Goal: Task Accomplishment & Management: Use online tool/utility

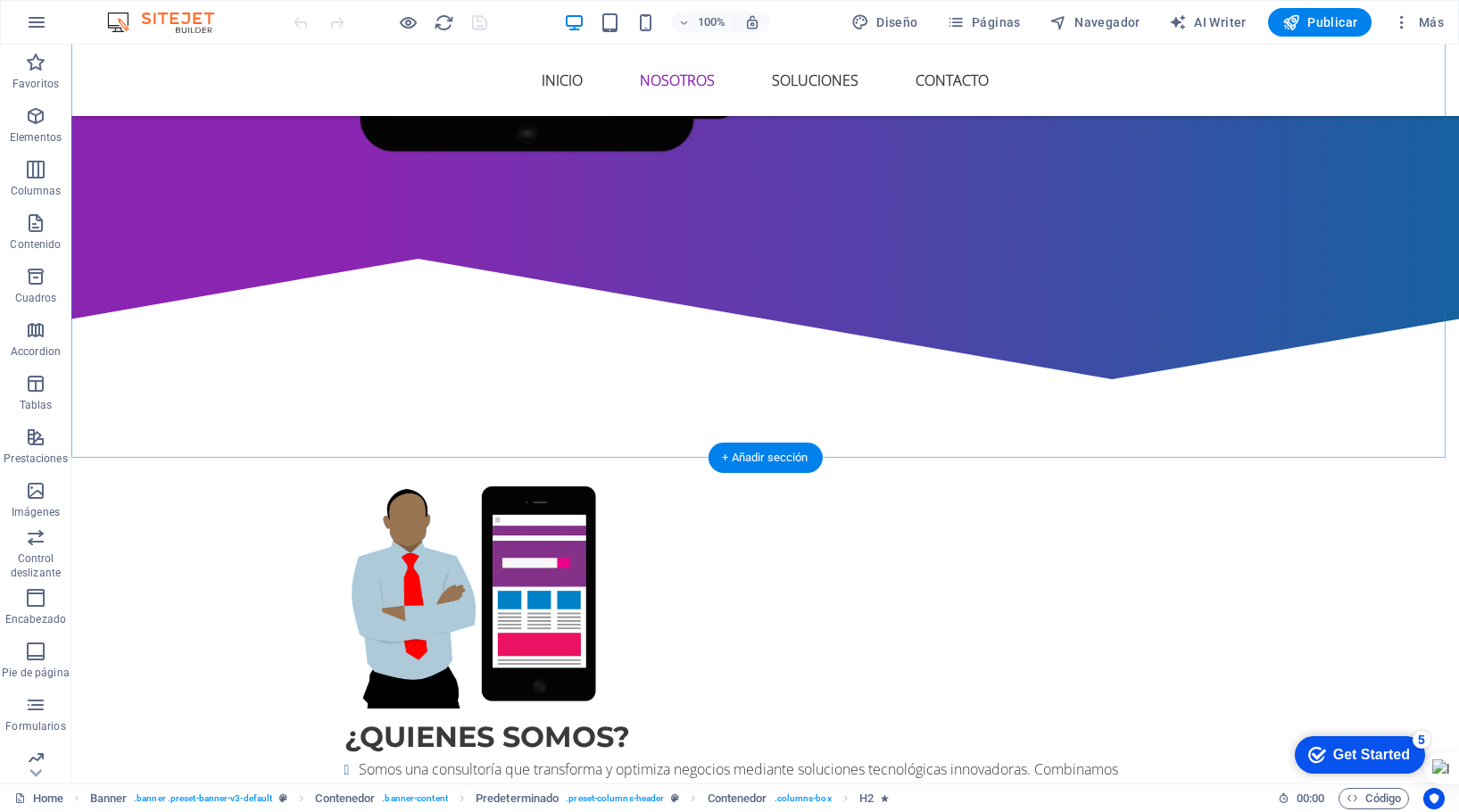
scroll to position [803, 0]
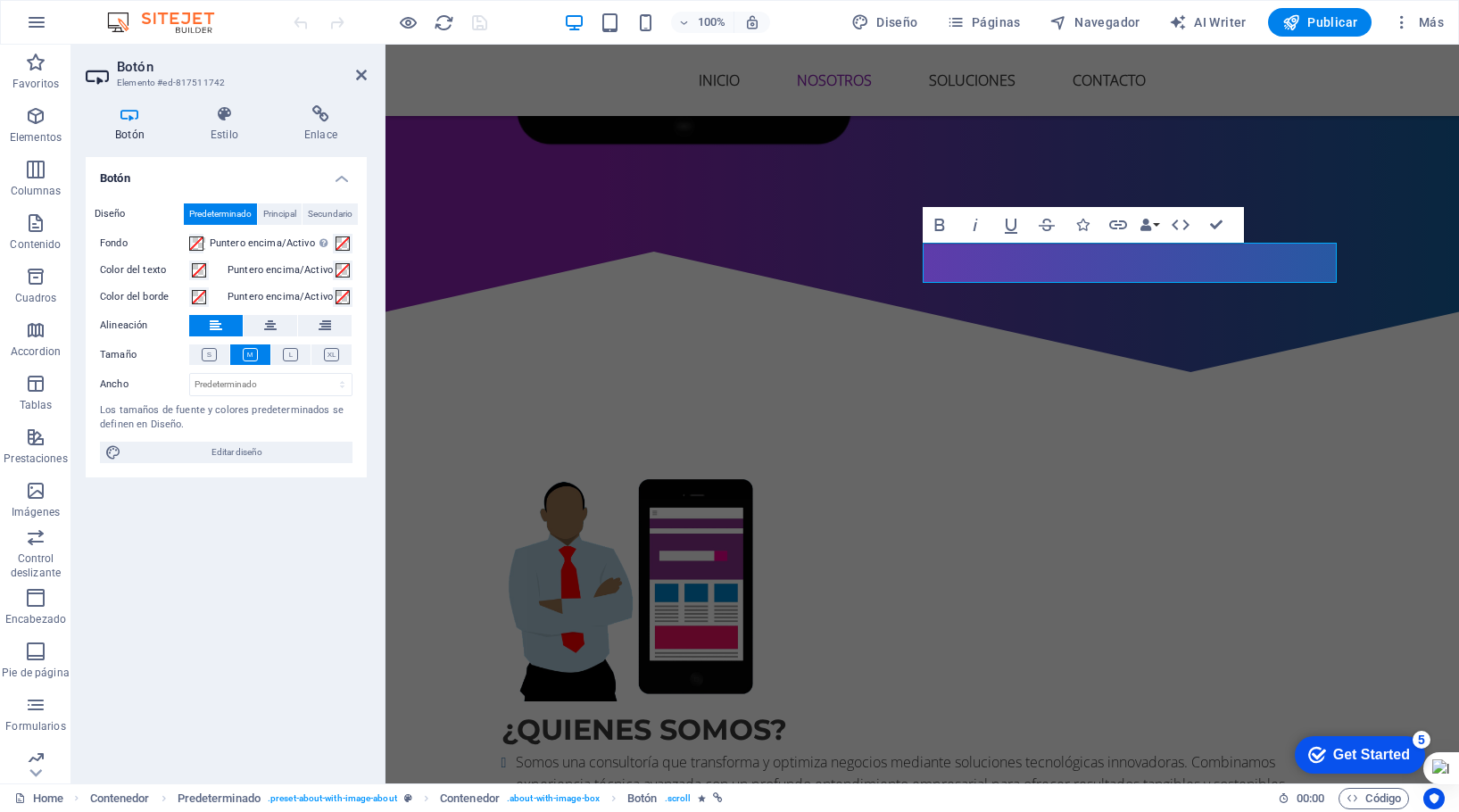
click at [320, 109] on icon at bounding box center [321, 114] width 92 height 18
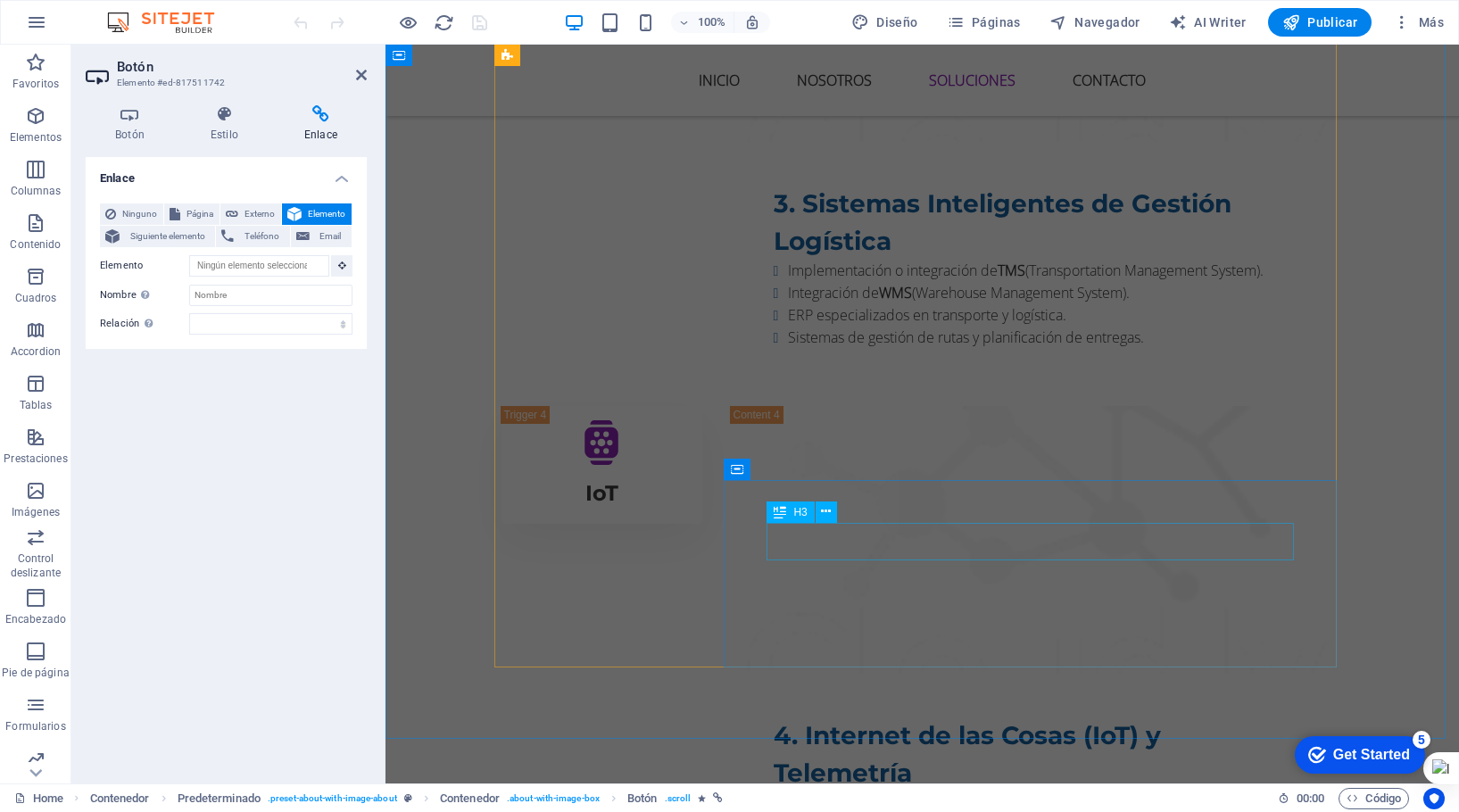
scroll to position [3990, 0]
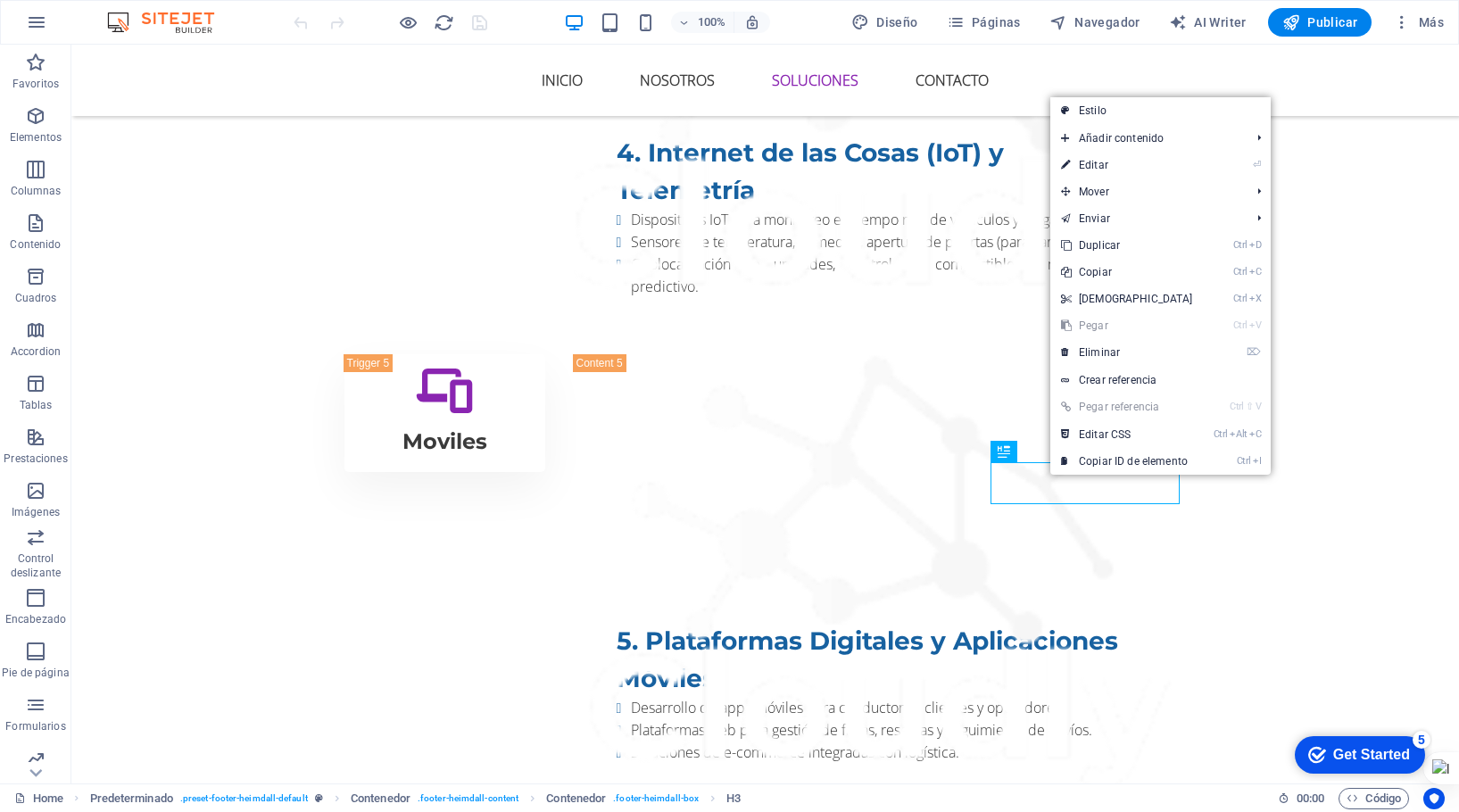
click at [1160, 378] on link "Crear referencia" at bounding box center [1161, 380] width 220 height 26
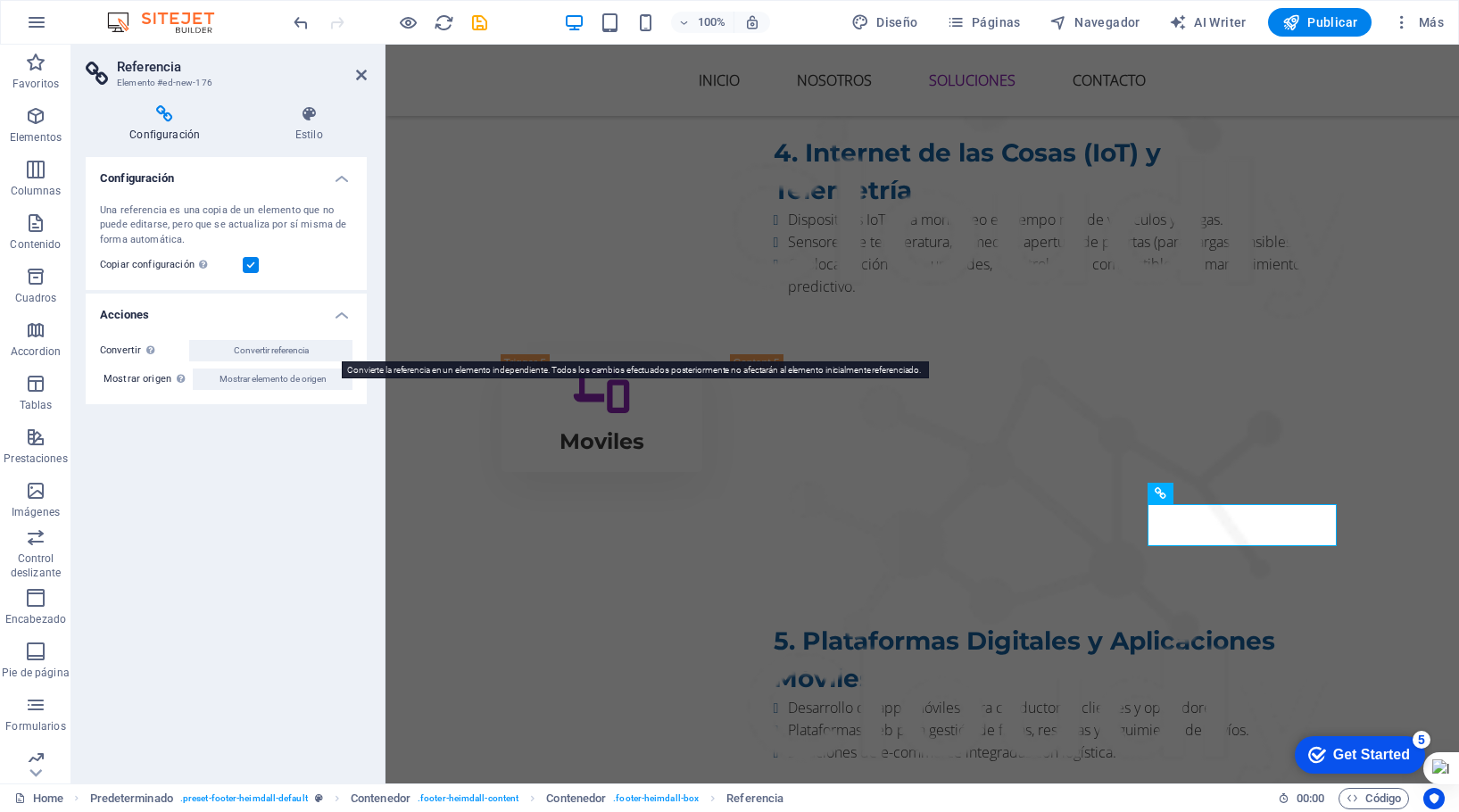
click at [261, 351] on span "Convertir referencia" at bounding box center [271, 350] width 75 height 22
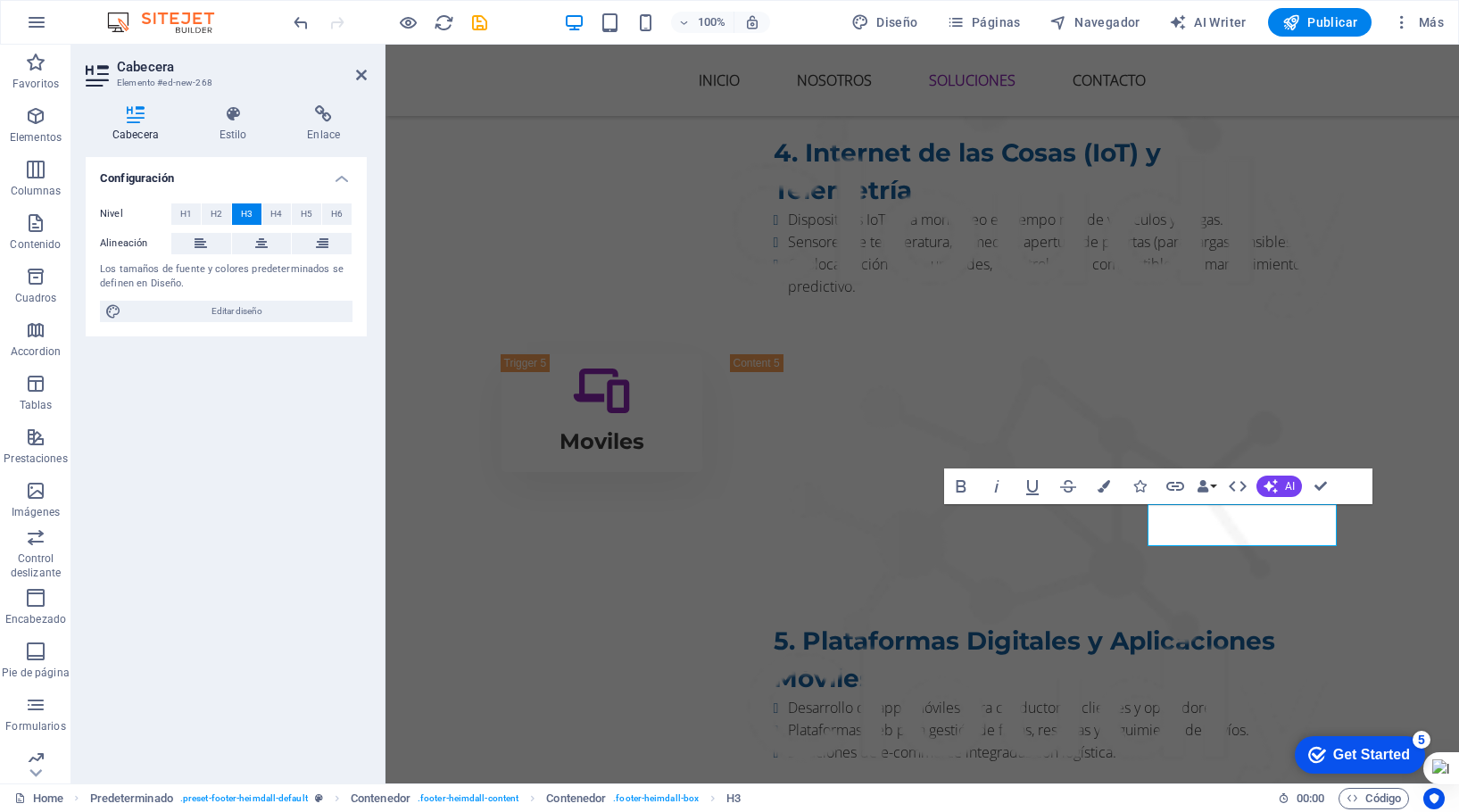
click at [314, 117] on icon at bounding box center [324, 114] width 87 height 18
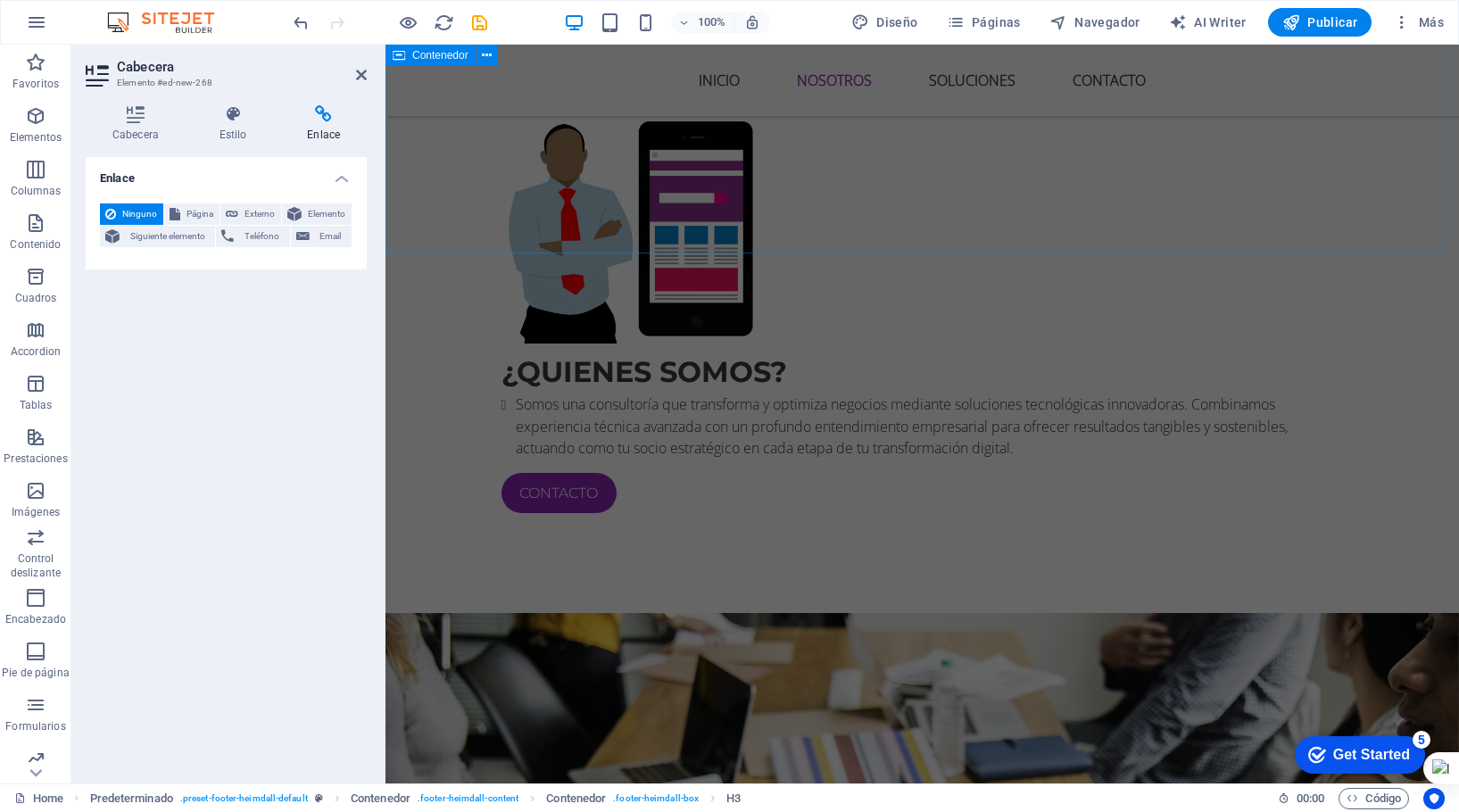
scroll to position [892, 0]
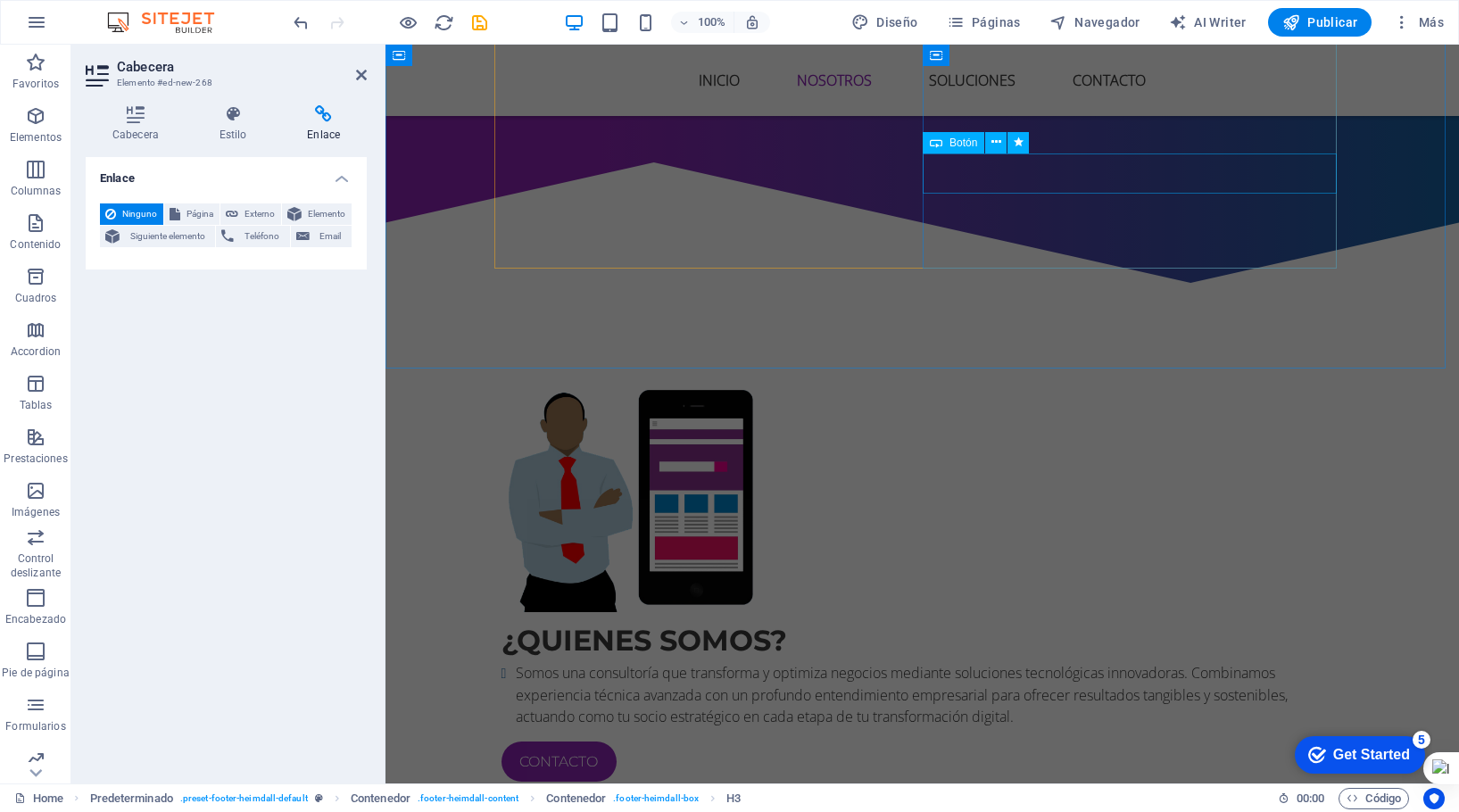
click at [972, 741] on div "Contacto" at bounding box center [922, 761] width 842 height 40
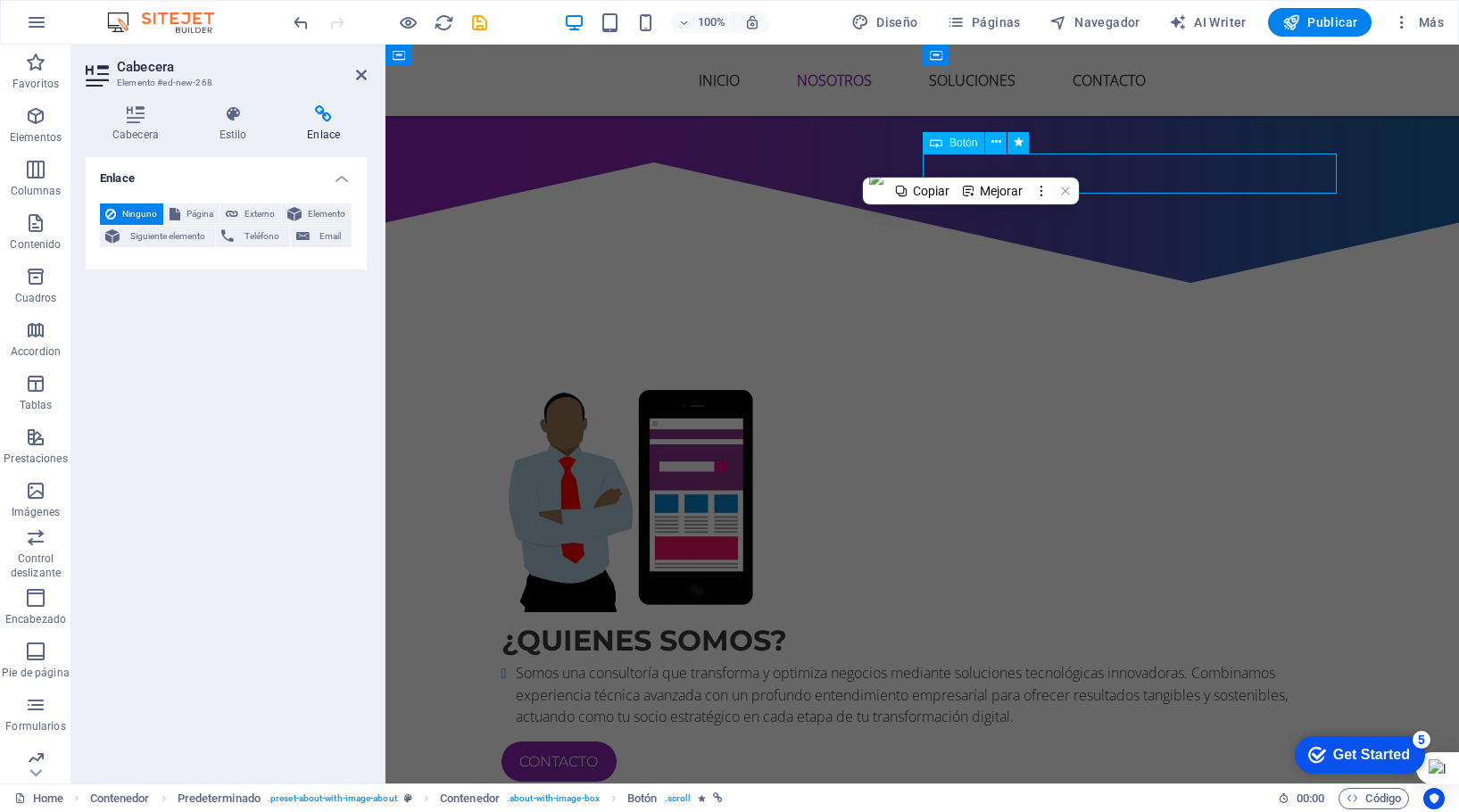
click at [972, 741] on div "Contacto" at bounding box center [922, 761] width 842 height 40
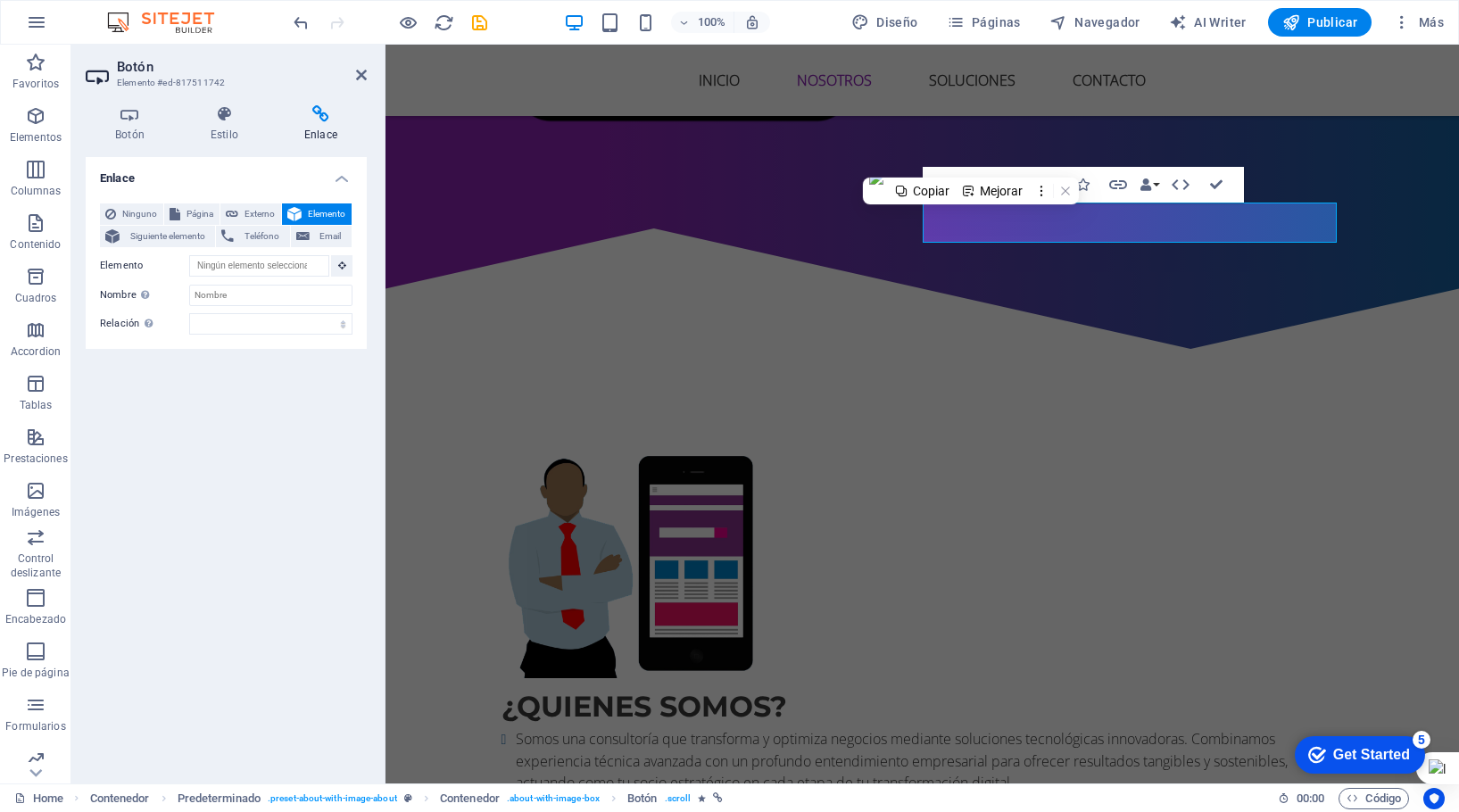
scroll to position [820, 0]
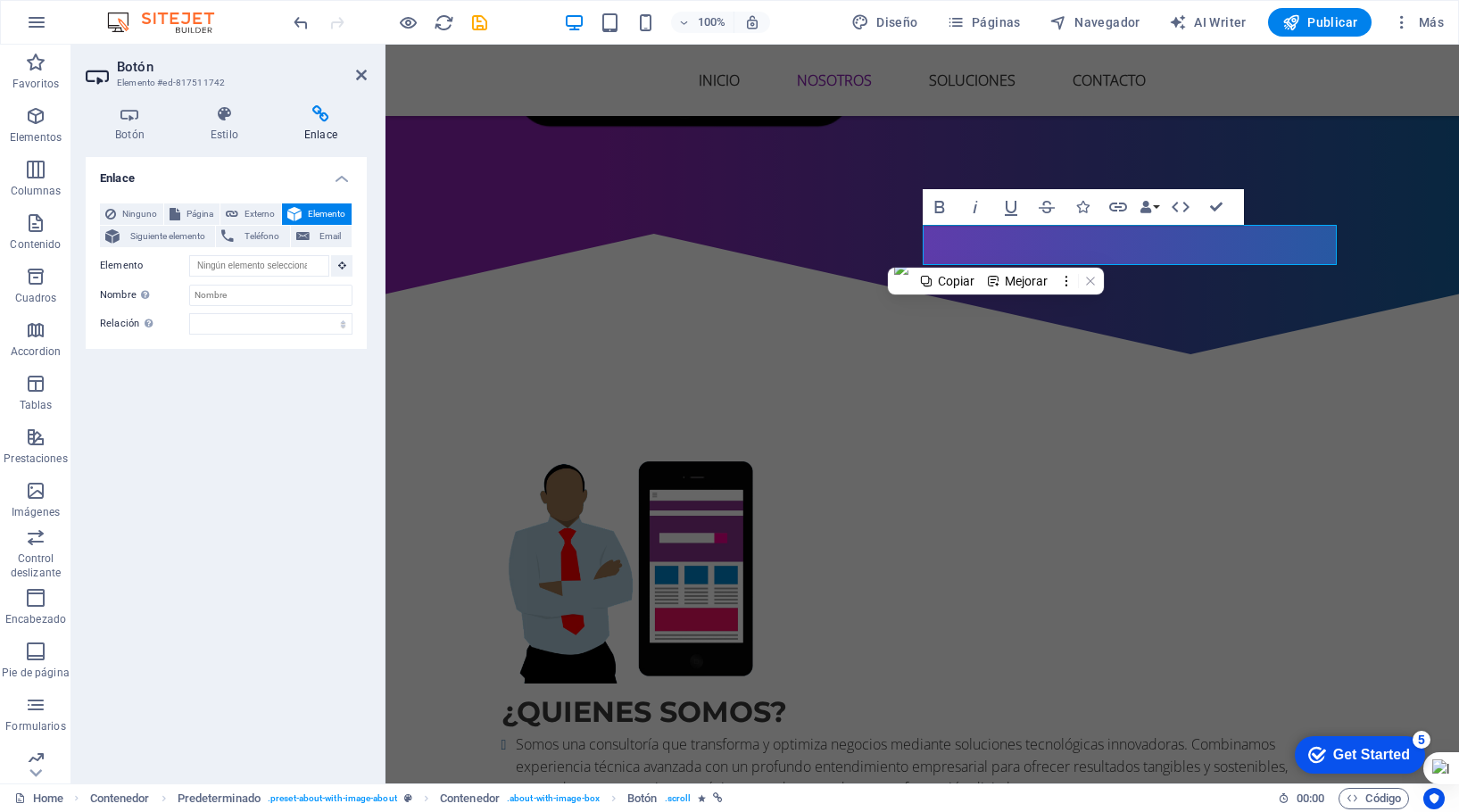
click at [358, 73] on icon at bounding box center [361, 74] width 10 height 14
click at [672, 73] on nav "Inicio Nosotros Soluciones Contacto" at bounding box center [922, 81] width 842 height 43
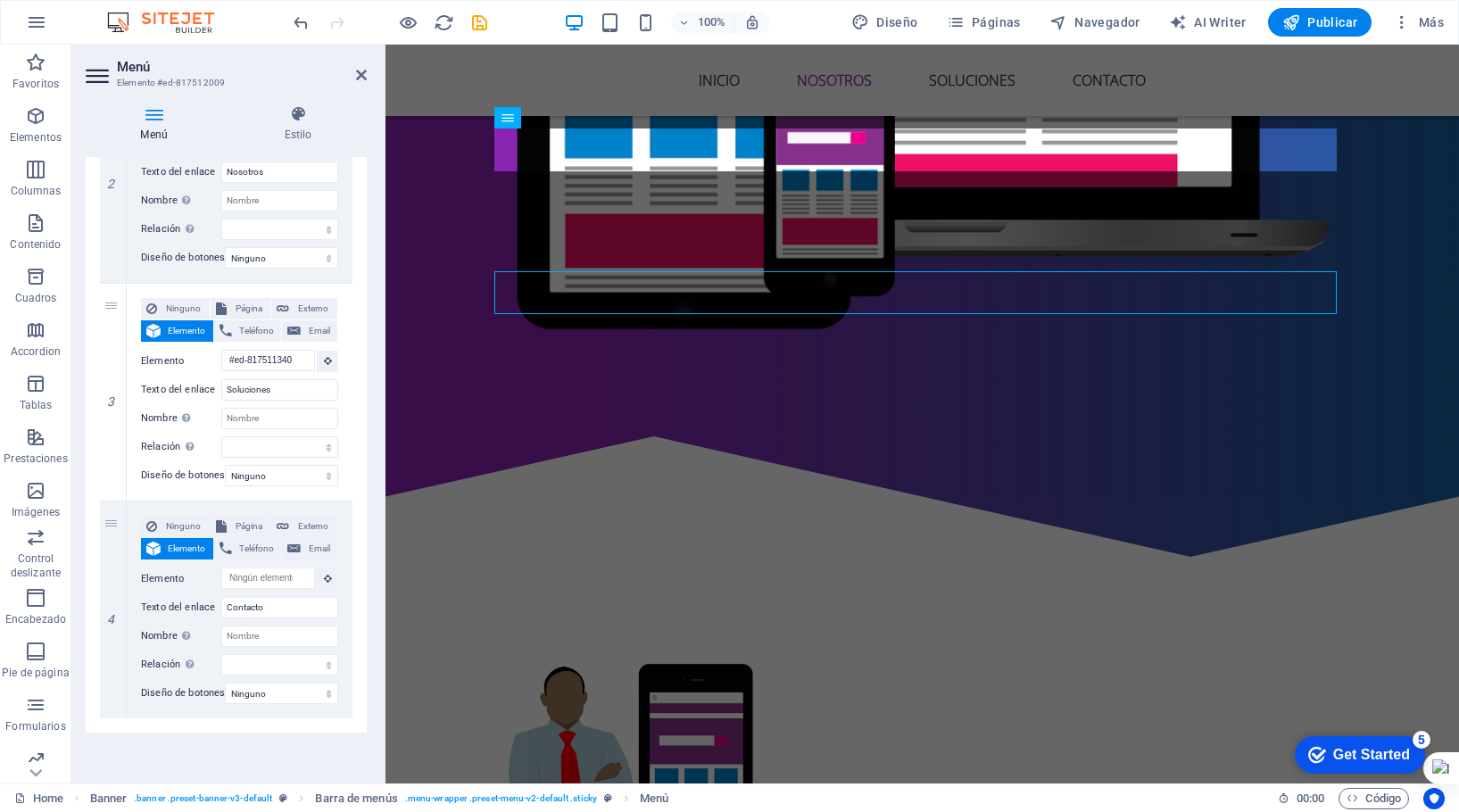
scroll to position [677, 0]
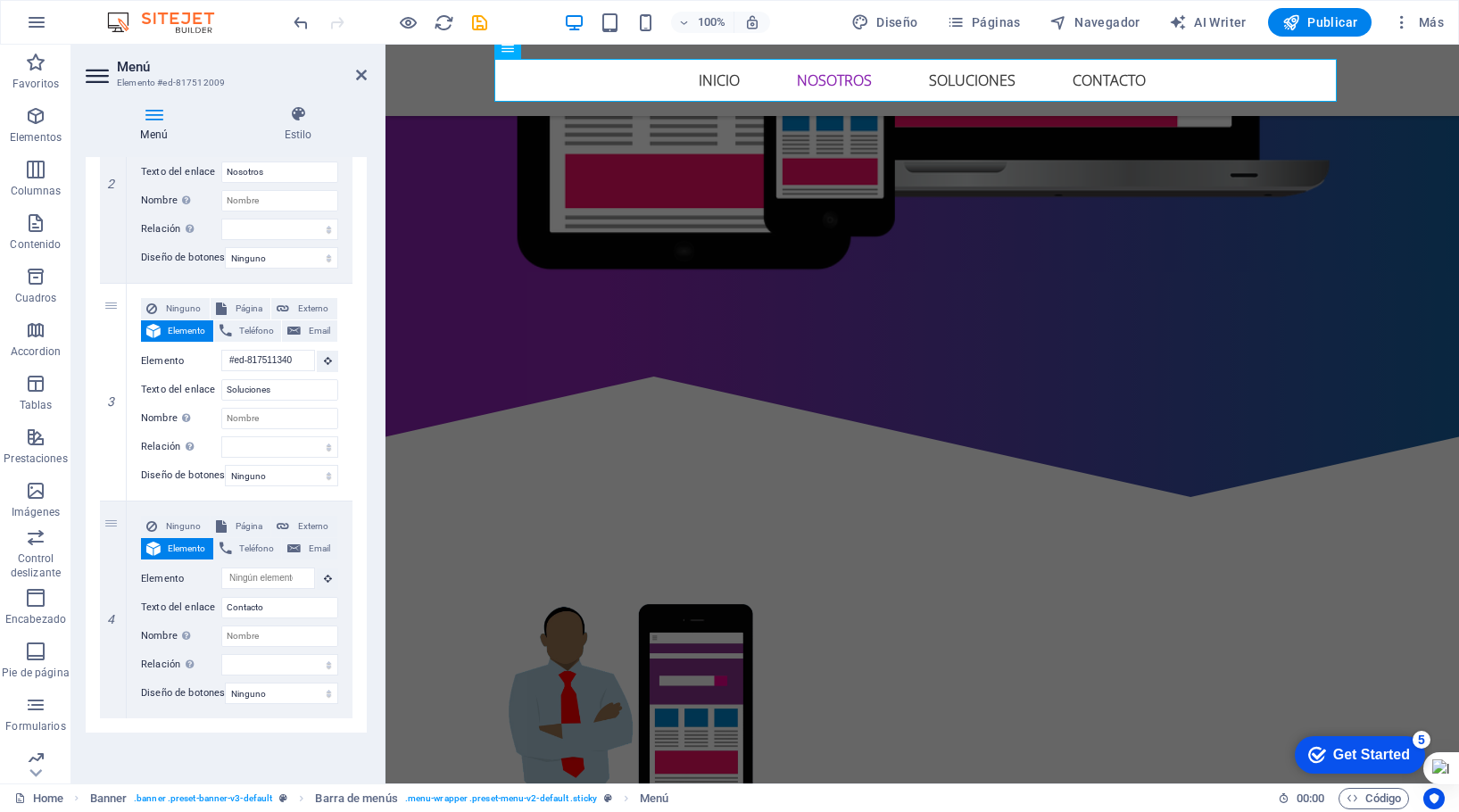
click at [163, 540] on button "Elemento" at bounding box center [177, 549] width 72 height 22
click at [112, 516] on div "4" at bounding box center [113, 610] width 26 height 216
click at [109, 510] on div "4" at bounding box center [113, 610] width 26 height 216
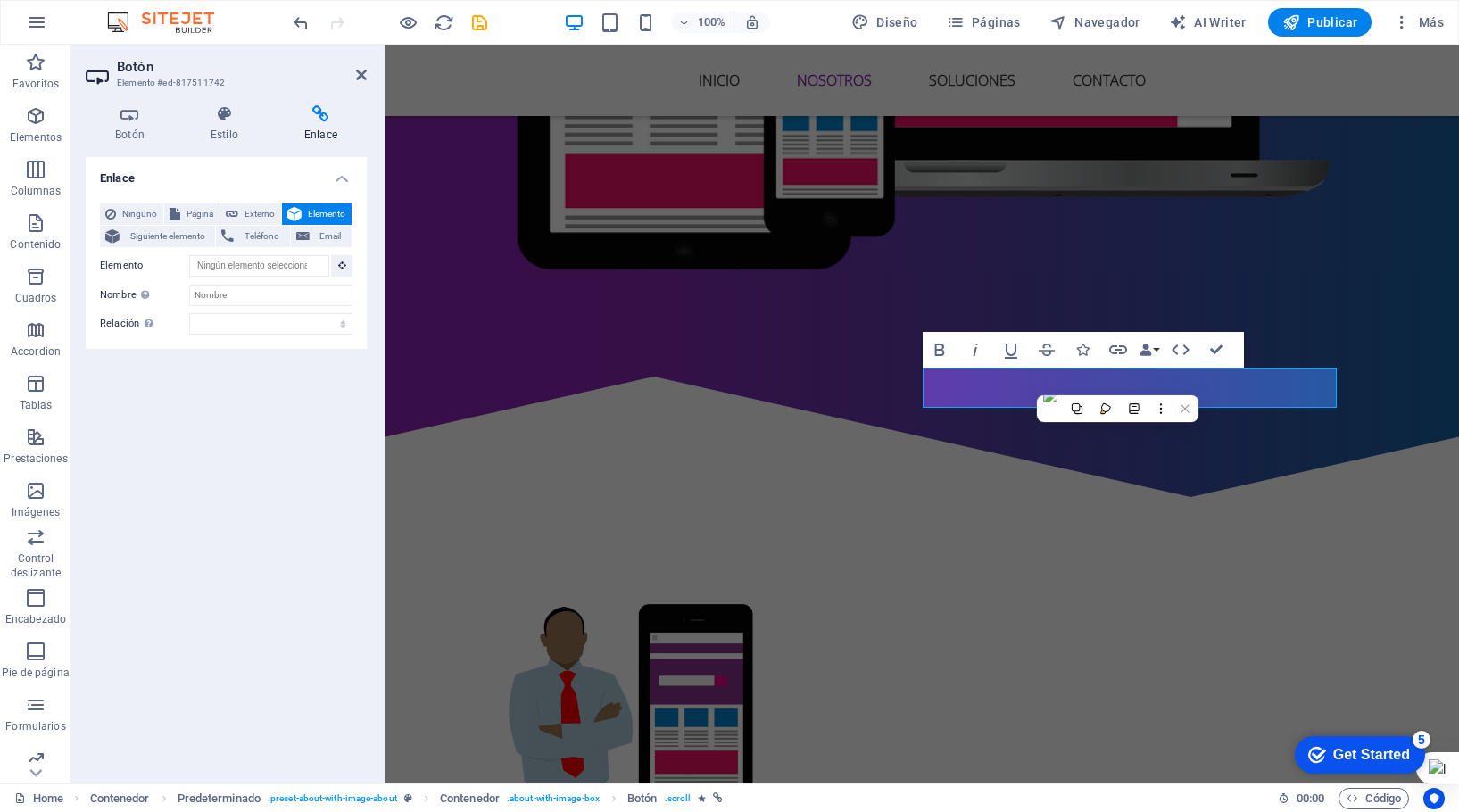
click at [329, 114] on icon at bounding box center [321, 114] width 92 height 18
click at [213, 322] on select "alternativo autor marcador externo ayuda licencia siguiente nofollow noreferrer…" at bounding box center [270, 324] width 163 height 22
click at [83, 460] on div "Botón Estilo Enlace Botón Diseño Predeterminado Principal Secundario Fondo Punt…" at bounding box center [226, 438] width 310 height 693
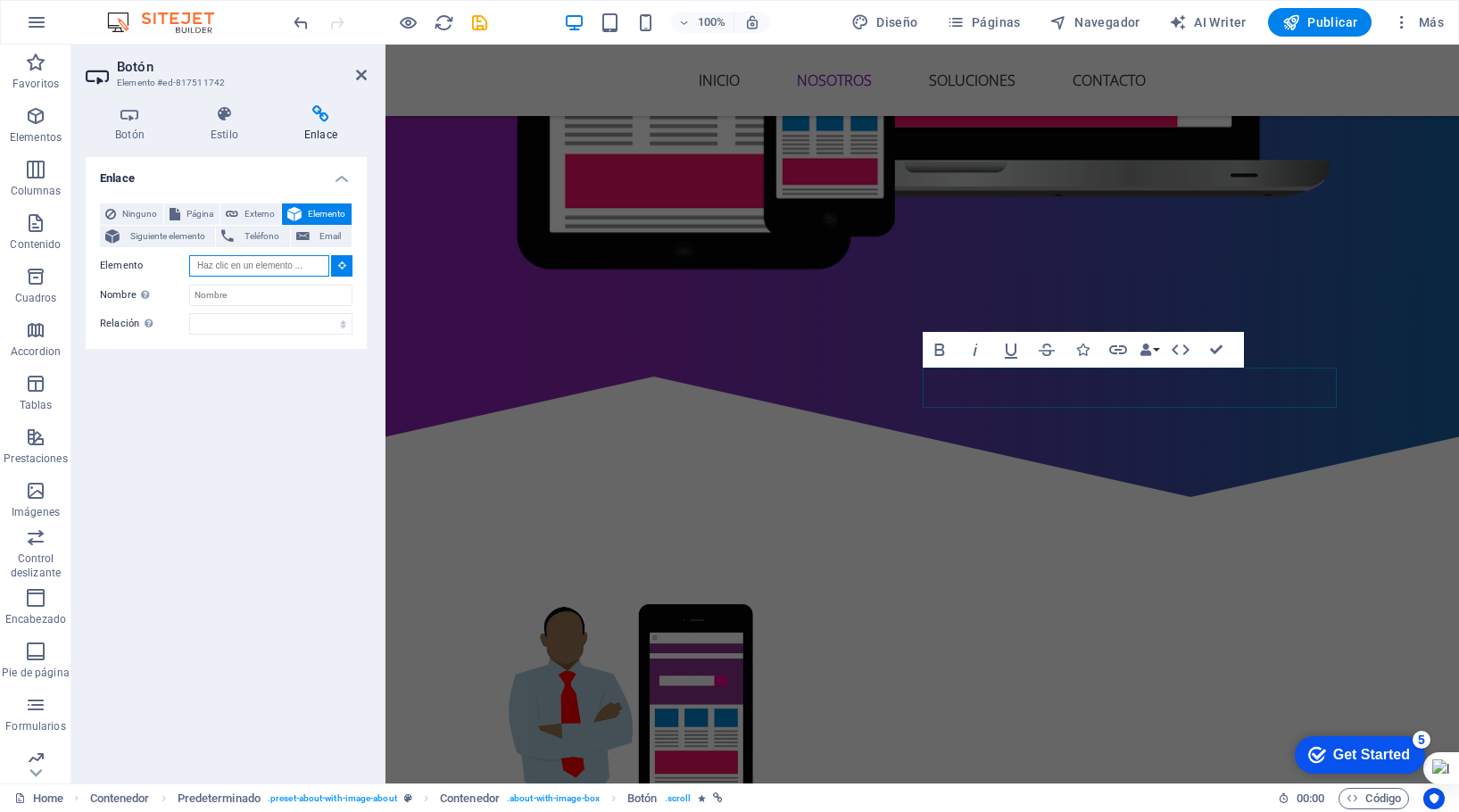
click at [311, 262] on input "Elemento" at bounding box center [259, 265] width 140 height 22
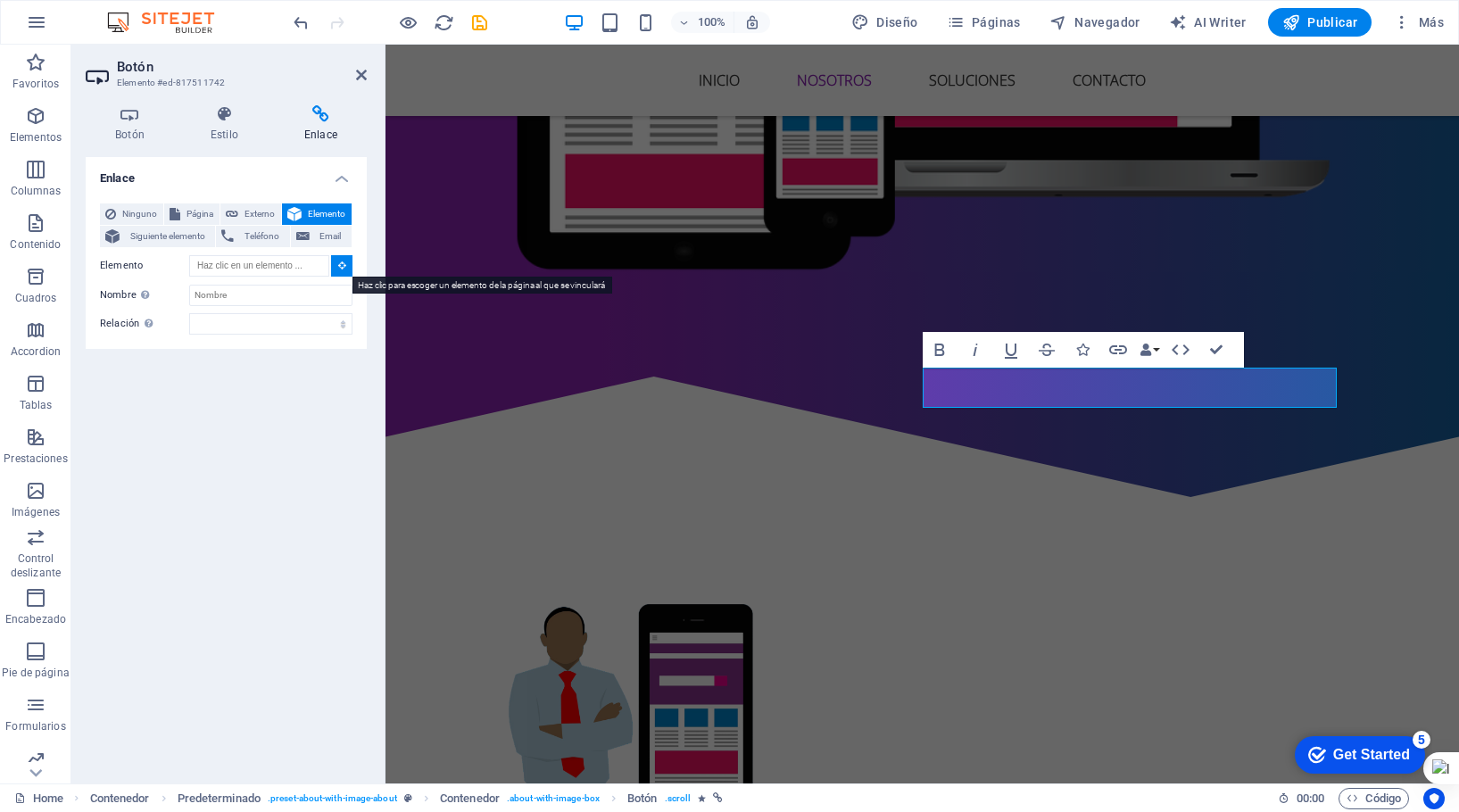
click at [340, 266] on icon at bounding box center [342, 264] width 8 height 8
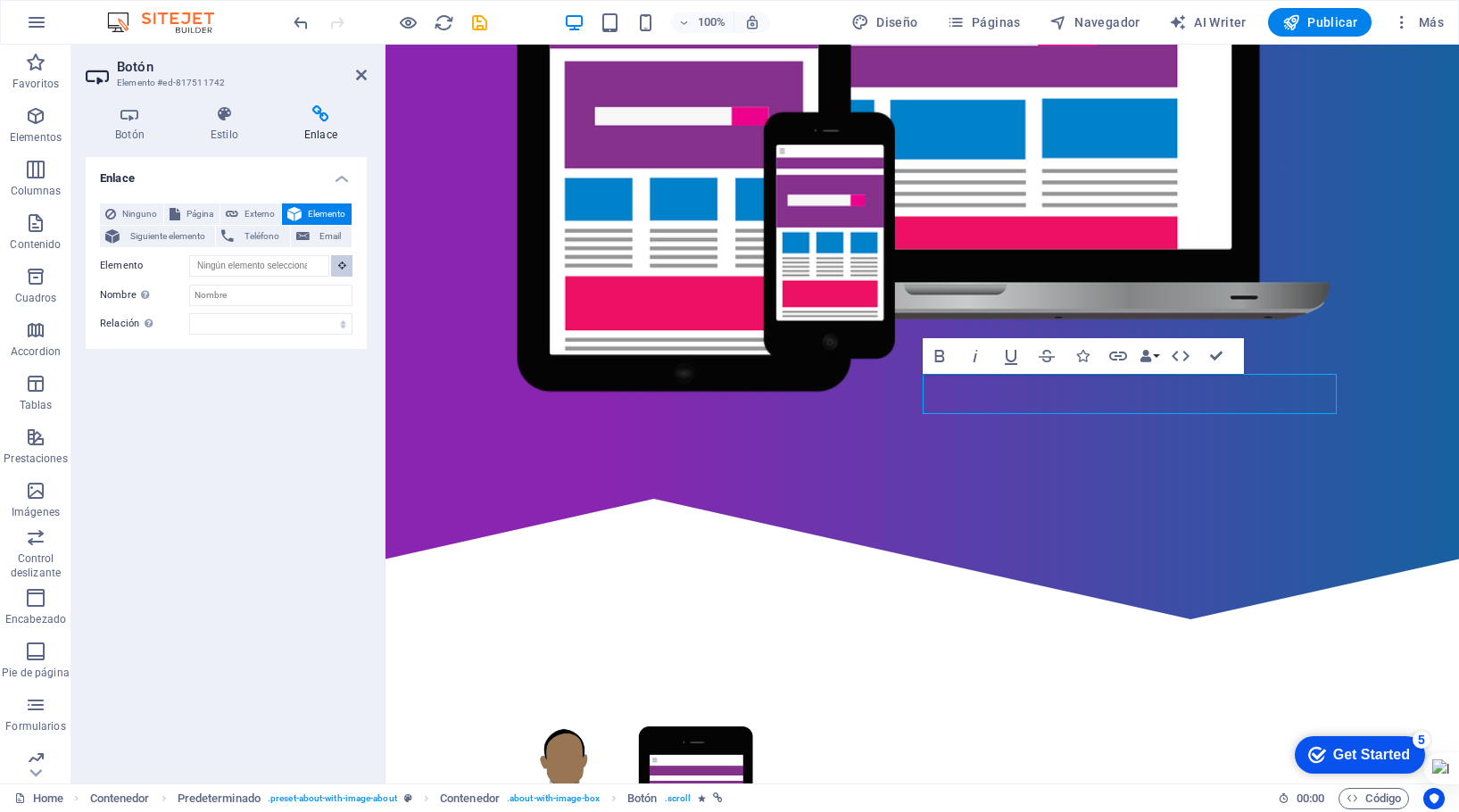
scroll to position [607, 0]
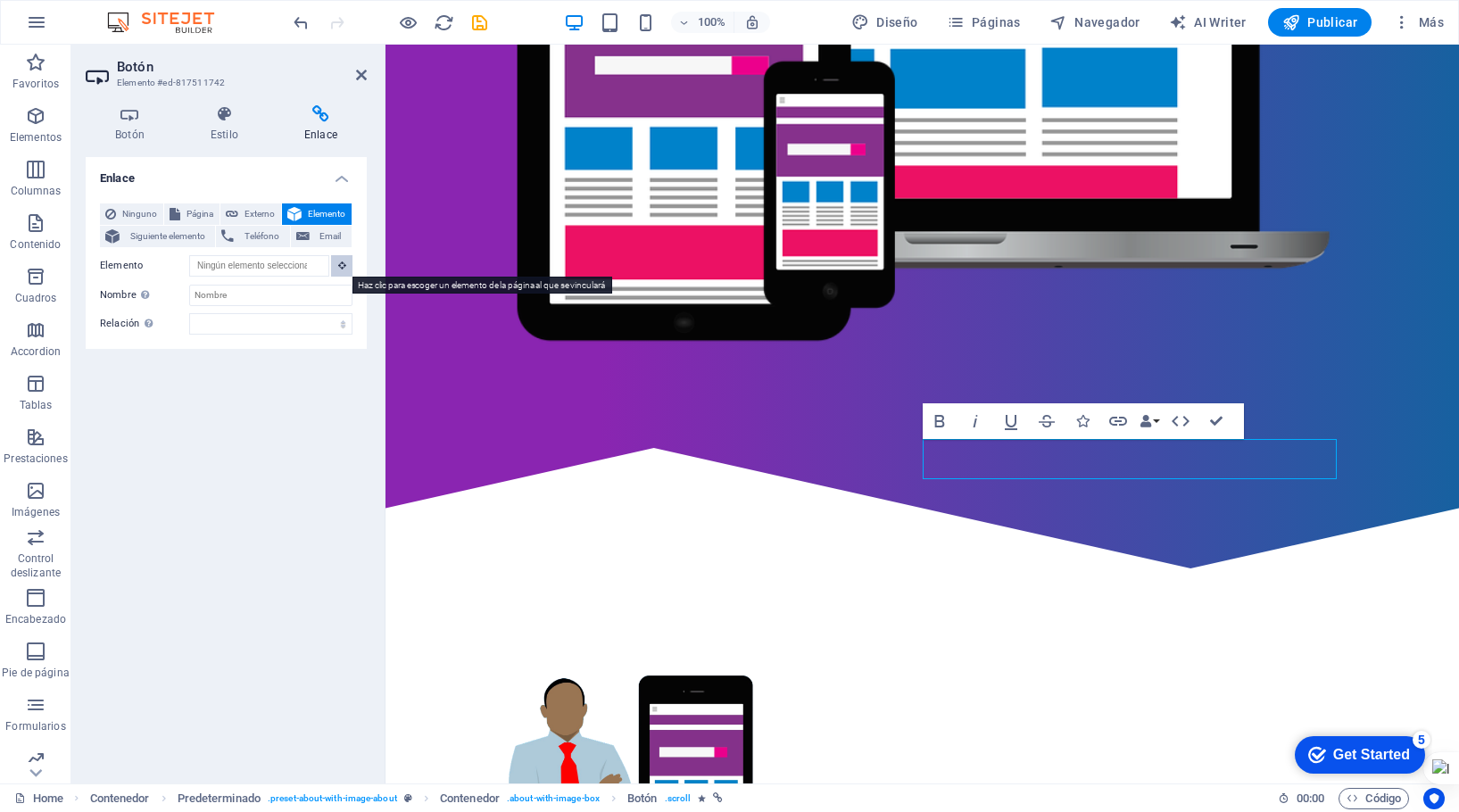
click at [345, 263] on icon at bounding box center [342, 264] width 8 height 8
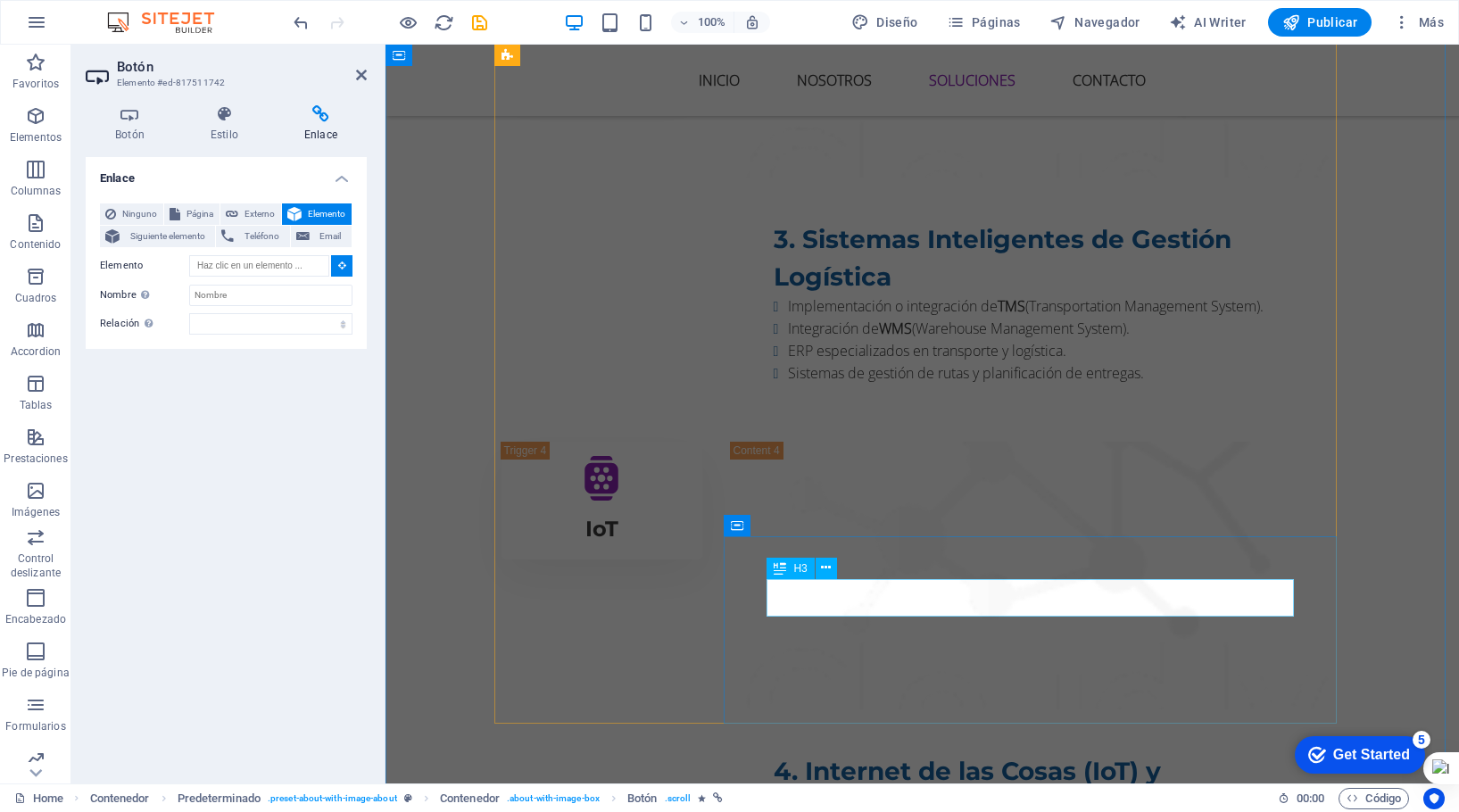
scroll to position [3990, 0]
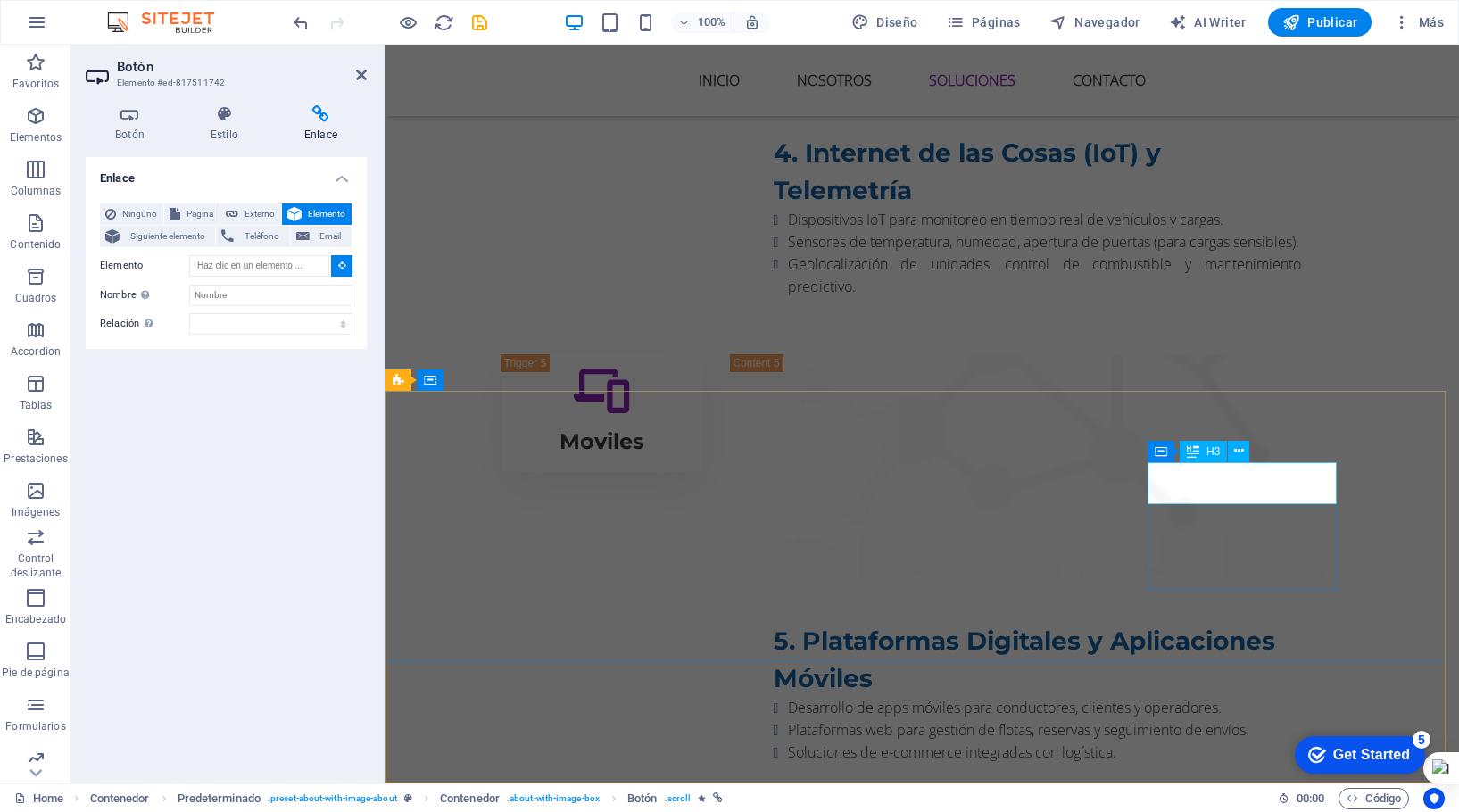
click at [1186, 475] on div "Inicio Nosotros Soluciones Contacto Expertos en tecnología, aliados en tu creci…" at bounding box center [922, 60] width 1073 height 8011
type input "#ed-817511967"
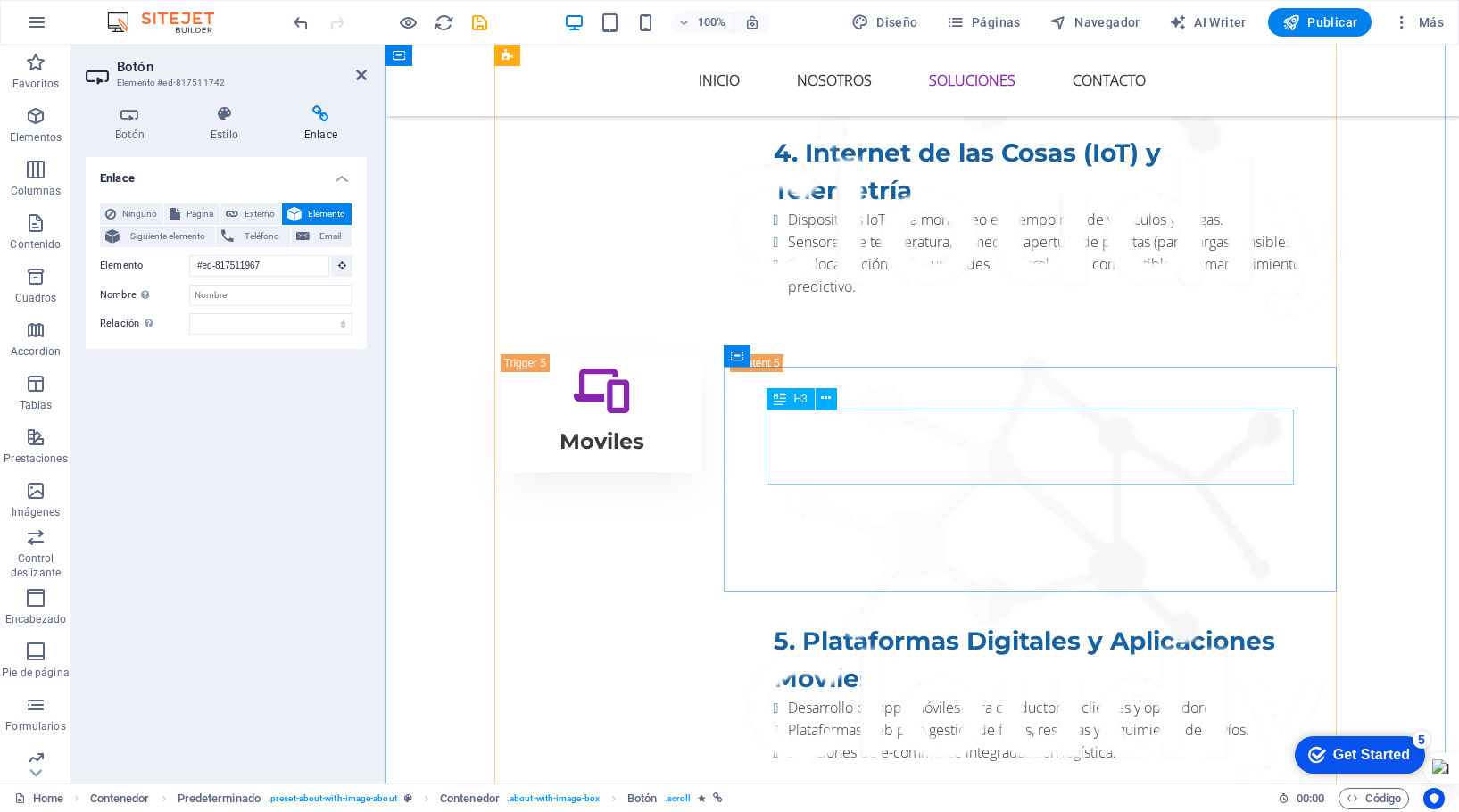
scroll to position [651, 0]
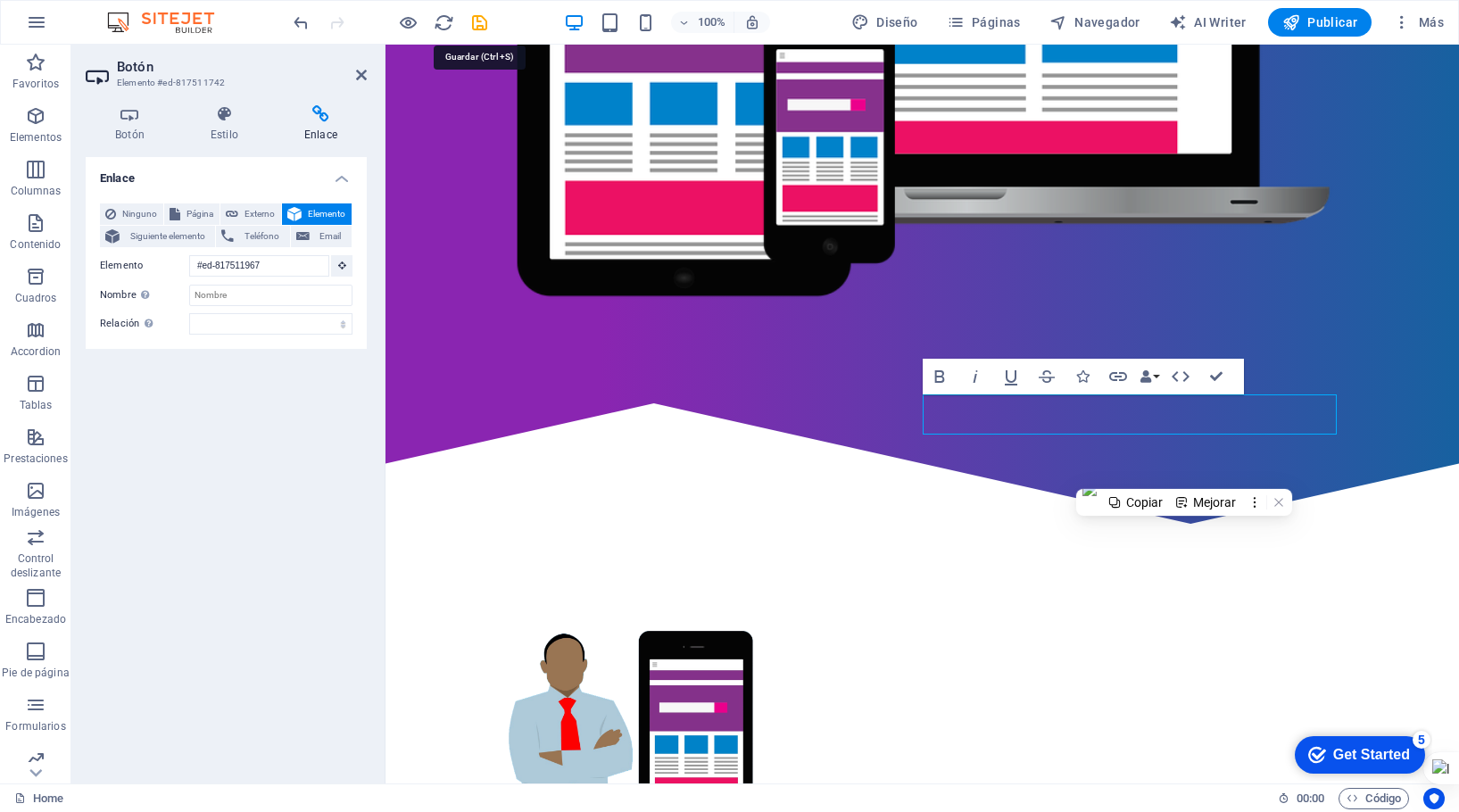
click at [483, 24] on icon "save" at bounding box center [480, 23] width 21 height 21
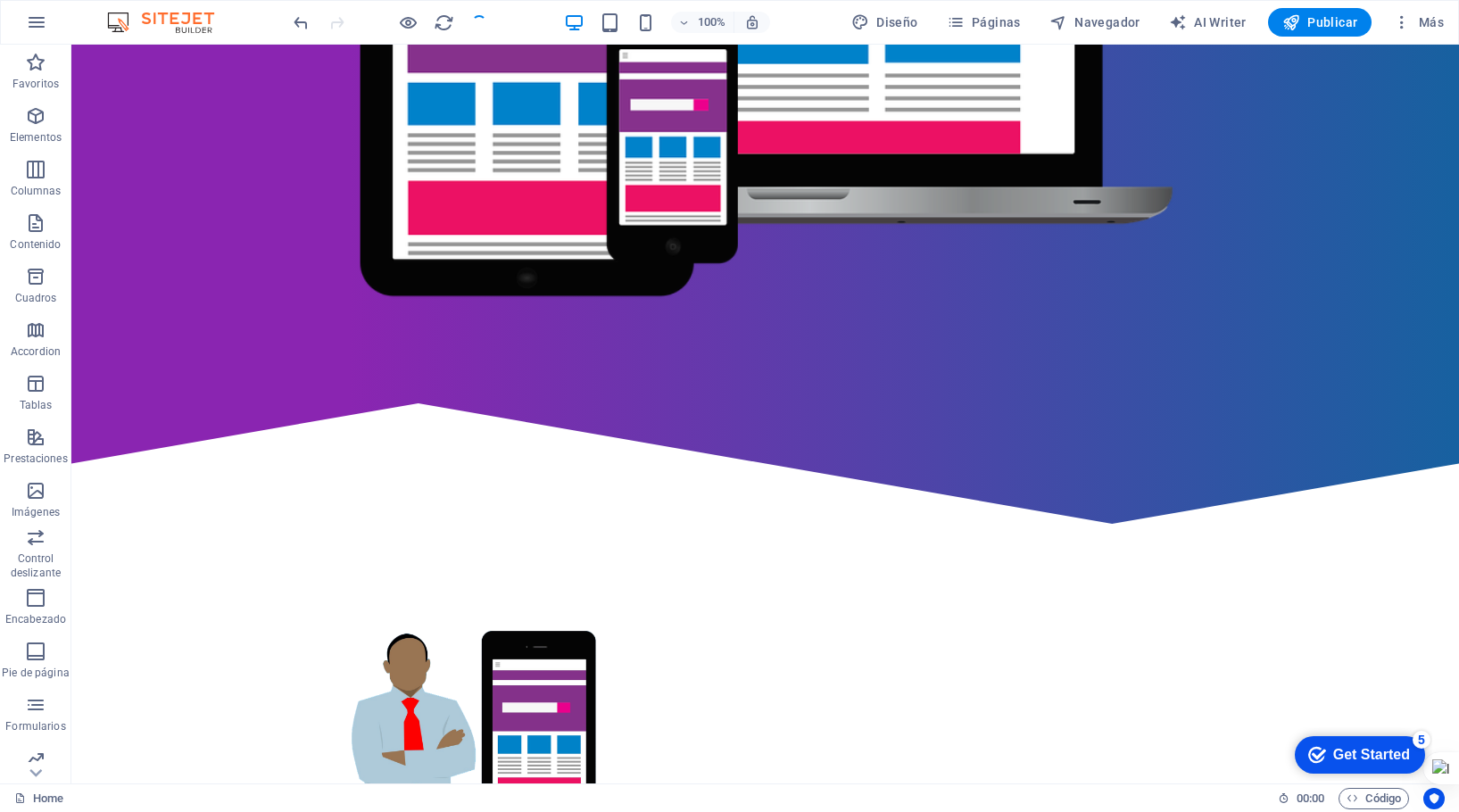
click at [1331, 18] on span "Publicar" at bounding box center [1320, 22] width 76 height 18
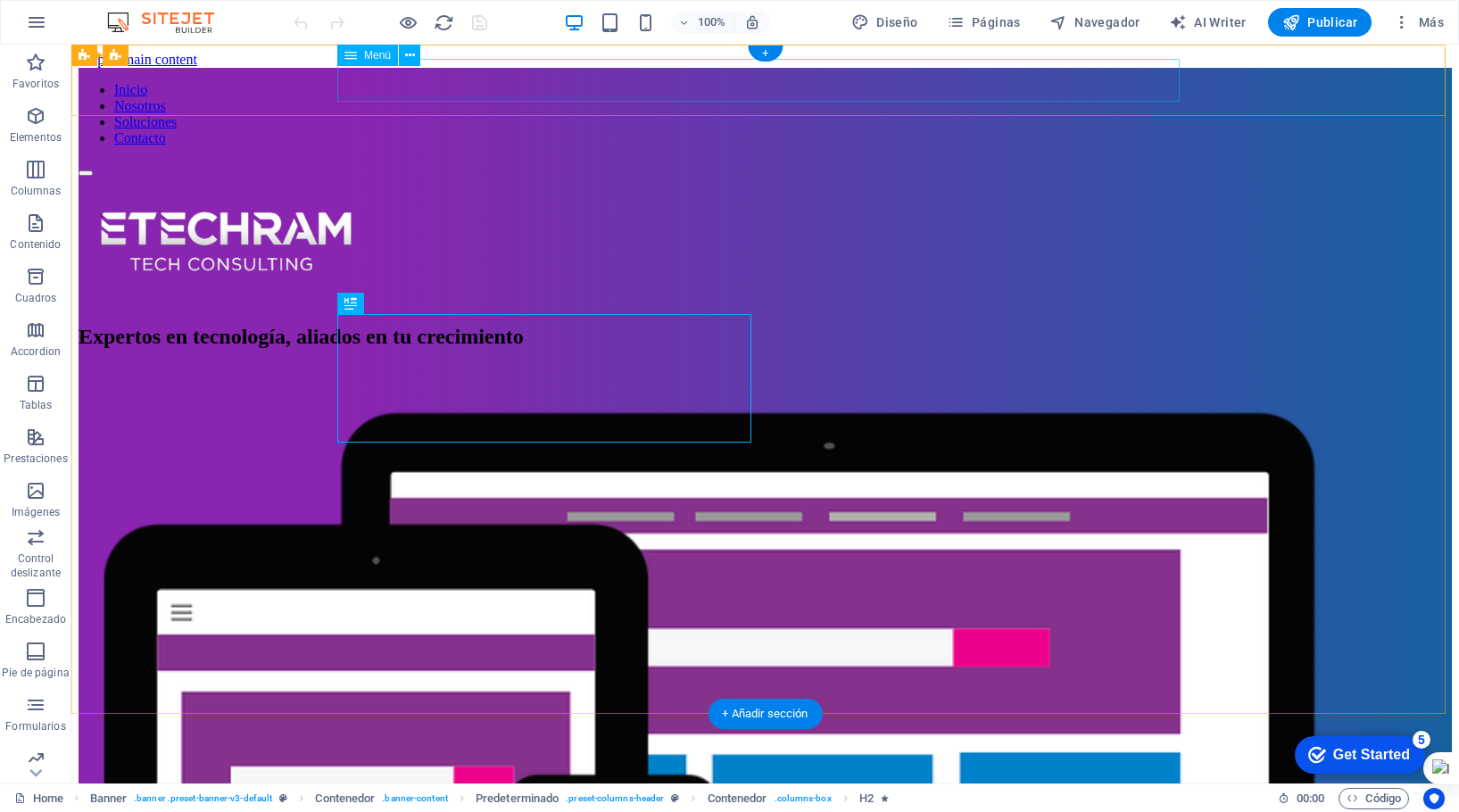
click at [933, 83] on nav "Inicio Nosotros Soluciones Contacto" at bounding box center [764, 114] width 1373 height 64
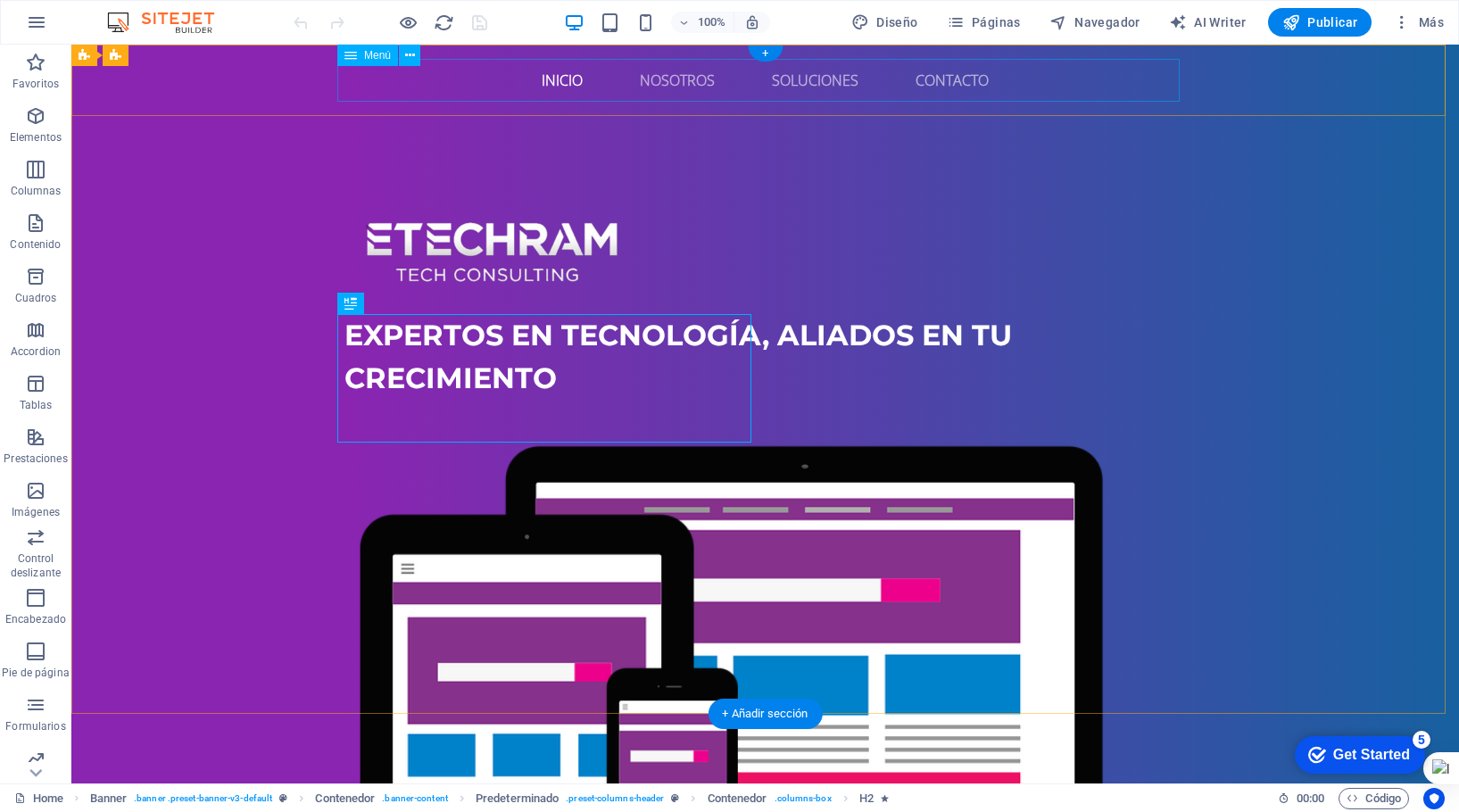
click at [933, 83] on nav "Inicio Nosotros Soluciones Contacto" at bounding box center [765, 81] width 842 height 43
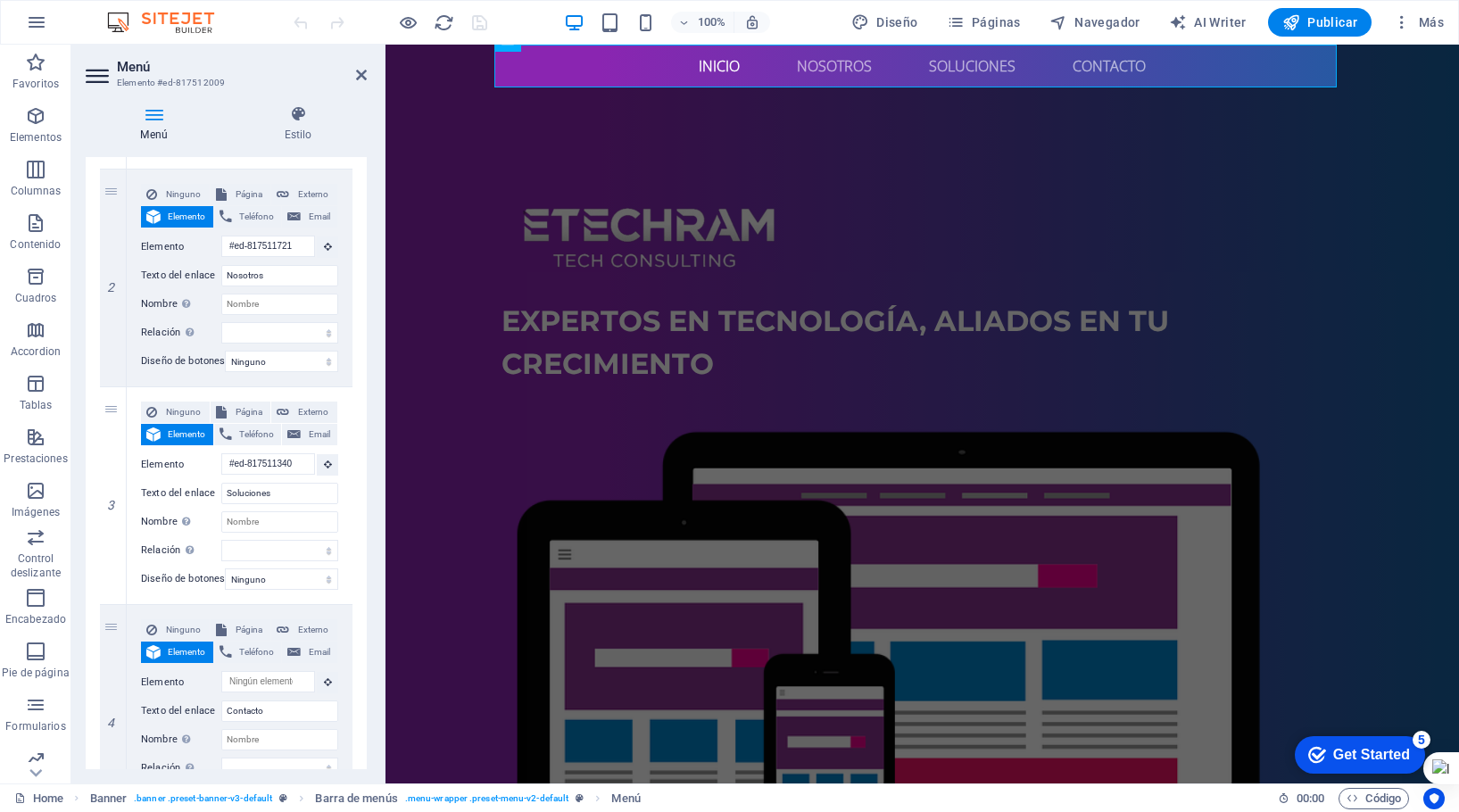
scroll to position [503, 0]
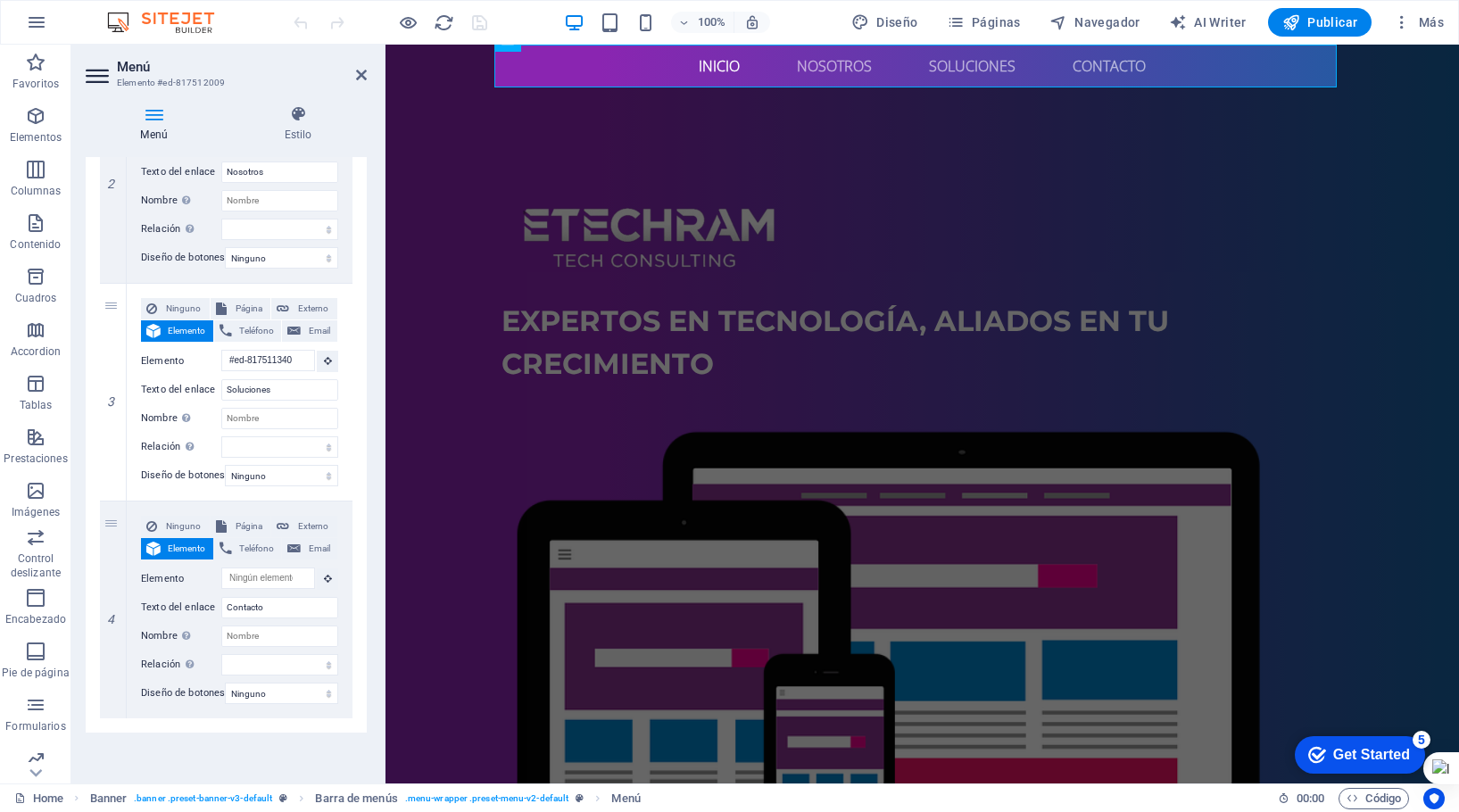
click at [163, 538] on button "Elemento" at bounding box center [177, 549] width 72 height 22
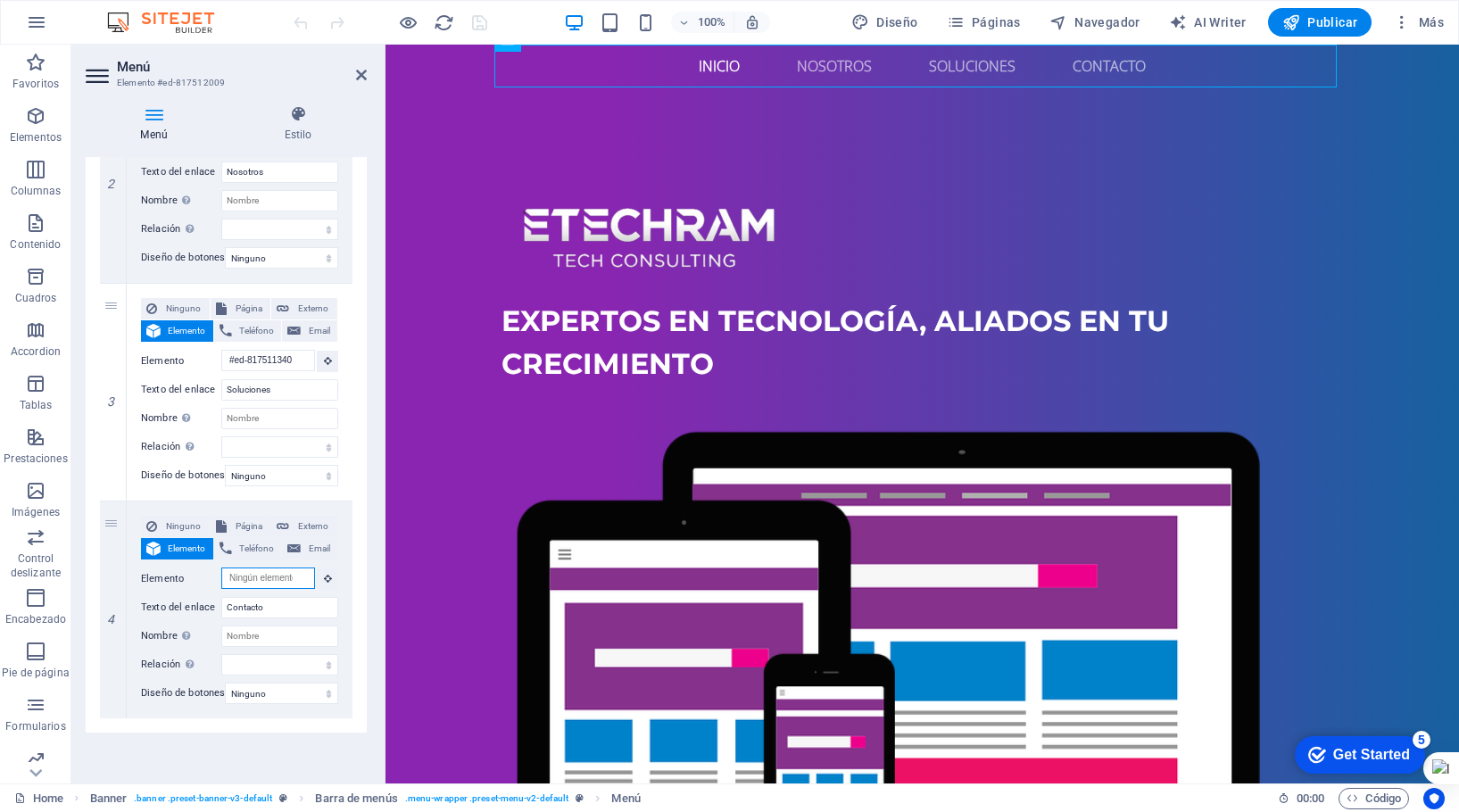
click at [267, 567] on input "Elemento" at bounding box center [268, 578] width 94 height 22
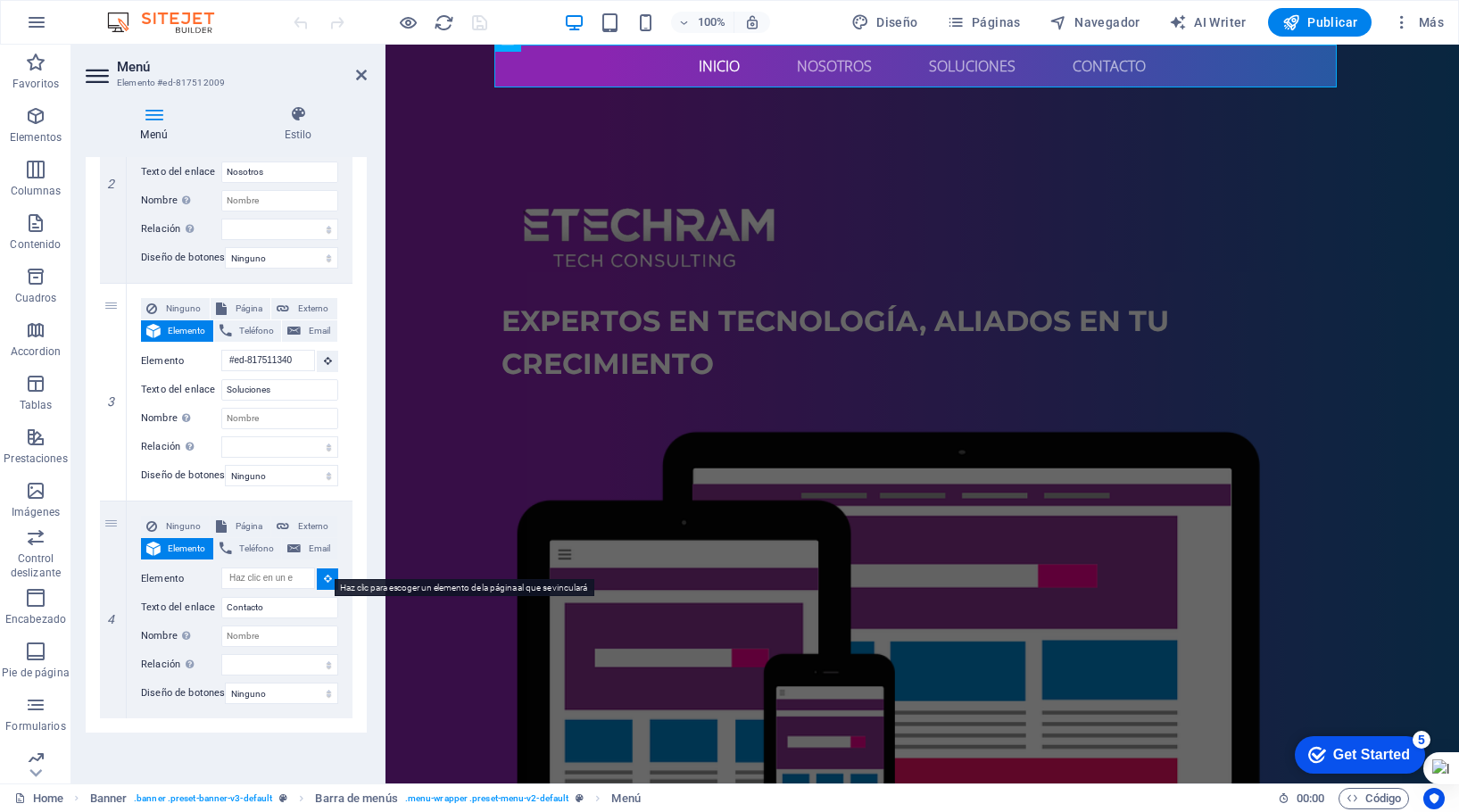
click at [324, 574] on icon at bounding box center [328, 578] width 8 height 8
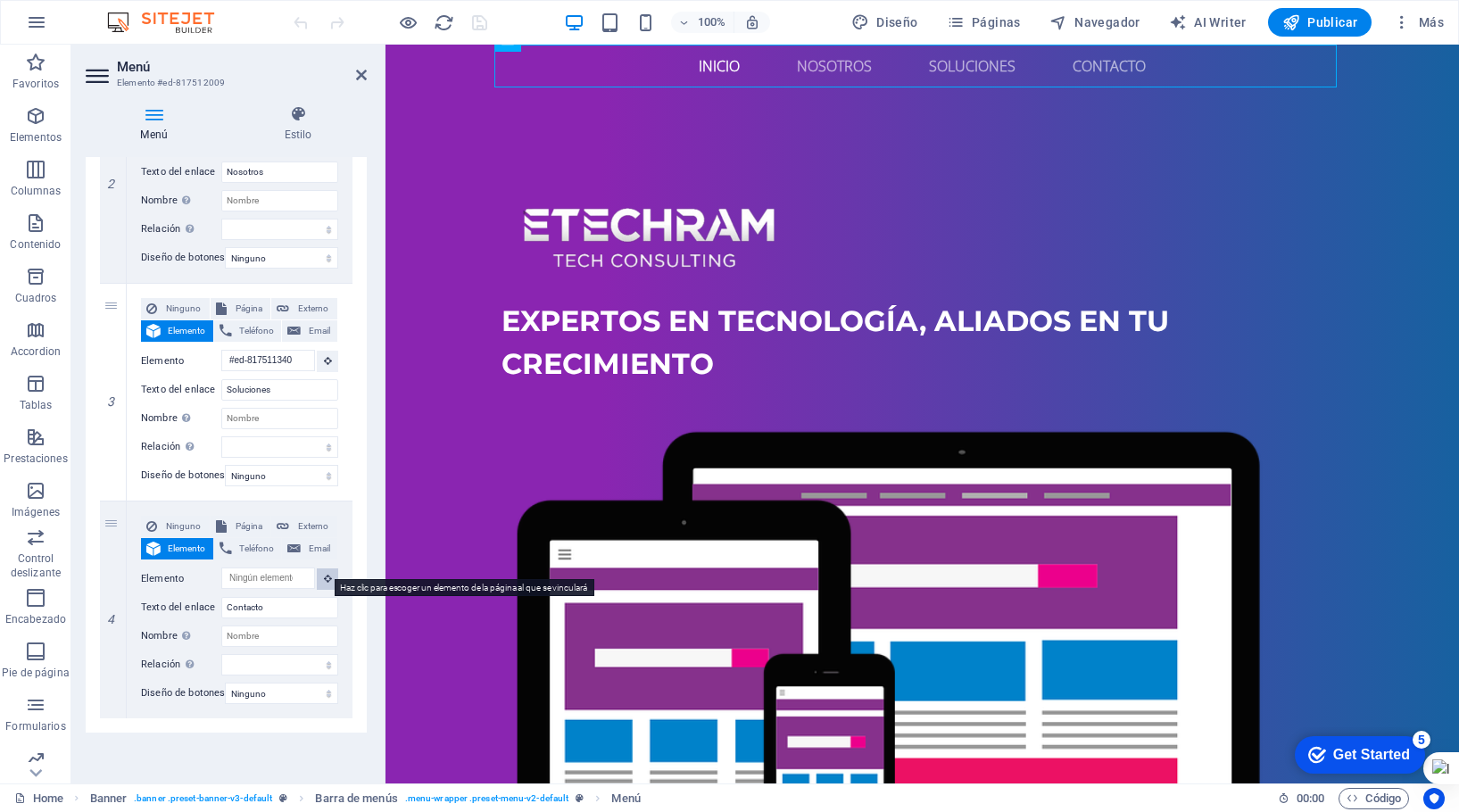
click at [324, 574] on icon at bounding box center [328, 578] width 8 height 8
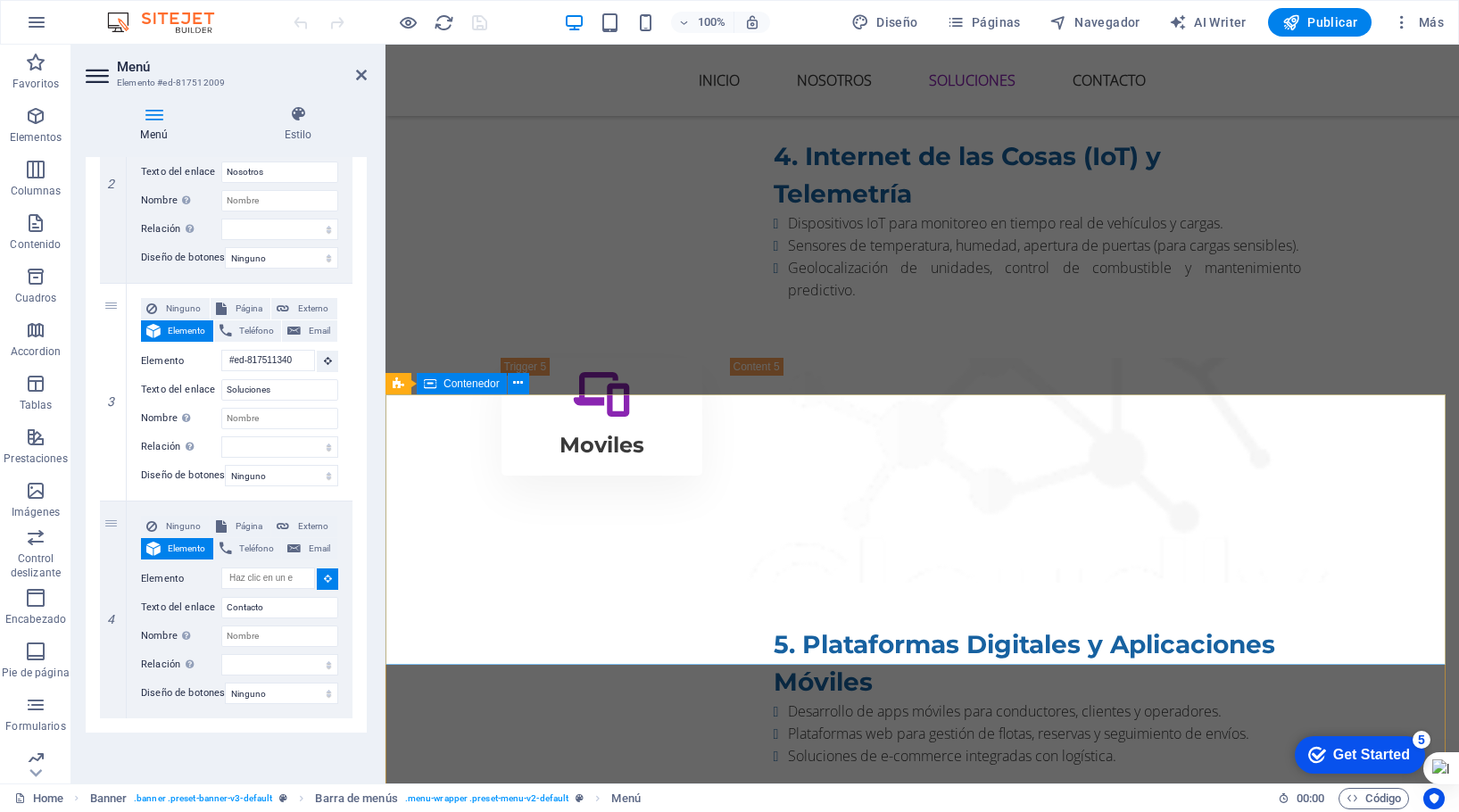
scroll to position [3990, 0]
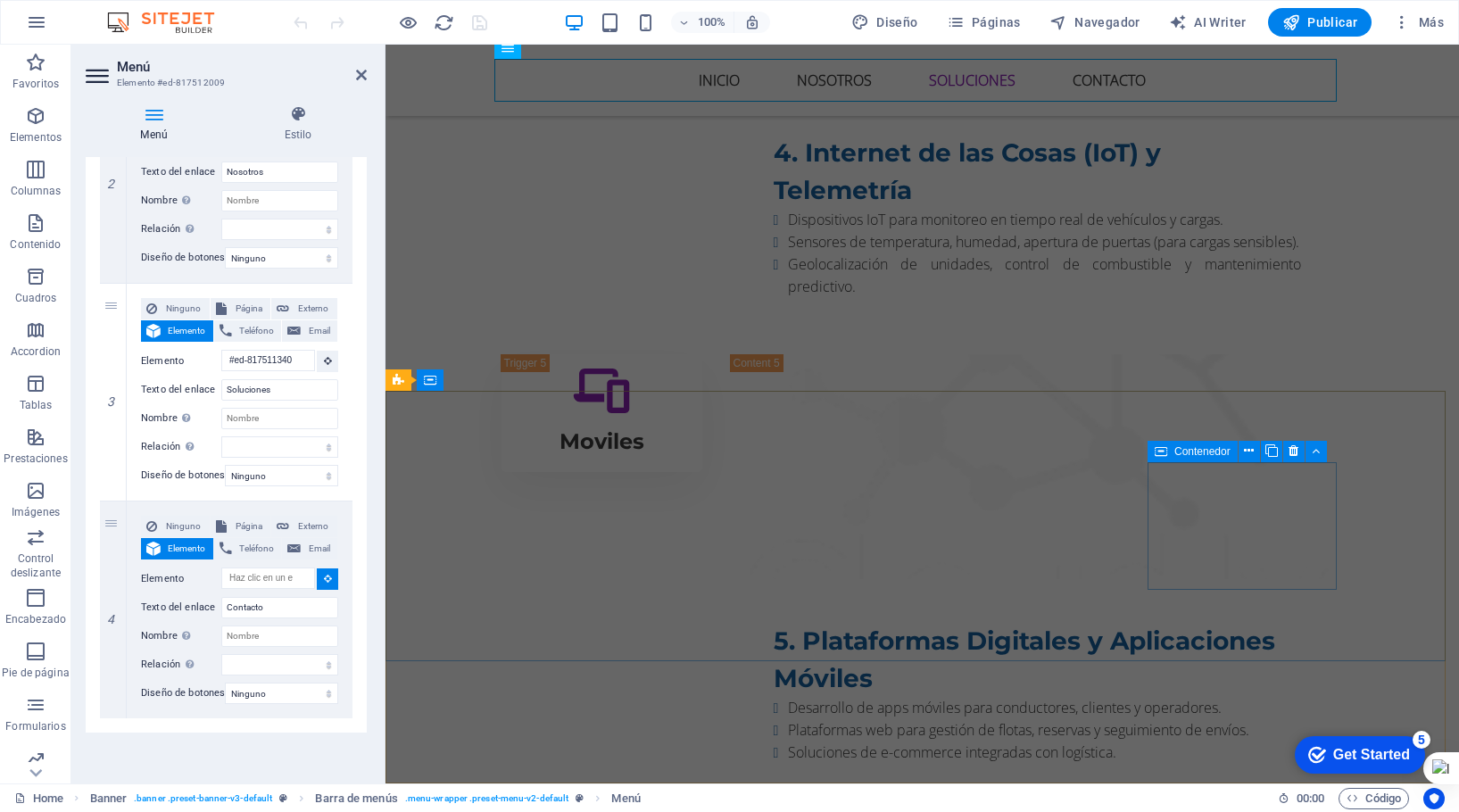
click at [1162, 450] on icon at bounding box center [1161, 451] width 12 height 22
select select
type input "#ed-817511964"
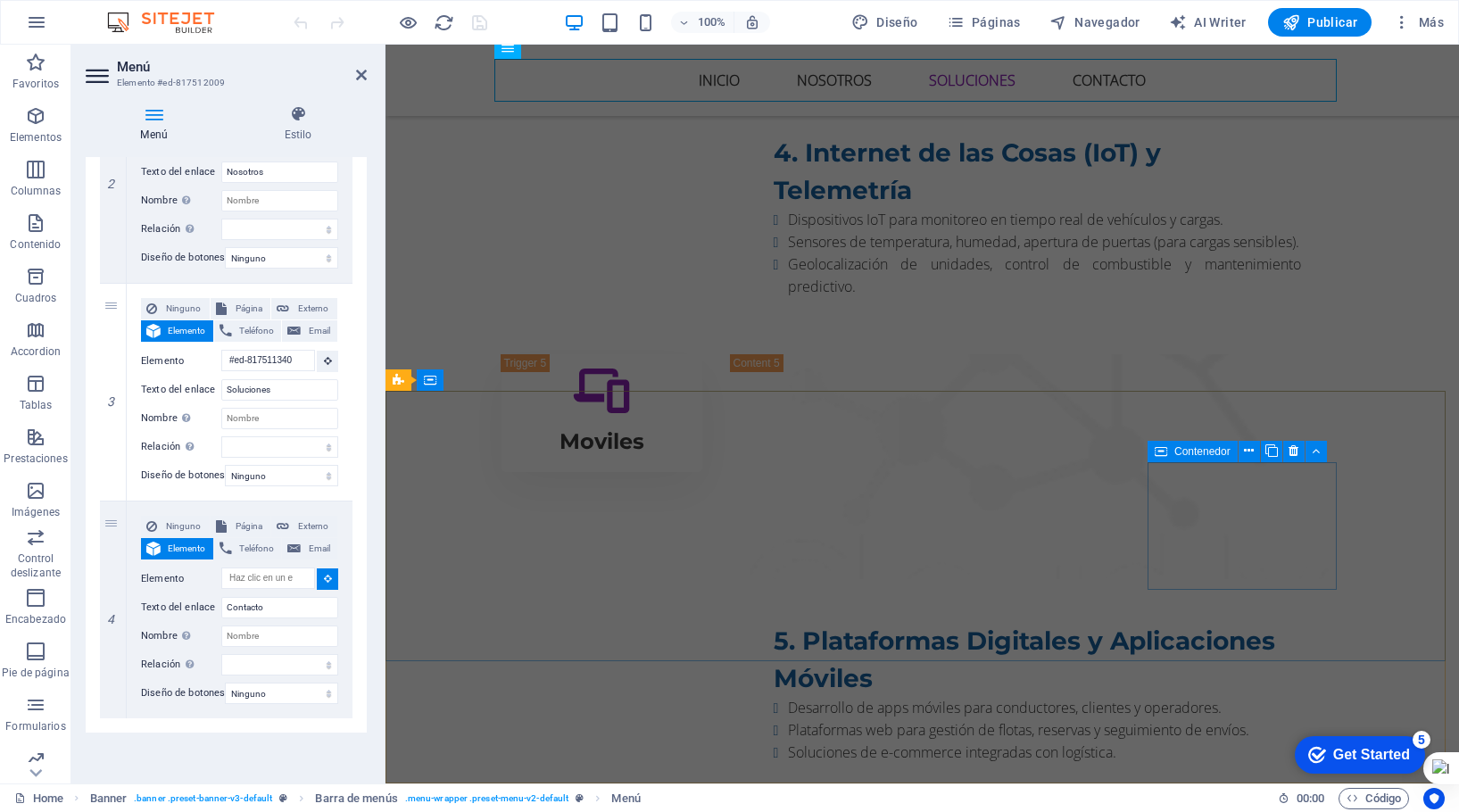
select select
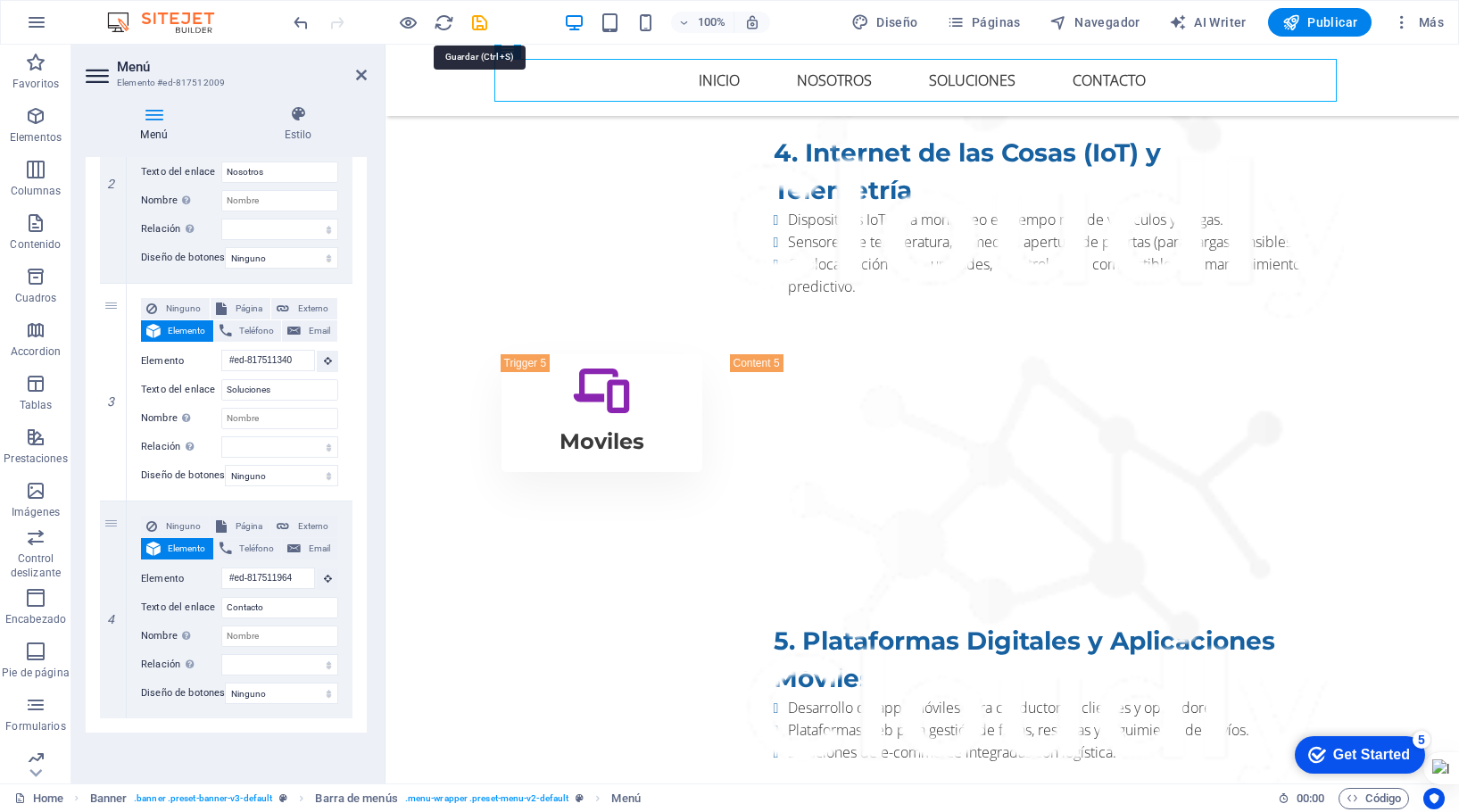
click at [485, 22] on icon "save" at bounding box center [480, 23] width 21 height 21
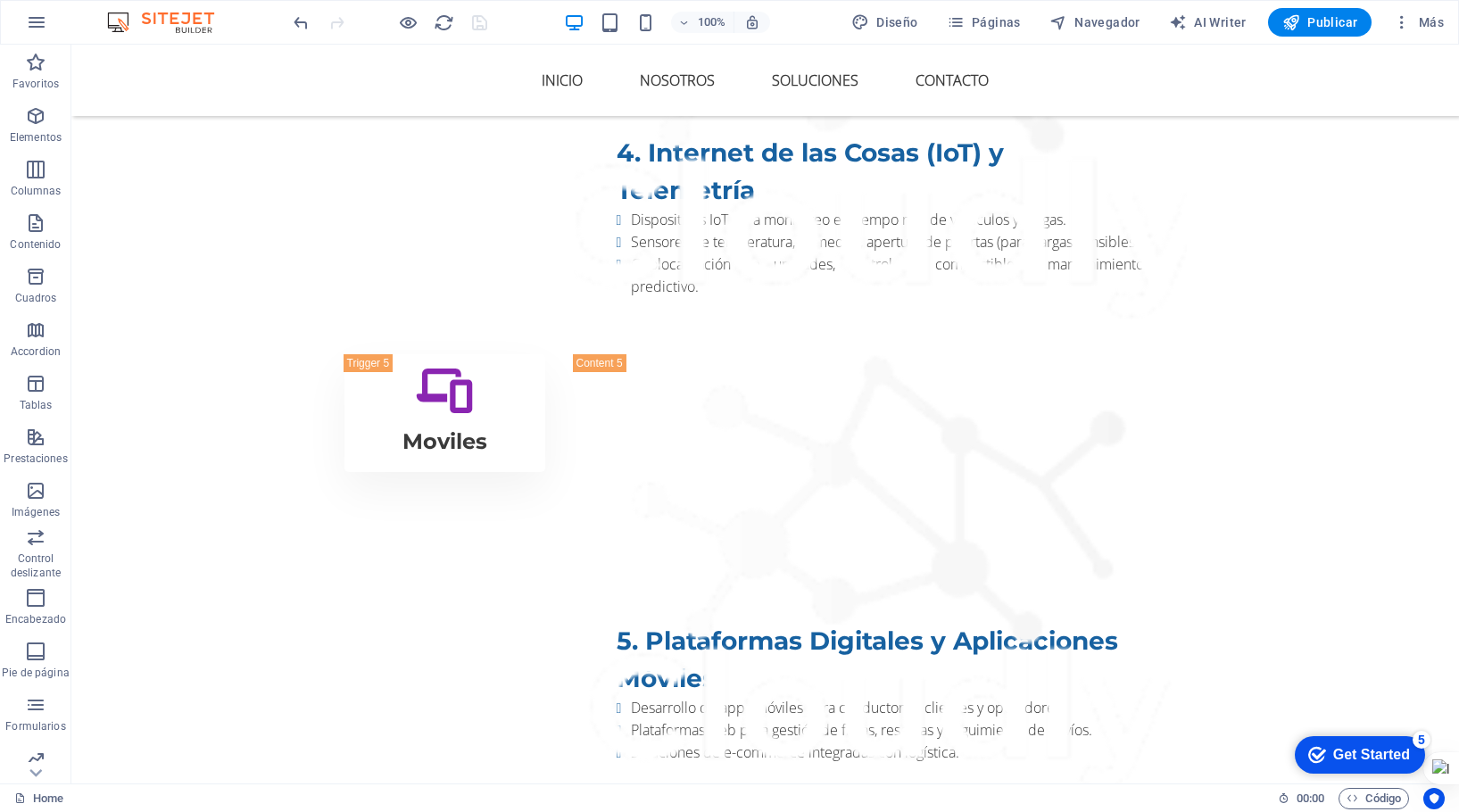
click at [1318, 25] on span "Publicar" at bounding box center [1320, 22] width 76 height 18
click at [1312, 18] on span "Publicar" at bounding box center [1320, 22] width 76 height 18
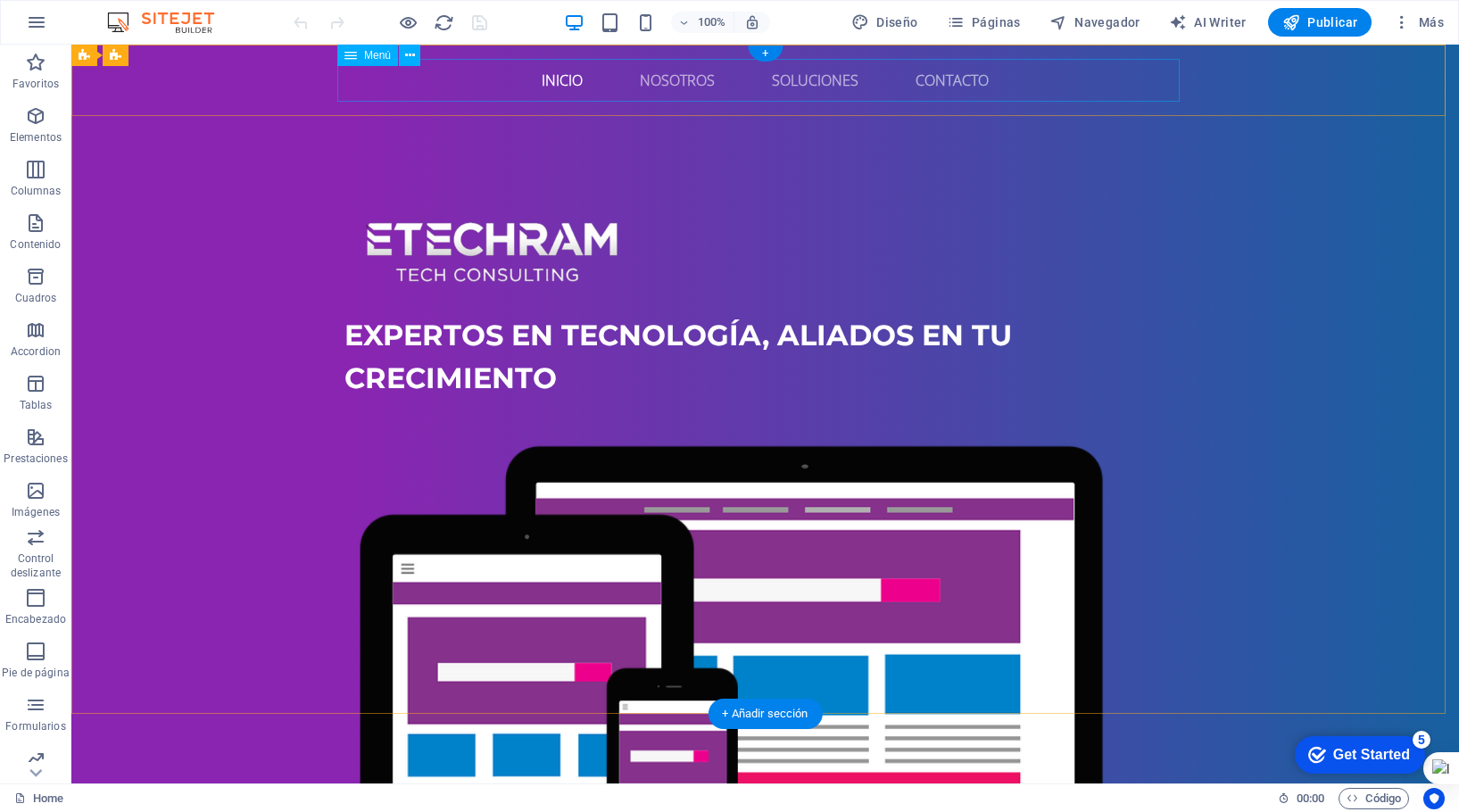
click at [955, 75] on nav "Inicio Nosotros Soluciones Contacto" at bounding box center [765, 81] width 842 height 43
click at [955, 76] on nav "Inicio Nosotros Soluciones Contacto" at bounding box center [765, 81] width 842 height 43
click at [955, 75] on nav "Inicio Nosotros Soluciones Contacto" at bounding box center [765, 81] width 842 height 43
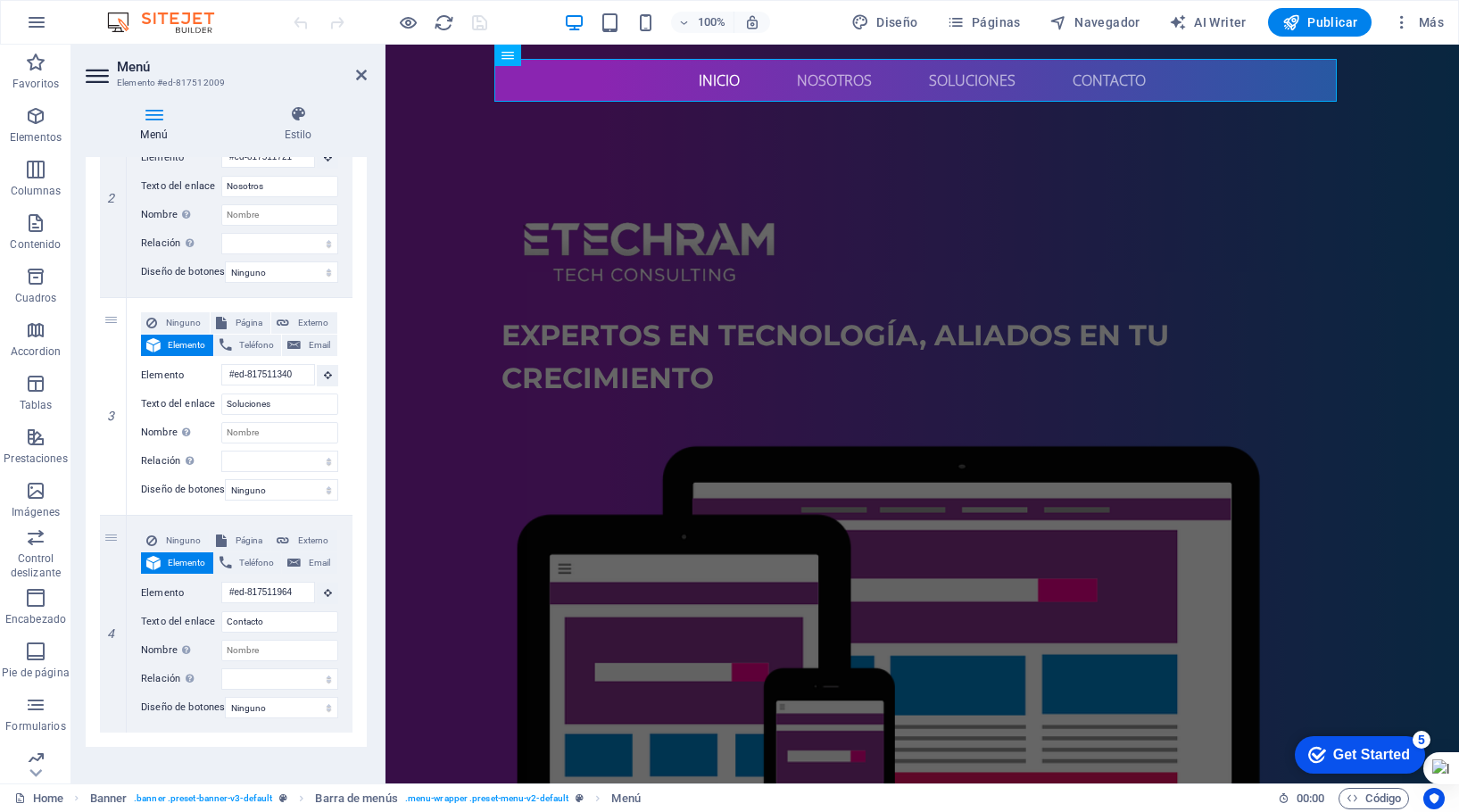
scroll to position [503, 0]
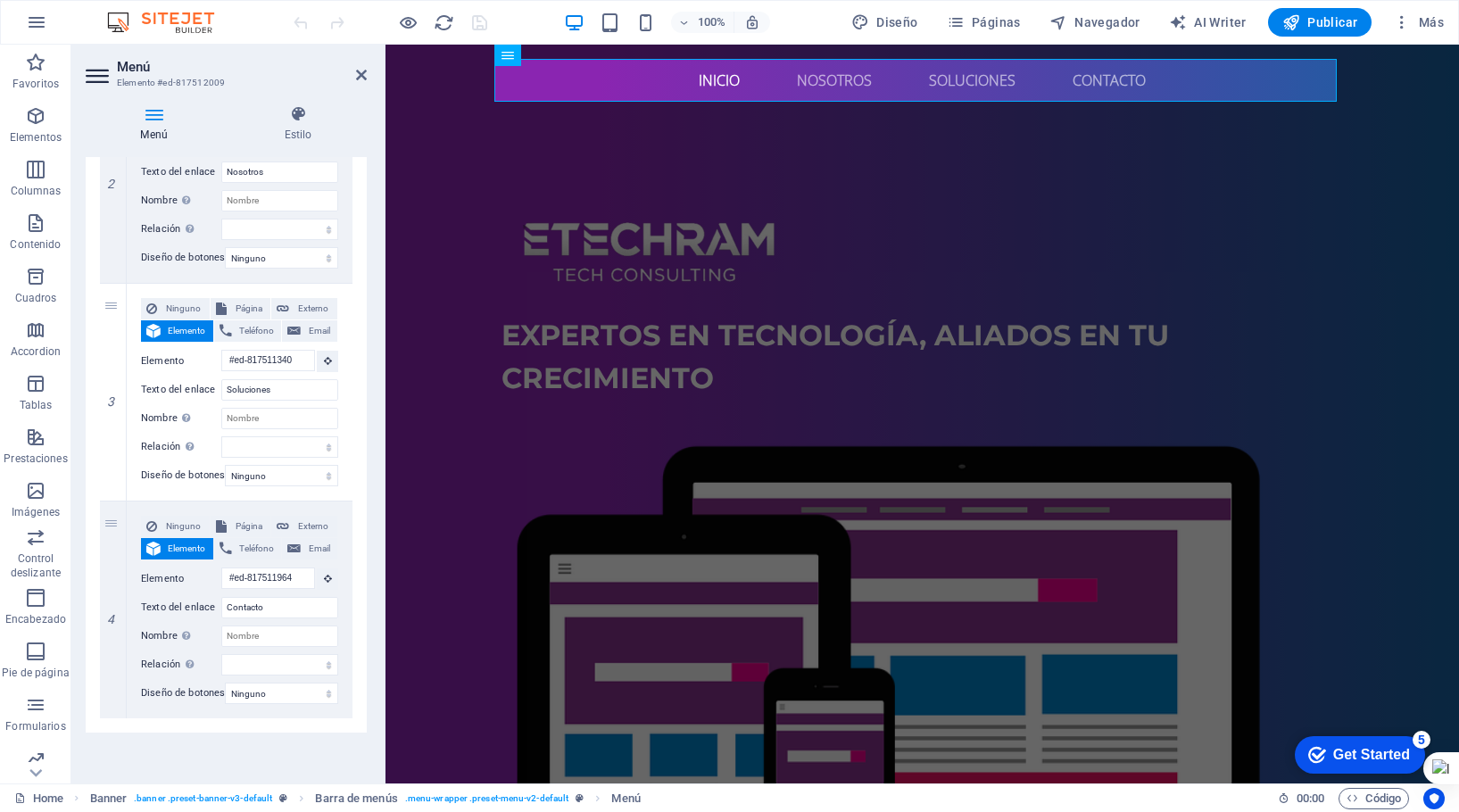
click at [179, 538] on span "Elemento" at bounding box center [186, 549] width 42 height 22
click at [165, 538] on button "Elemento" at bounding box center [177, 549] width 72 height 22
click at [167, 538] on span "Elemento" at bounding box center [186, 549] width 42 height 22
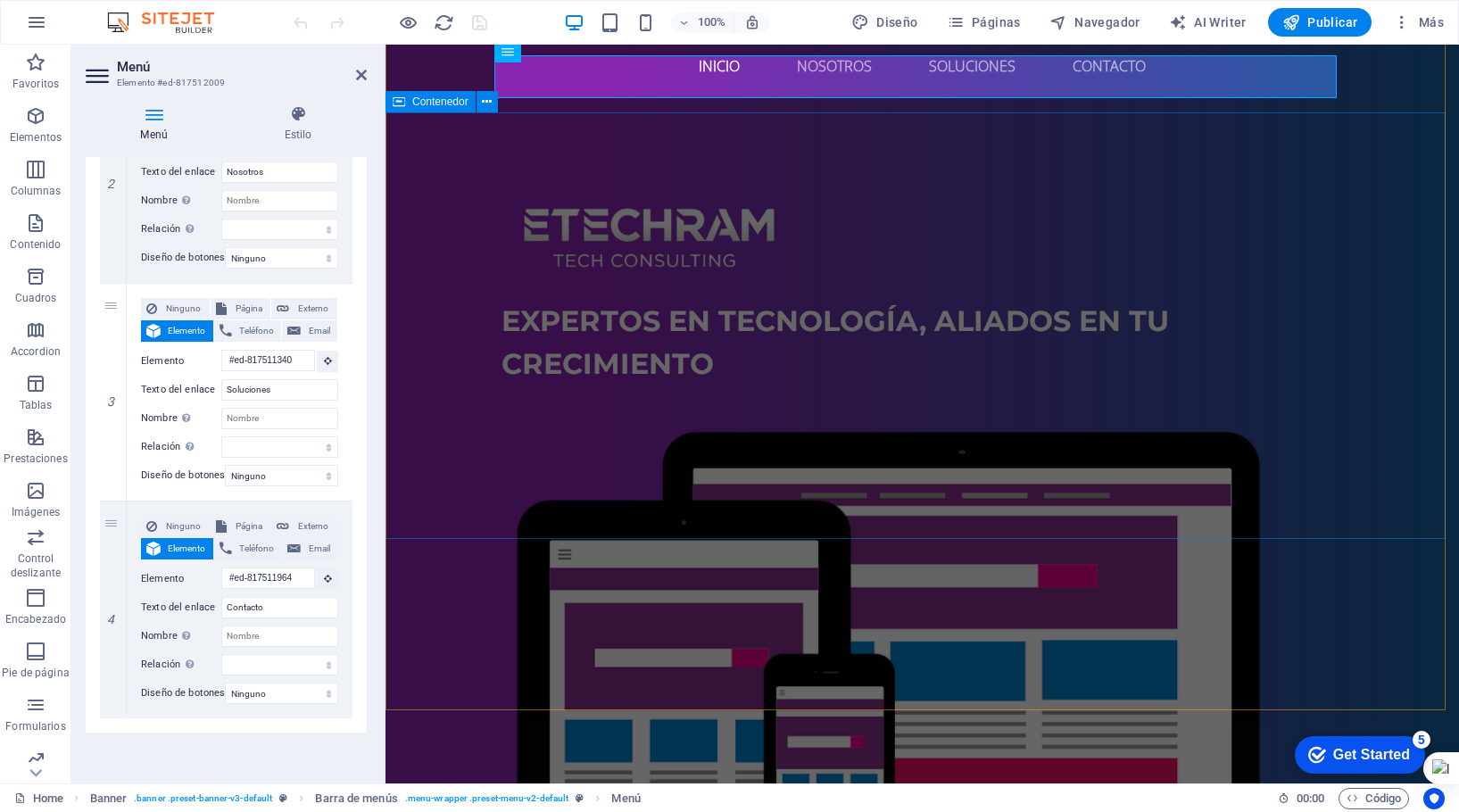
scroll to position [0, 0]
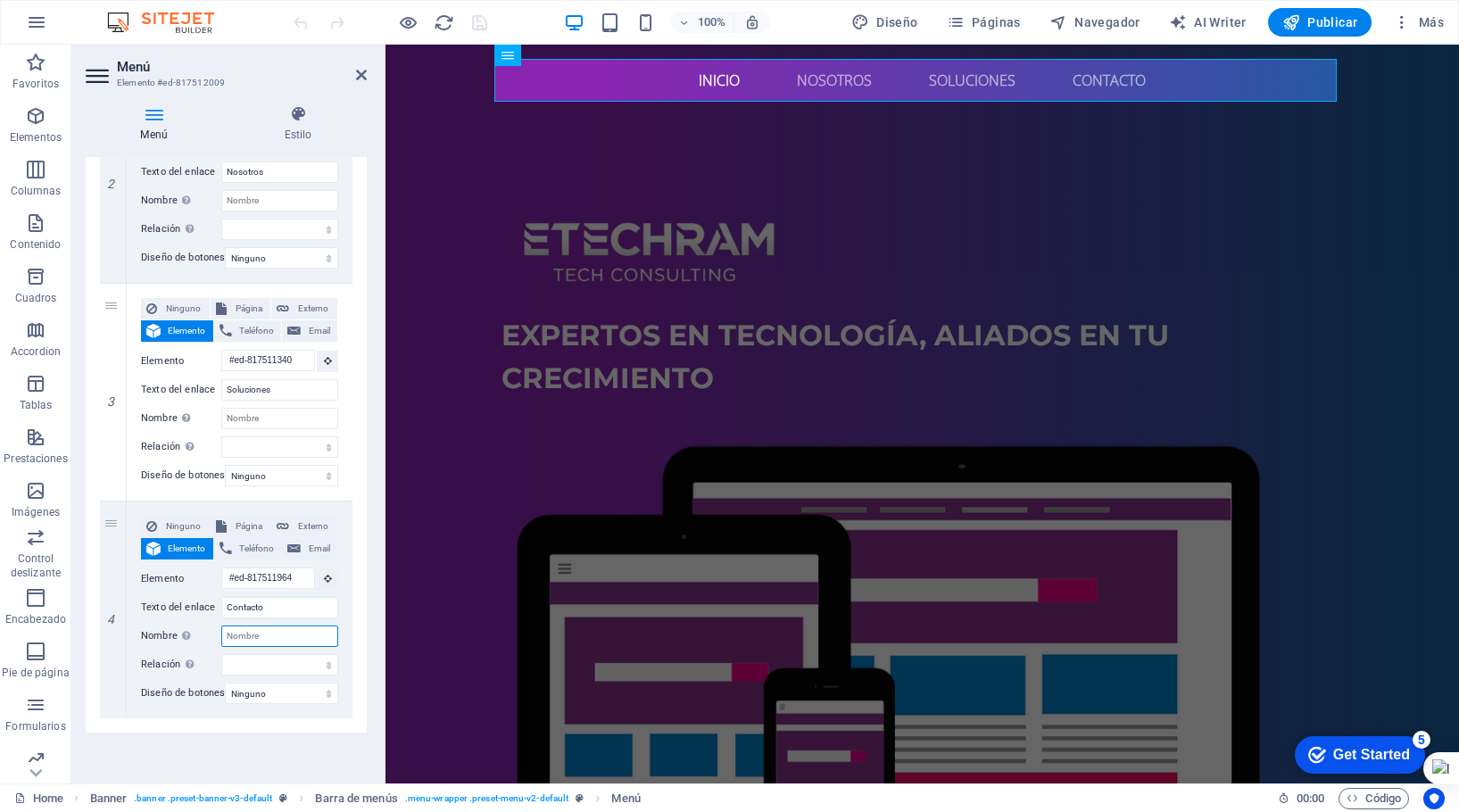
click at [270, 627] on input "Nombre Una descripción adicional del enlace no debería ser igual al texto del e…" at bounding box center [280, 636] width 117 height 22
click at [270, 654] on select "alternativo autor marcador externo ayuda licencia siguiente nofollow noreferrer…" at bounding box center [280, 664] width 117 height 22
click at [328, 682] on select "Ninguno Predeterminado Principal Secundario" at bounding box center [281, 693] width 113 height 22
select select "default"
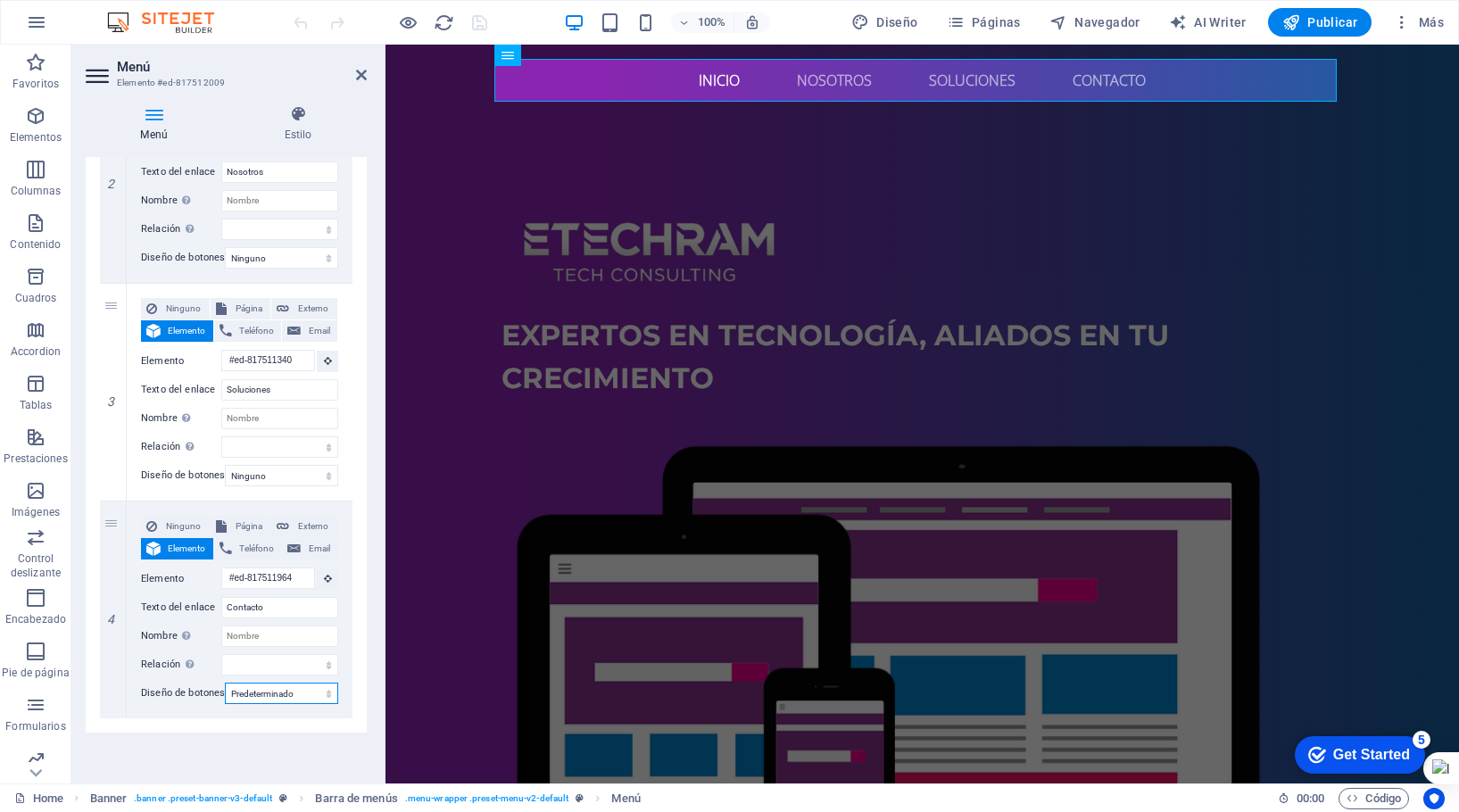
click at [225, 682] on select "Ninguno Predeterminado Principal Secundario" at bounding box center [281, 693] width 113 height 22
select select
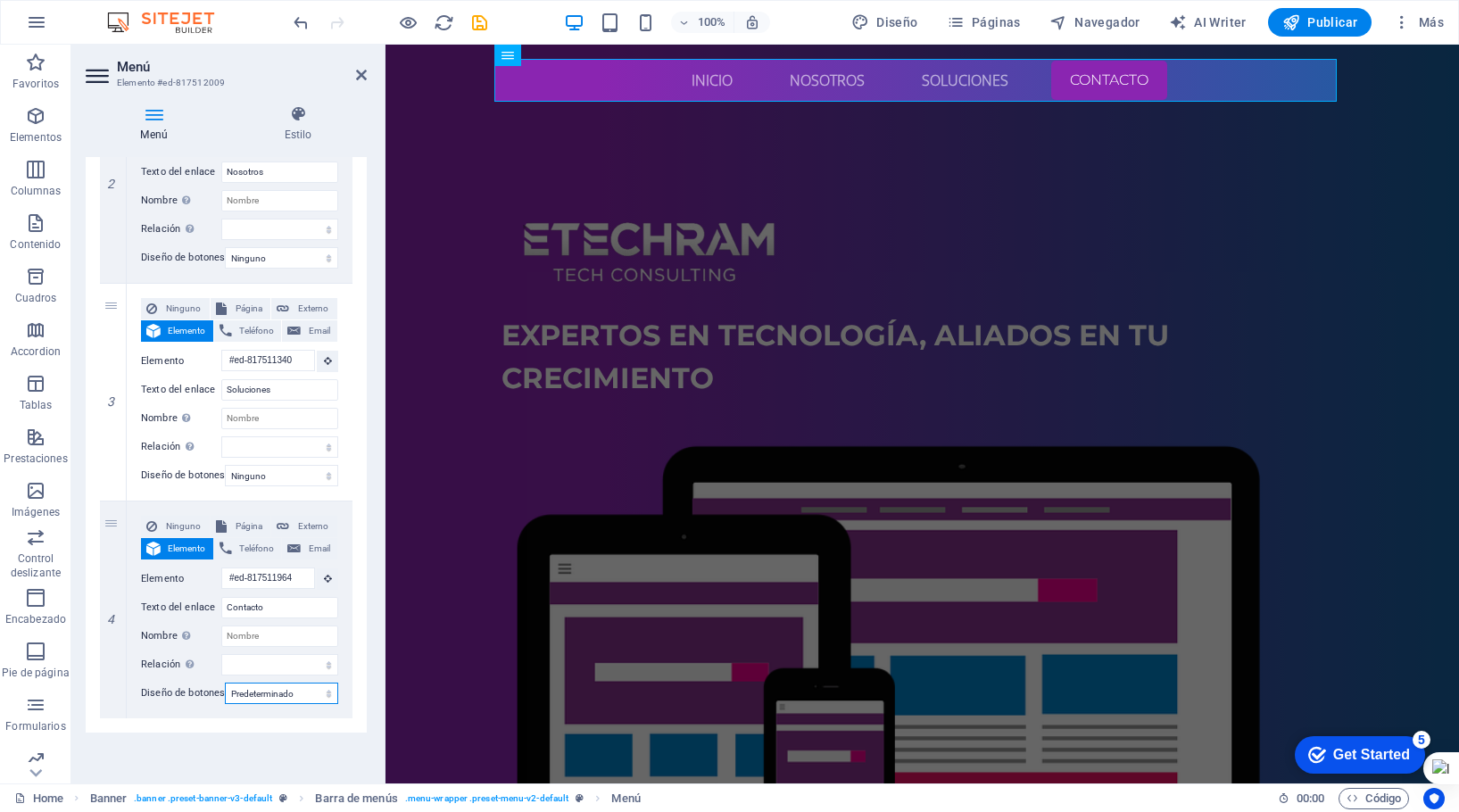
click at [325, 682] on select "Ninguno Predeterminado Principal Secundario" at bounding box center [281, 693] width 113 height 22
select select "primary"
click at [225, 682] on select "Ninguno Predeterminado Principal Secundario" at bounding box center [281, 693] width 113 height 22
select select
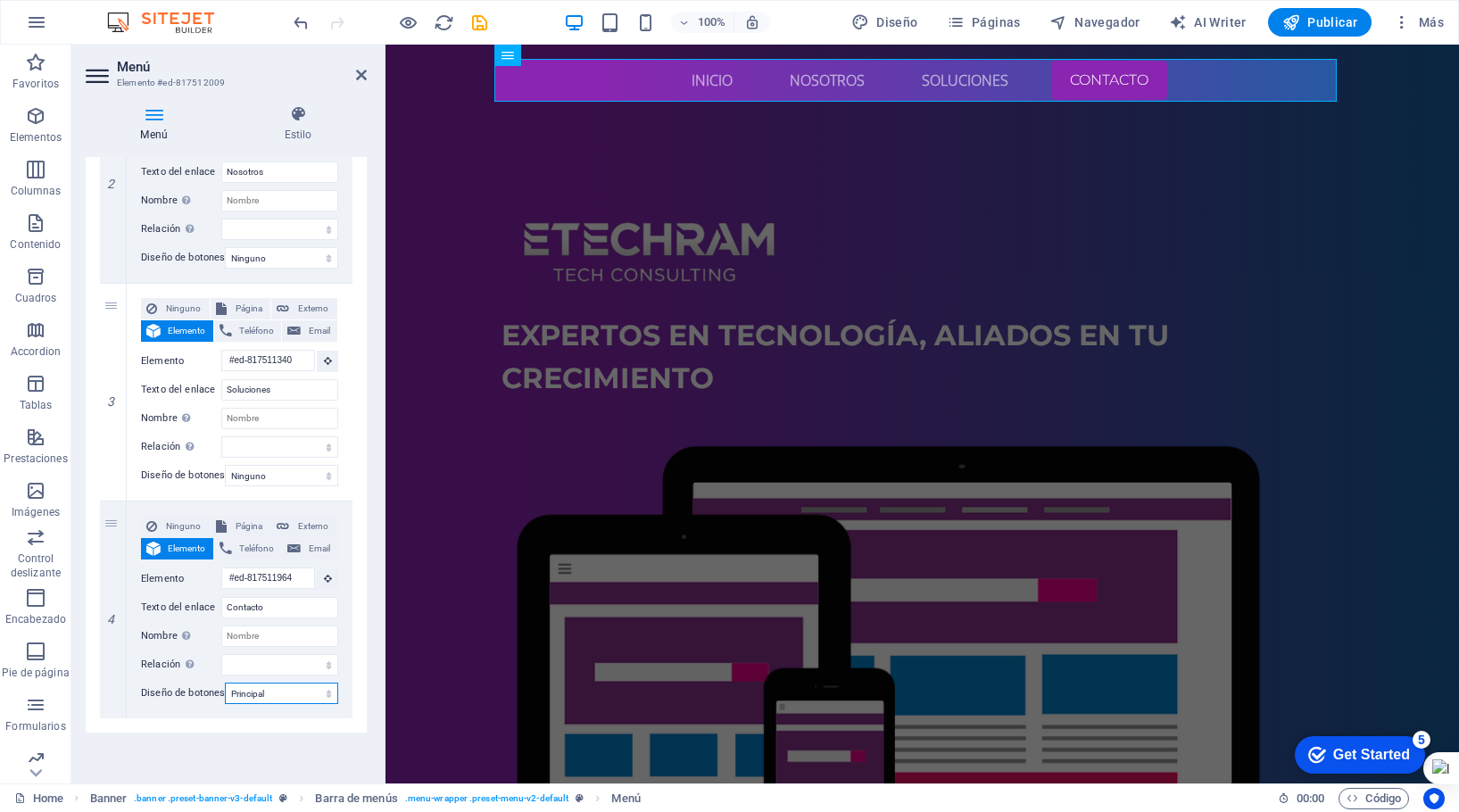
select select
click at [304, 682] on select "Ninguno Predeterminado Principal Secundario" at bounding box center [281, 693] width 113 height 22
select select "default"
click at [225, 682] on select "Ninguno Predeterminado Principal Secundario" at bounding box center [281, 693] width 113 height 22
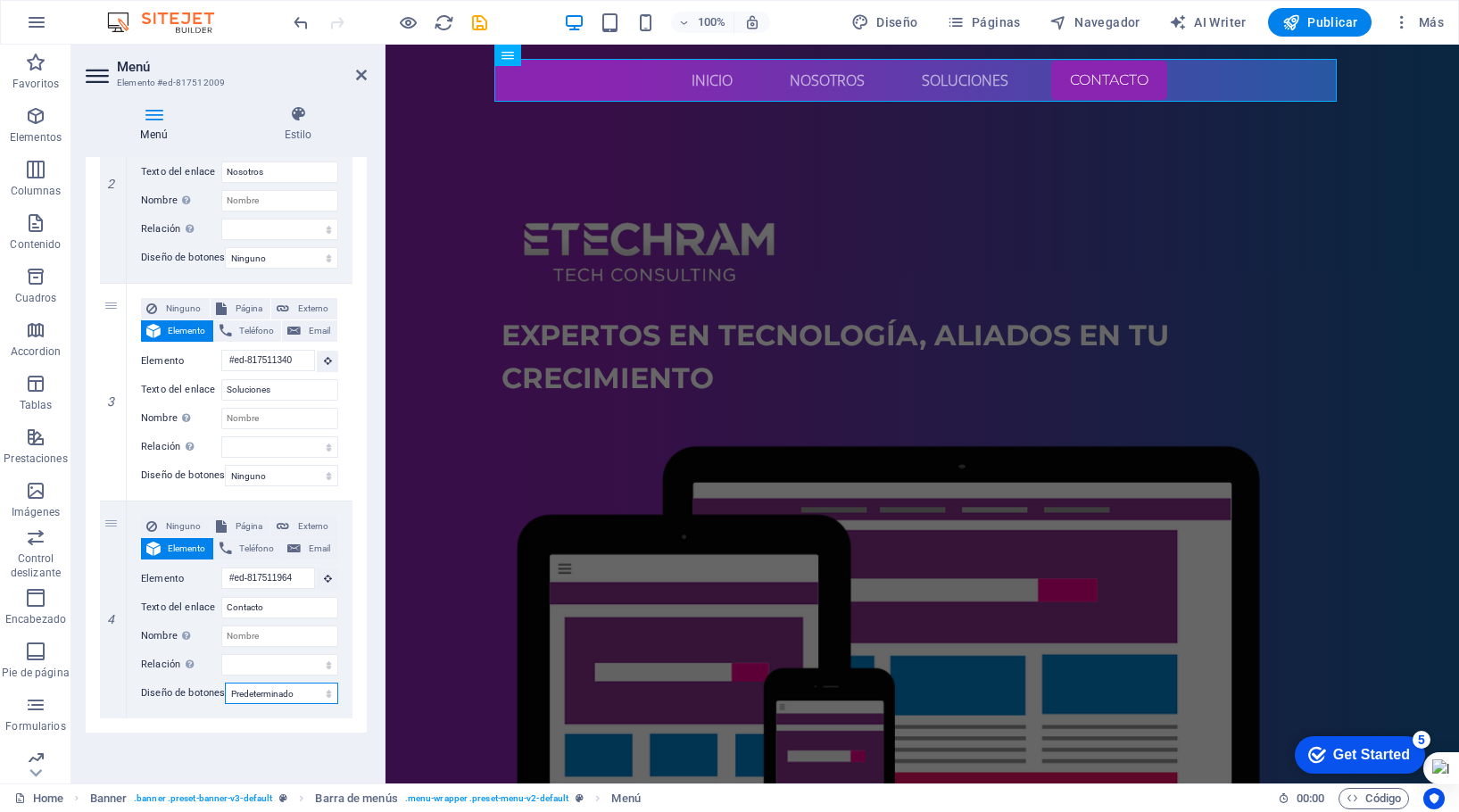
select select
click at [324, 682] on select "Ninguno Predeterminado Principal Secundario" at bounding box center [281, 693] width 113 height 22
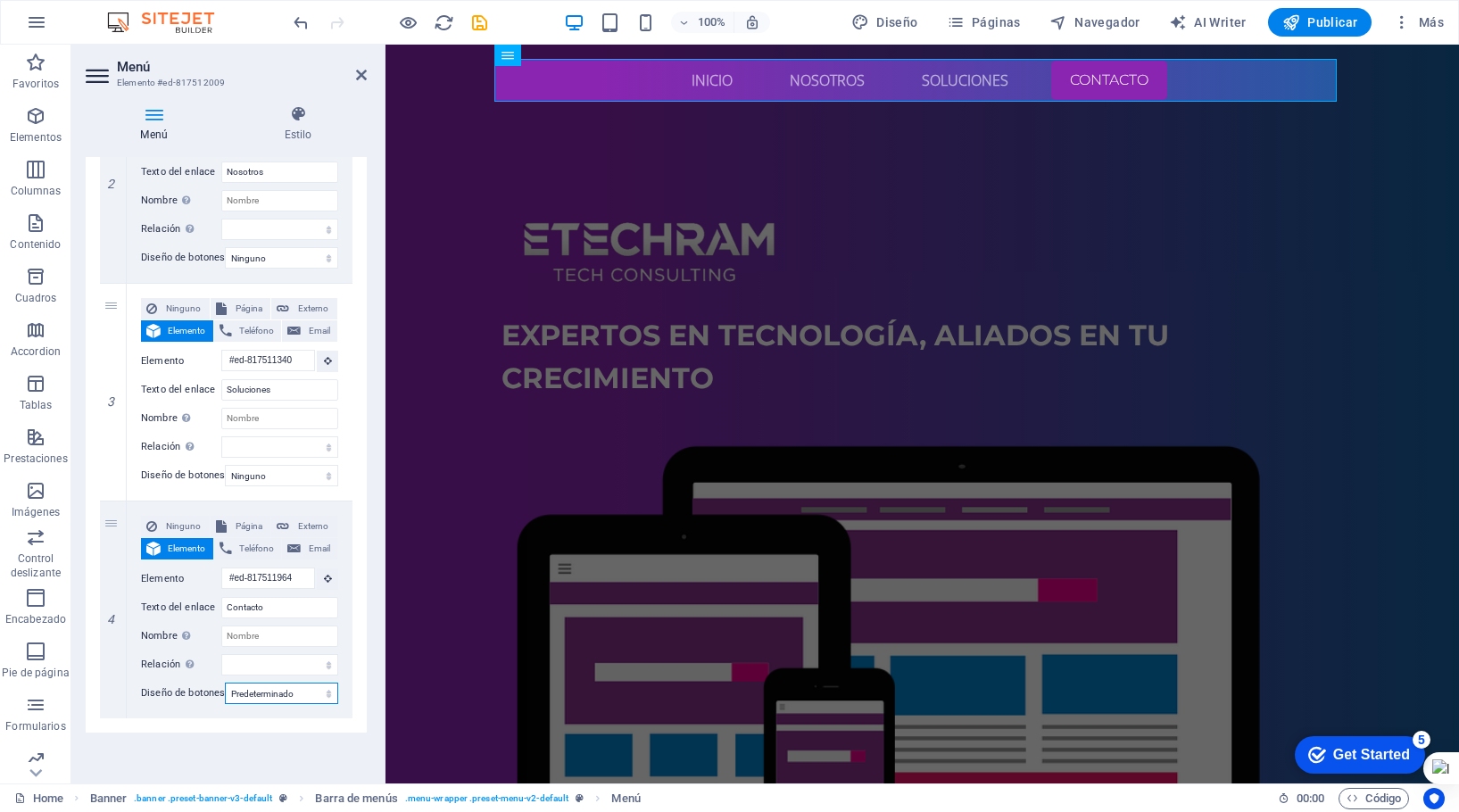
select select
click at [225, 682] on select "Ninguno Predeterminado Principal Secundario" at bounding box center [281, 693] width 113 height 22
select select
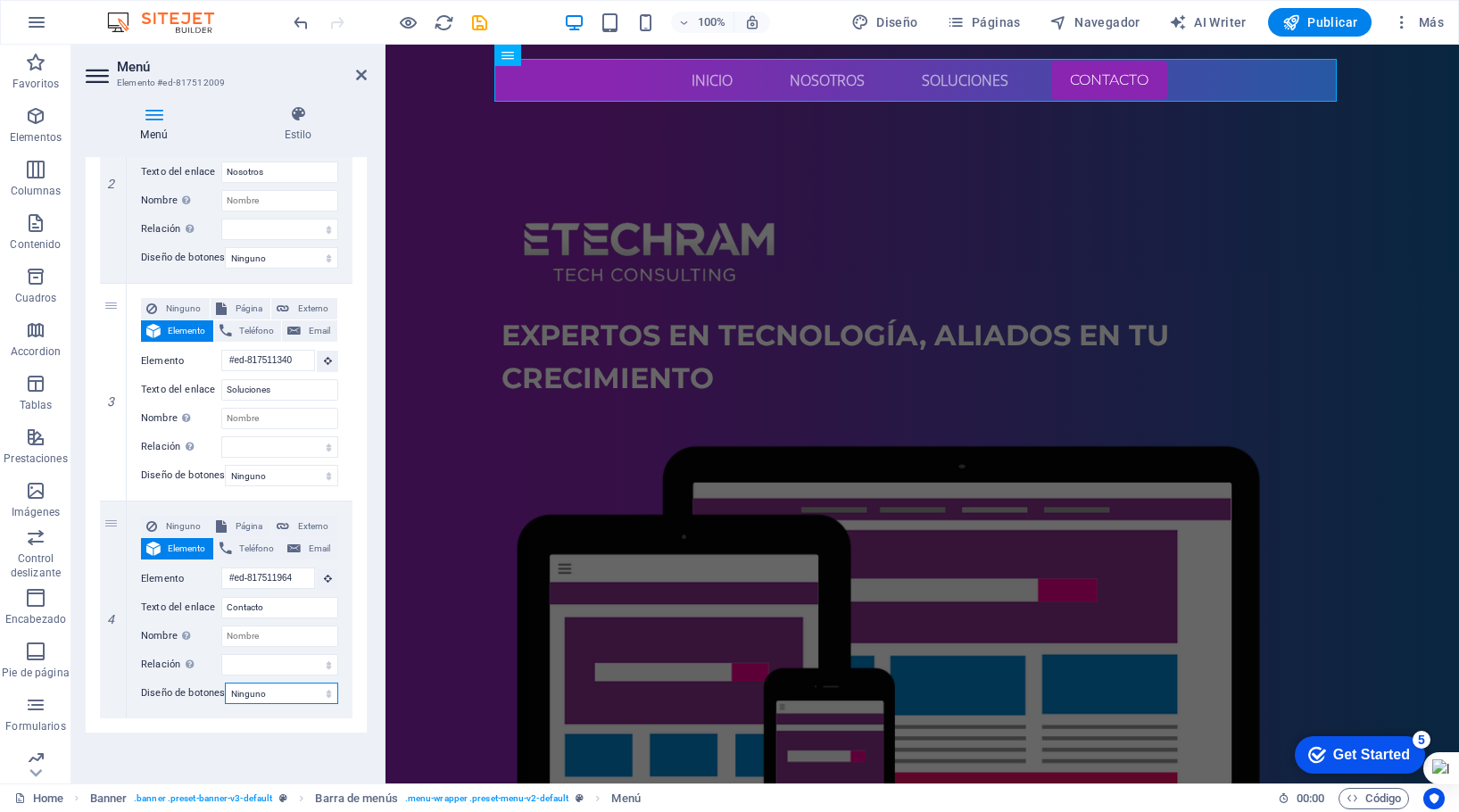
select select
click at [1098, 74] on nav "Inicio Nosotros Soluciones Contacto" at bounding box center [922, 81] width 842 height 43
click at [1098, 73] on nav "Inicio Nosotros Soluciones Contacto" at bounding box center [922, 81] width 842 height 43
click at [304, 517] on span "Externo" at bounding box center [313, 526] width 38 height 22
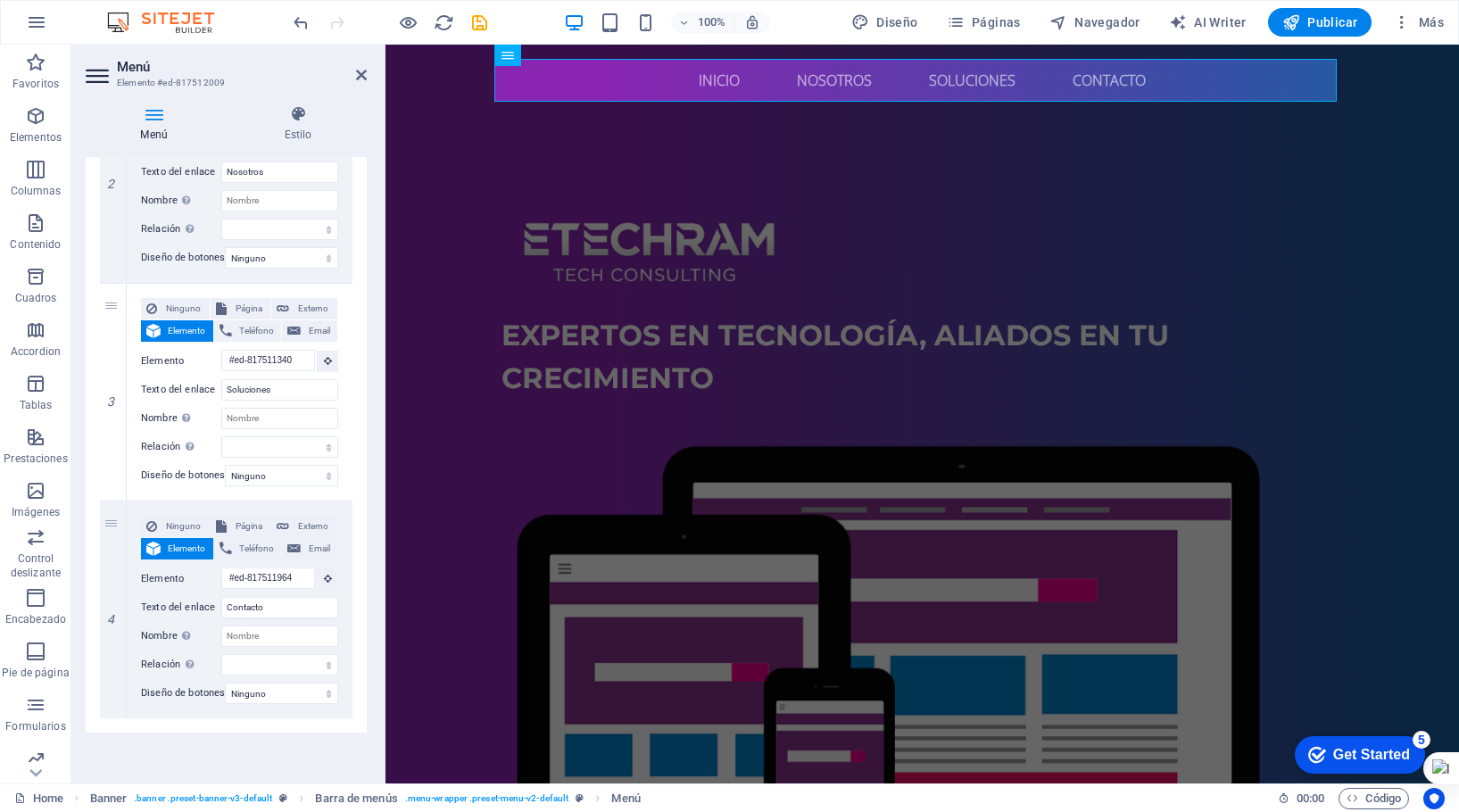
select select
select select "blank"
select select
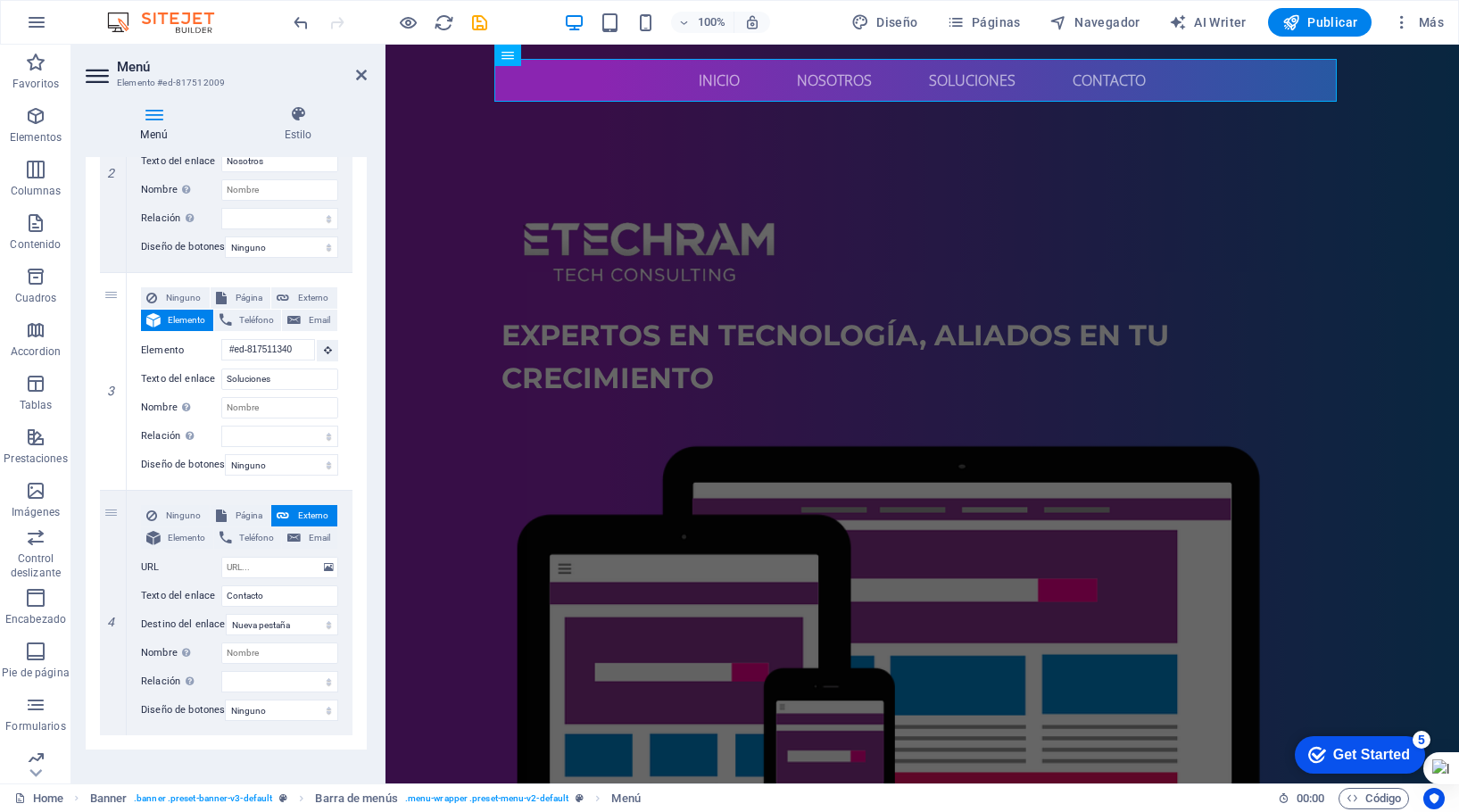
click at [172, 535] on span "Elemento" at bounding box center [186, 537] width 42 height 22
select select
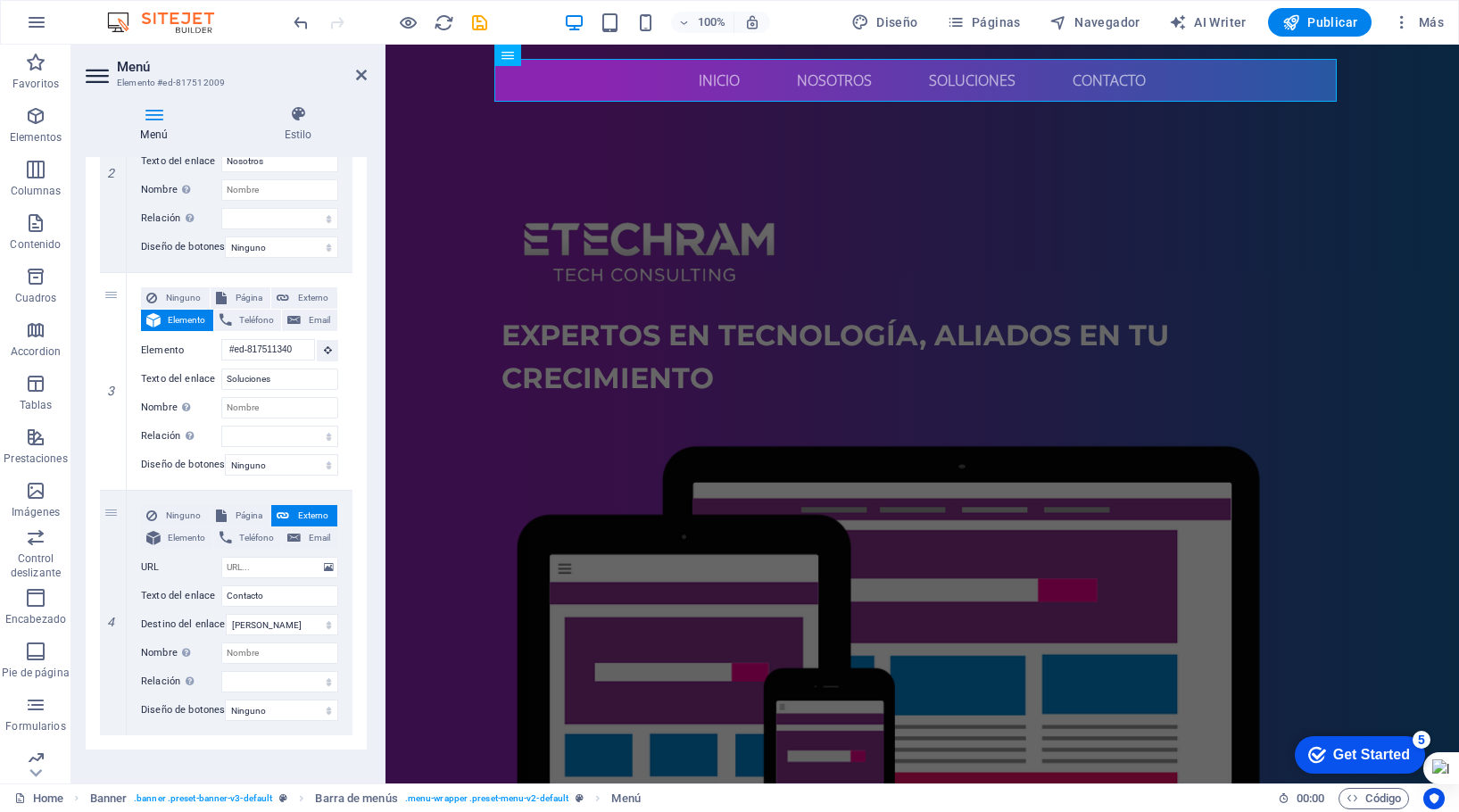
click at [172, 535] on span "Elemento" at bounding box center [186, 537] width 42 height 22
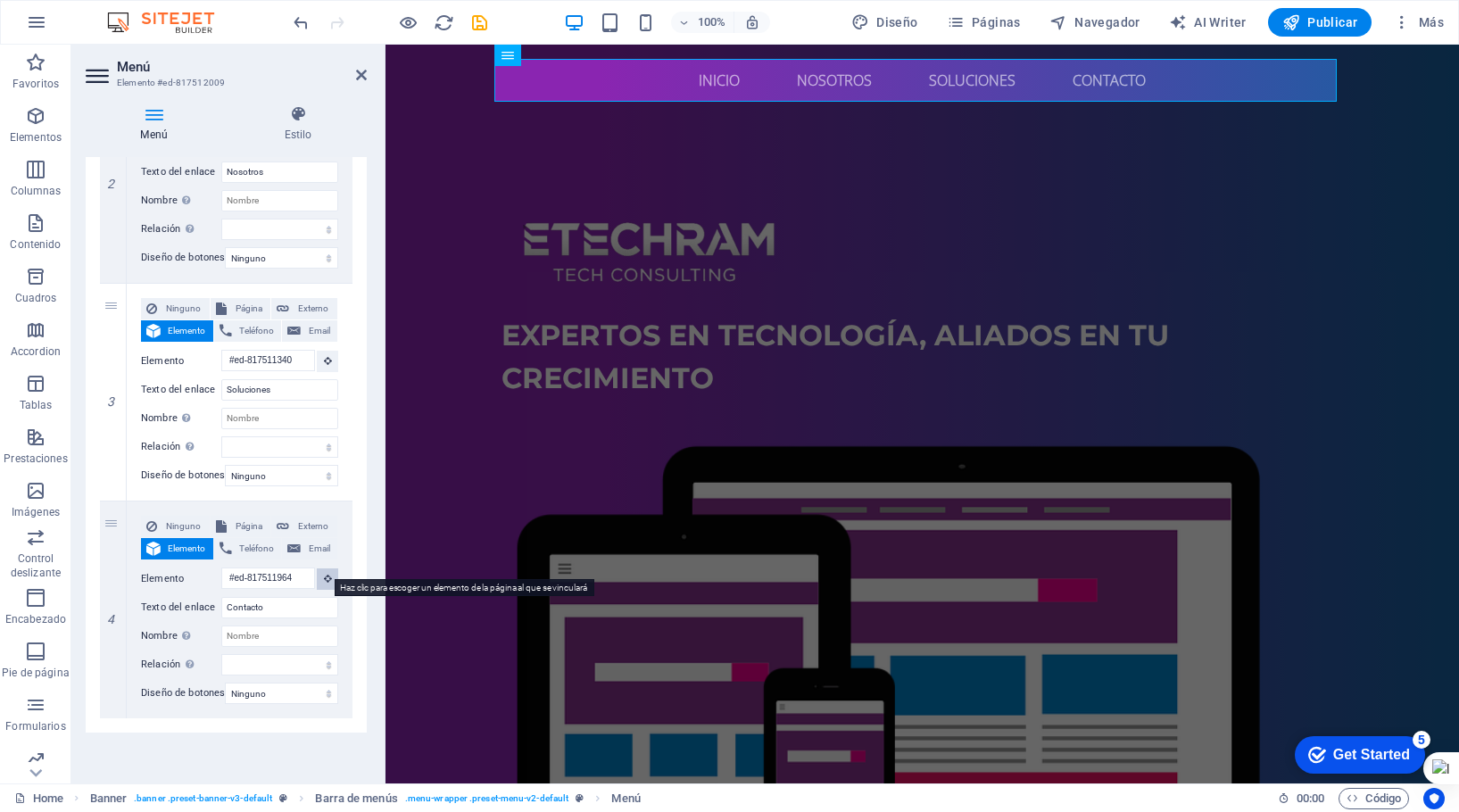
click at [324, 574] on icon at bounding box center [328, 578] width 8 height 8
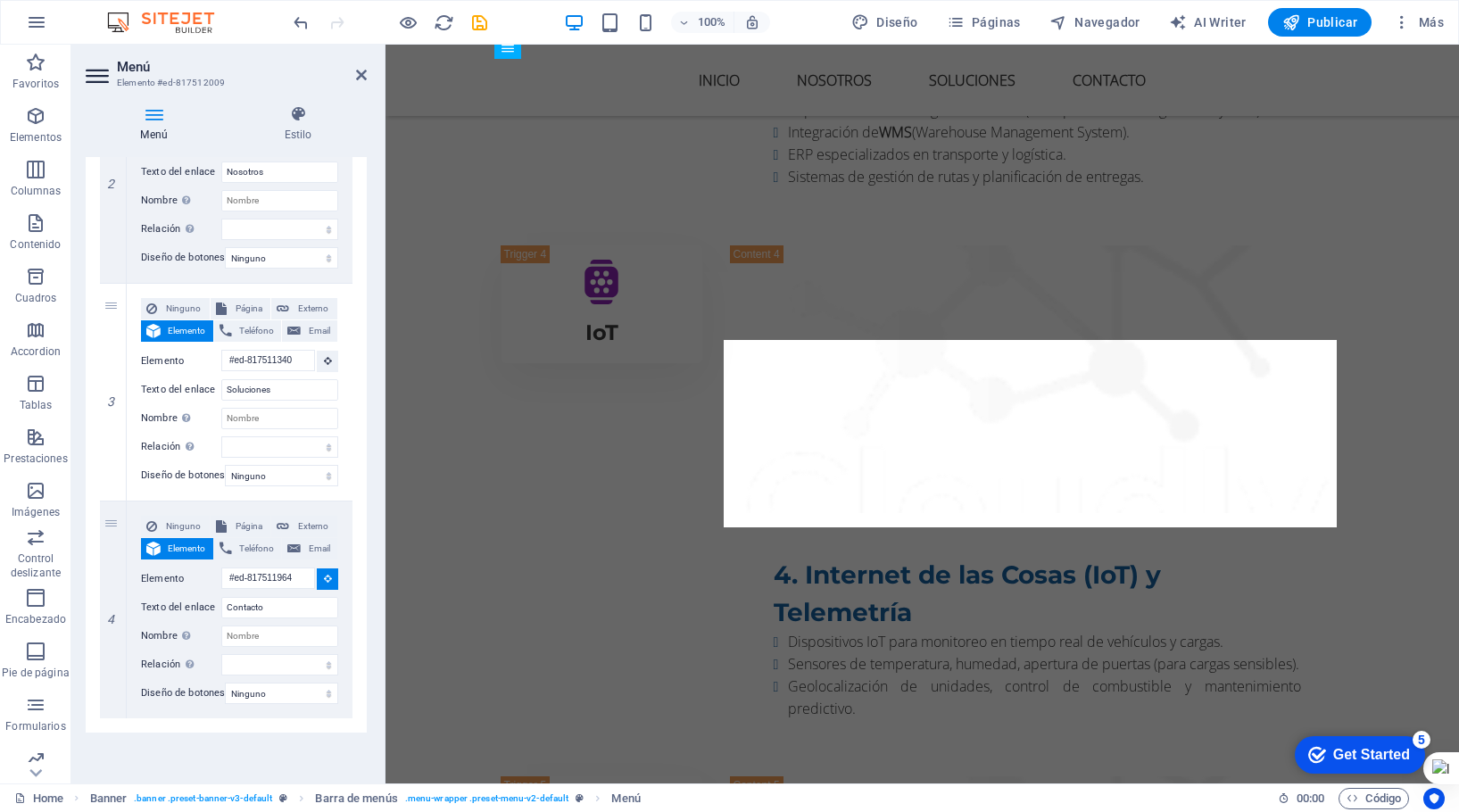
scroll to position [3990, 0]
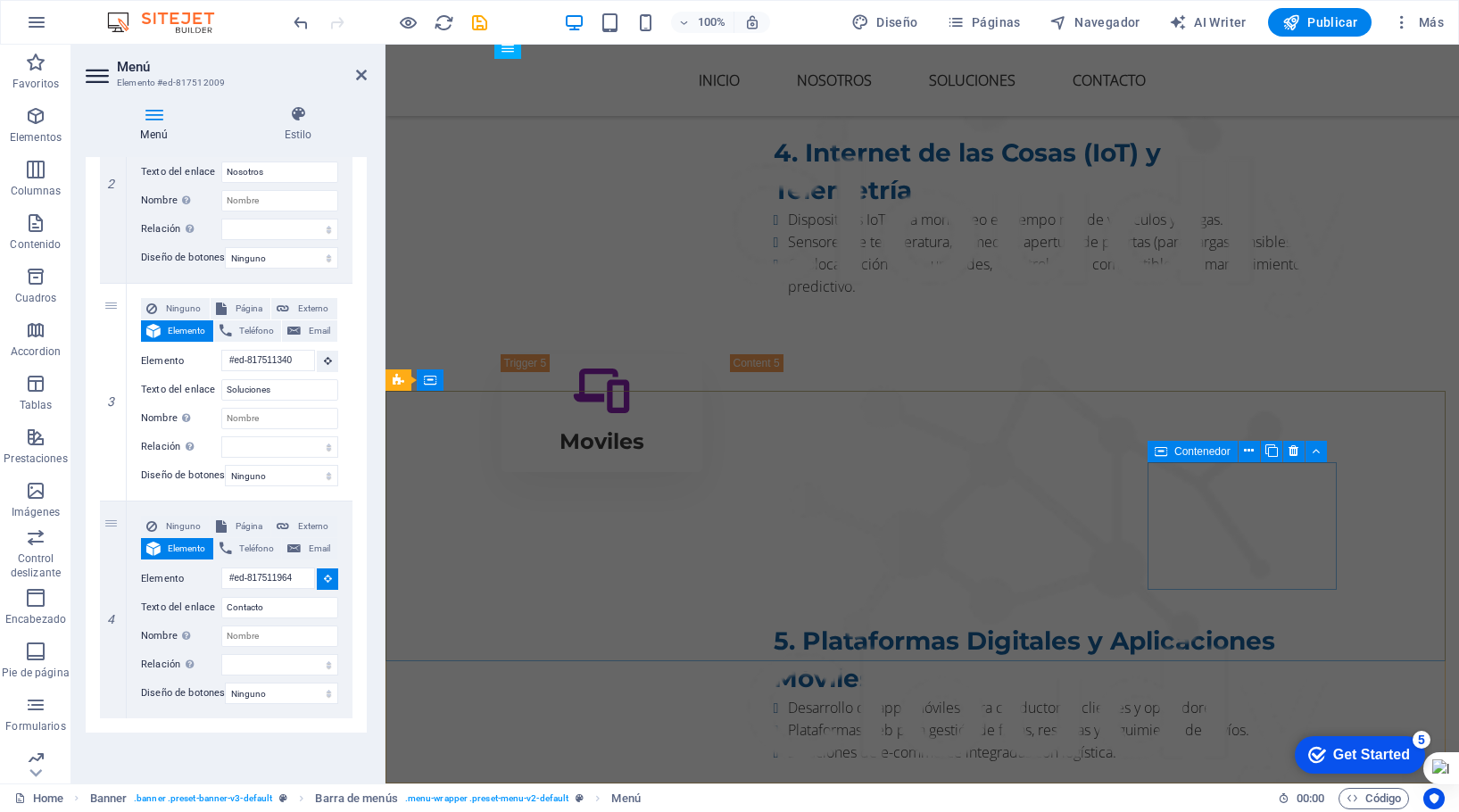
click at [1162, 449] on div "Contenedor" at bounding box center [1243, 452] width 191 height 23
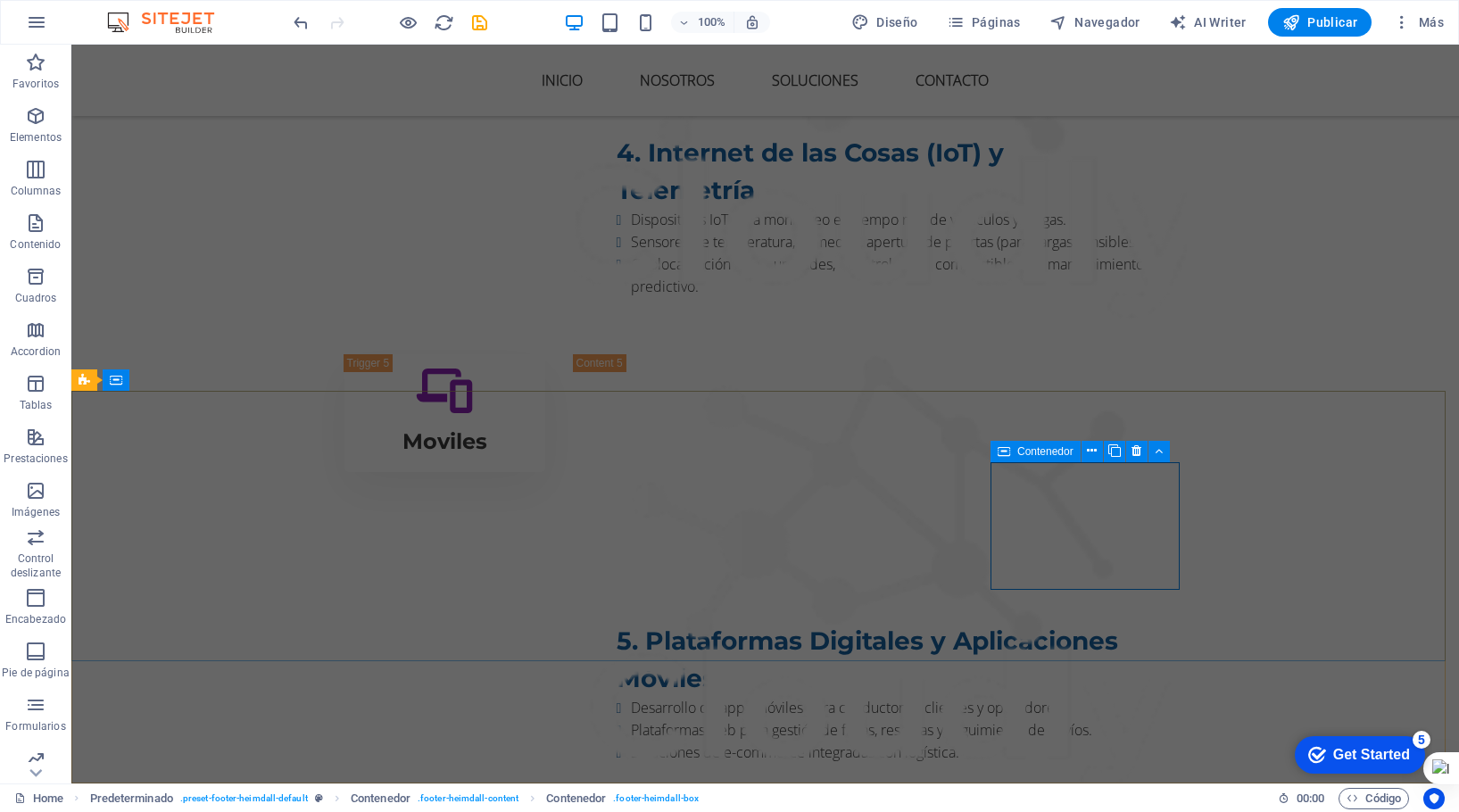
click at [1009, 450] on icon at bounding box center [1003, 451] width 12 height 22
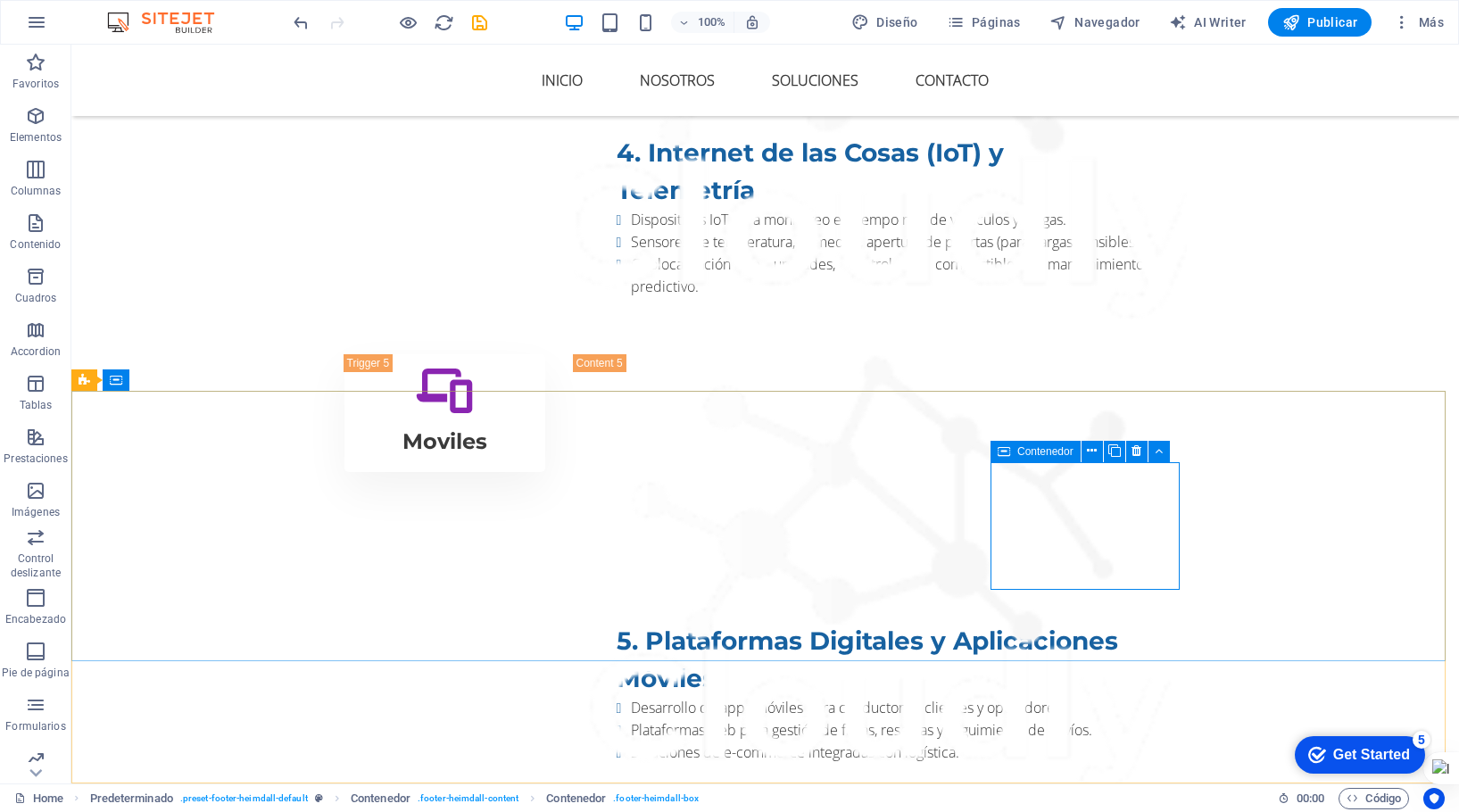
click at [1029, 451] on span "Contenedor" at bounding box center [1046, 451] width 56 height 10
click at [478, 21] on icon "save" at bounding box center [480, 23] width 21 height 21
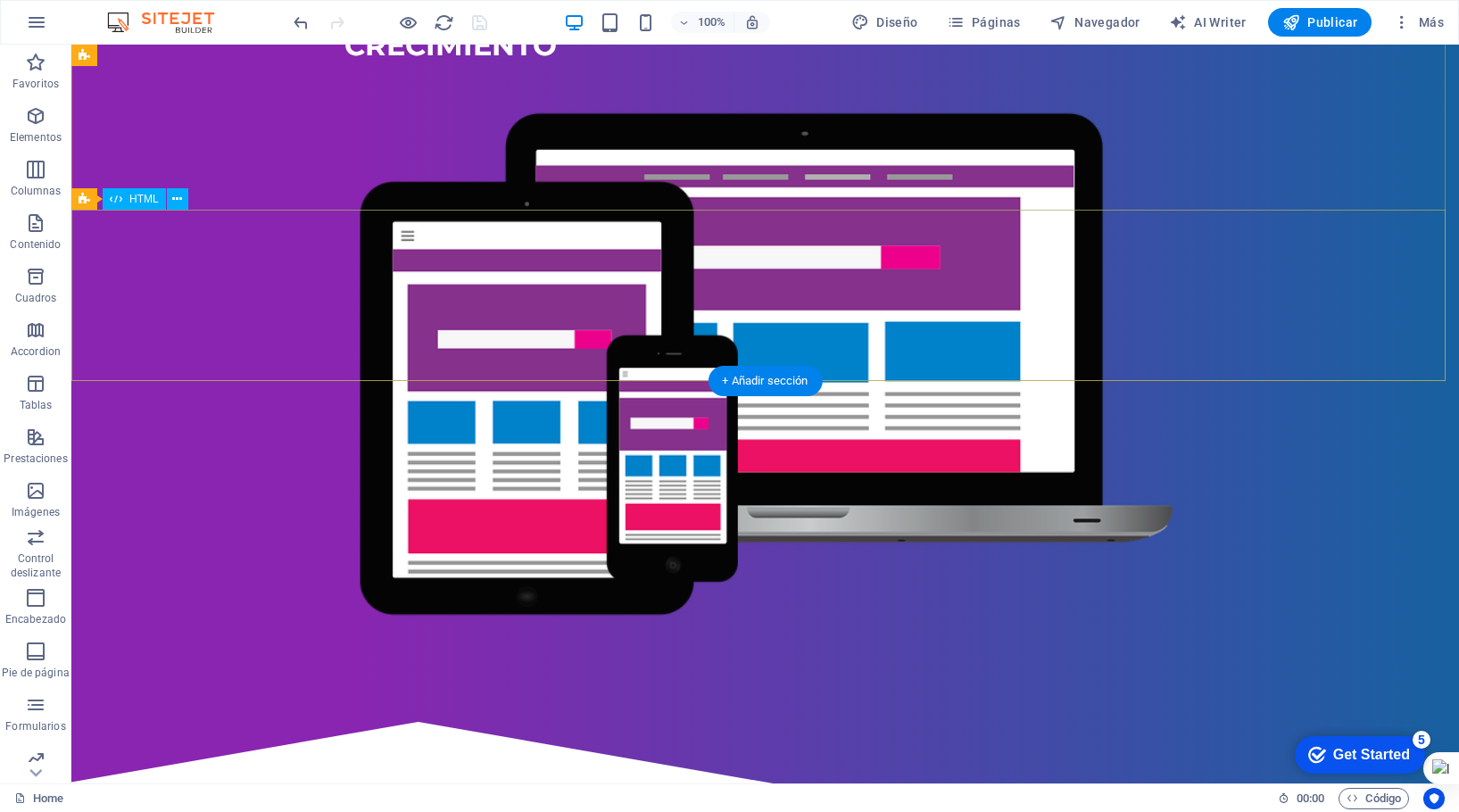
scroll to position [0, 0]
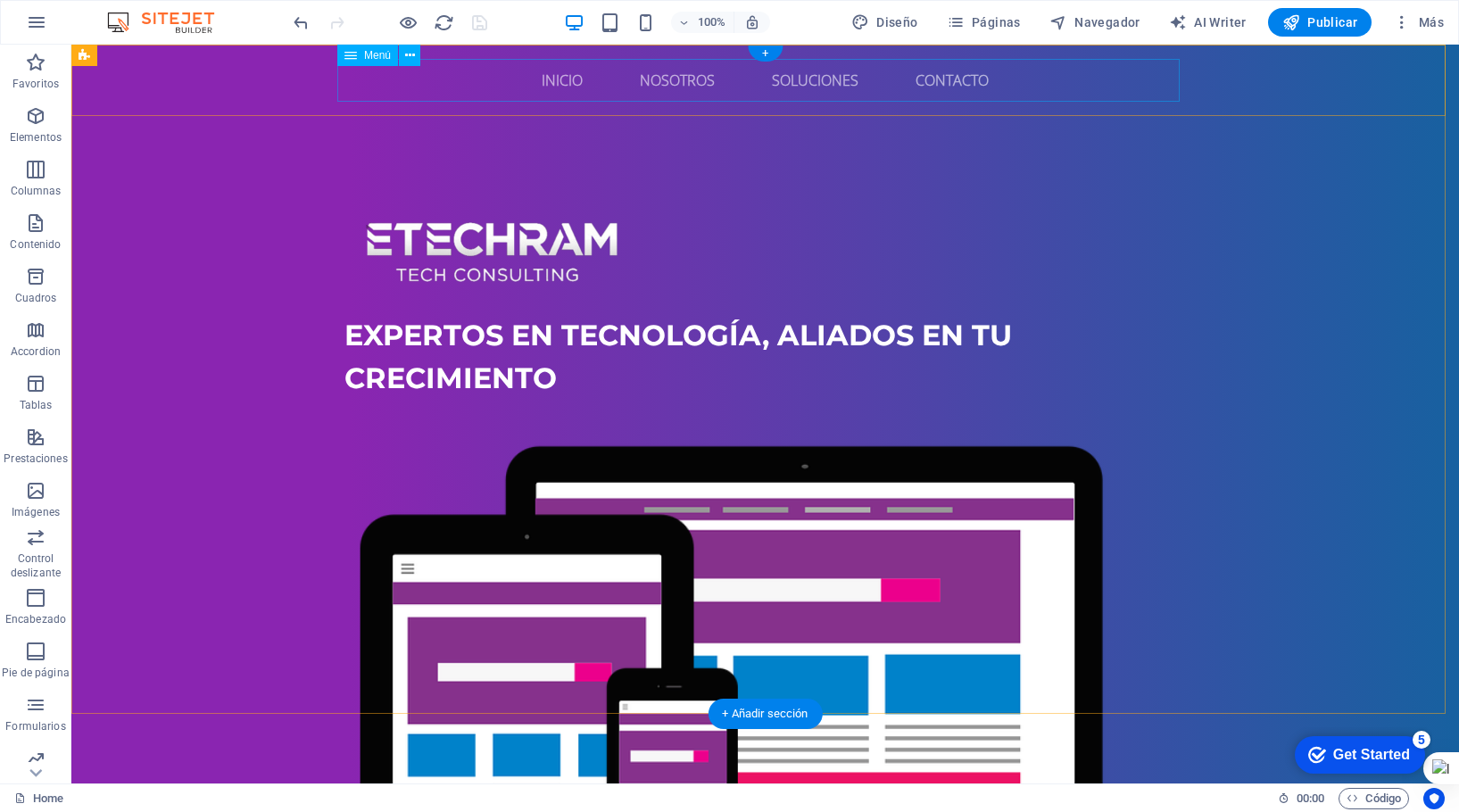
click at [933, 82] on nav "Inicio Nosotros Soluciones Contacto" at bounding box center [765, 81] width 842 height 43
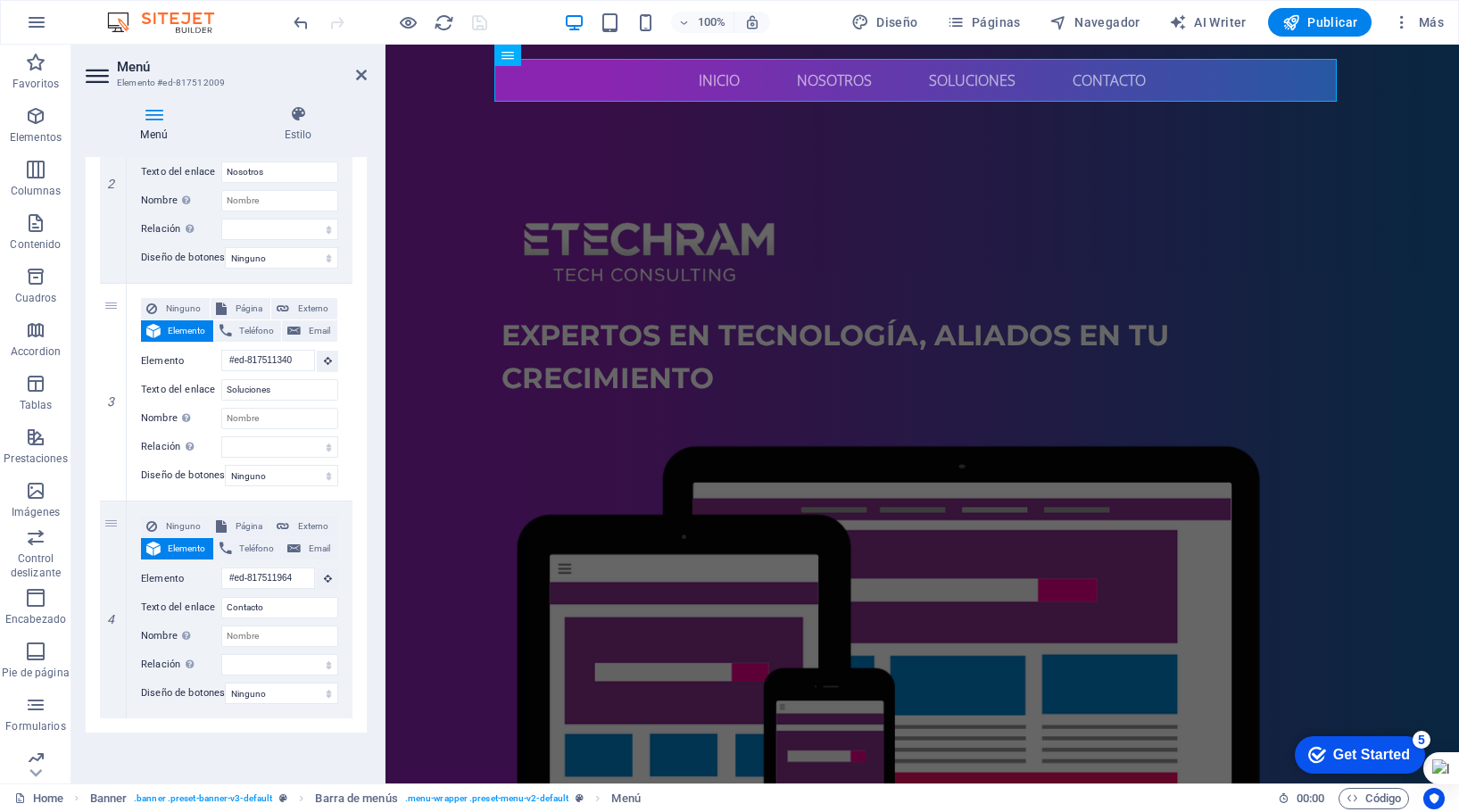
scroll to position [503, 0]
click at [184, 538] on span "Elemento" at bounding box center [186, 549] width 42 height 22
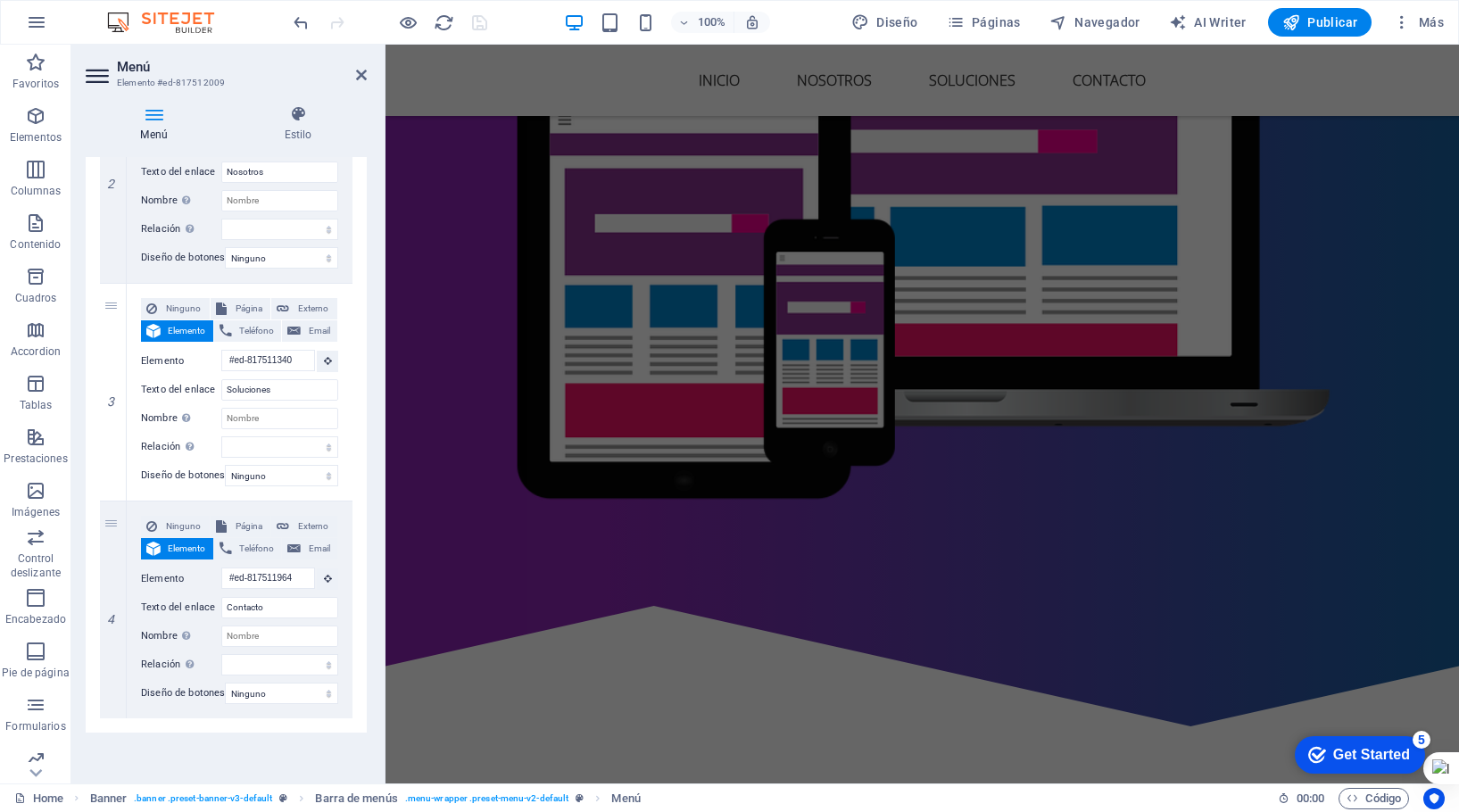
scroll to position [0, 0]
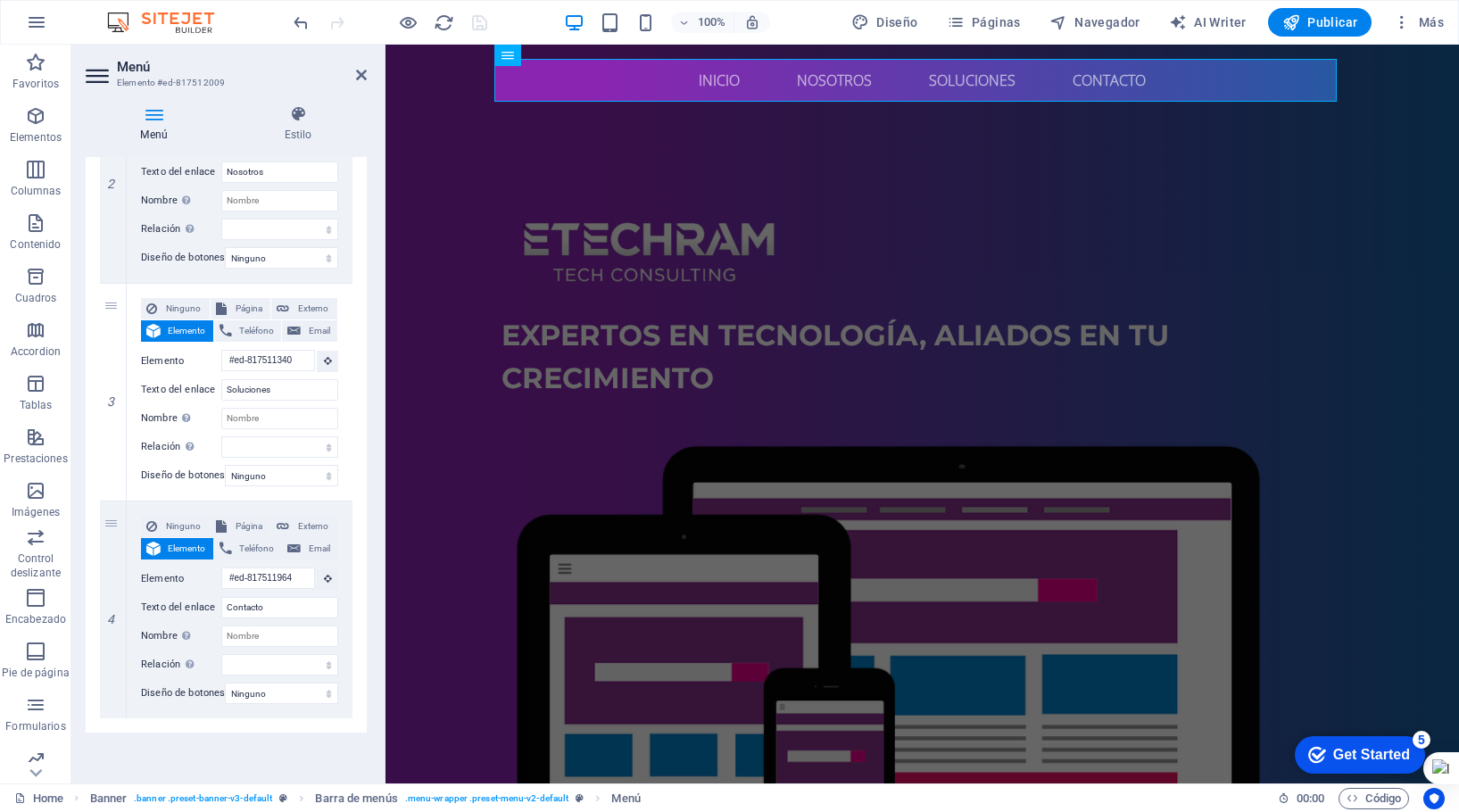
click at [186, 538] on span "Elemento" at bounding box center [186, 549] width 42 height 22
click at [328, 574] on icon at bounding box center [328, 578] width 8 height 8
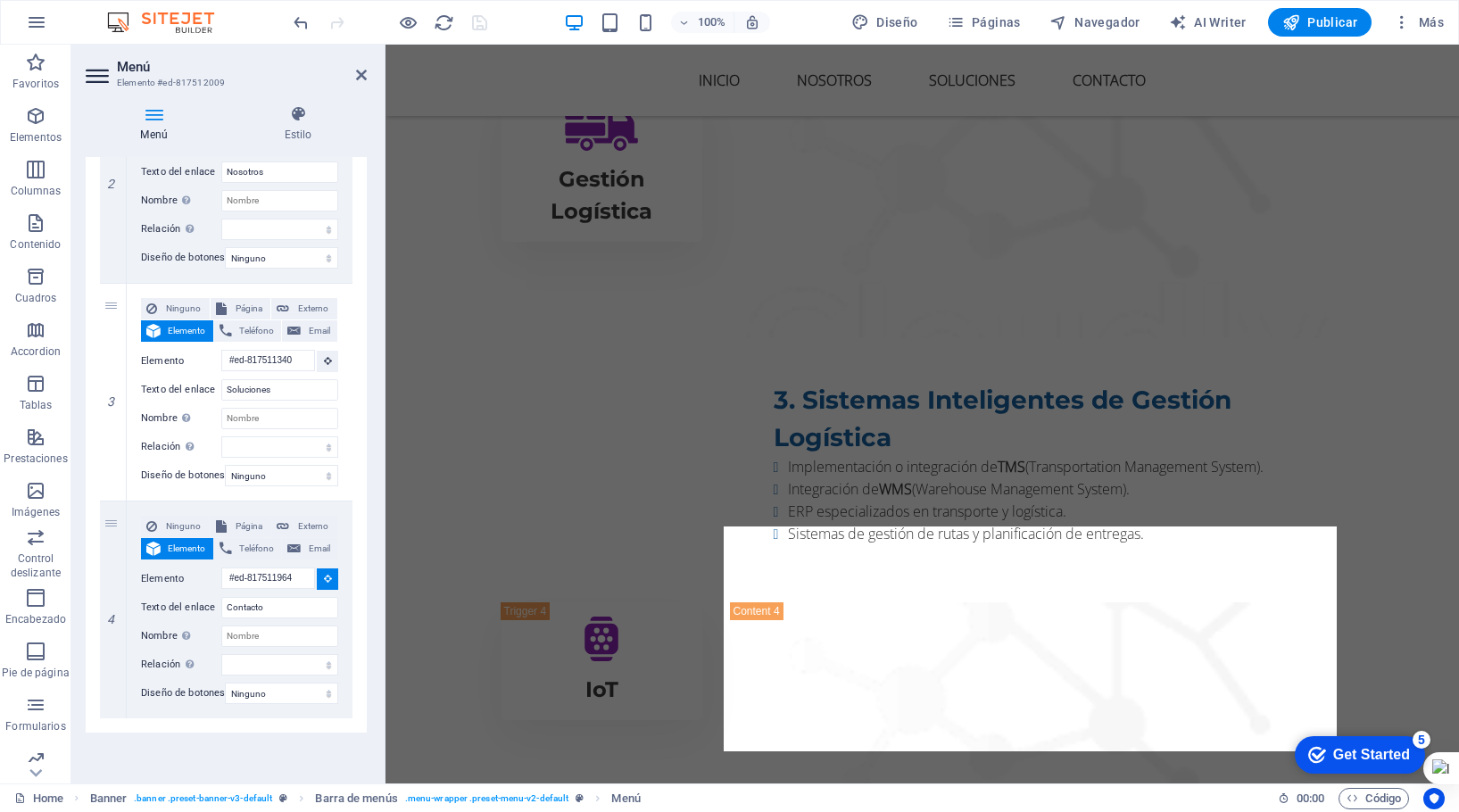
scroll to position [3990, 0]
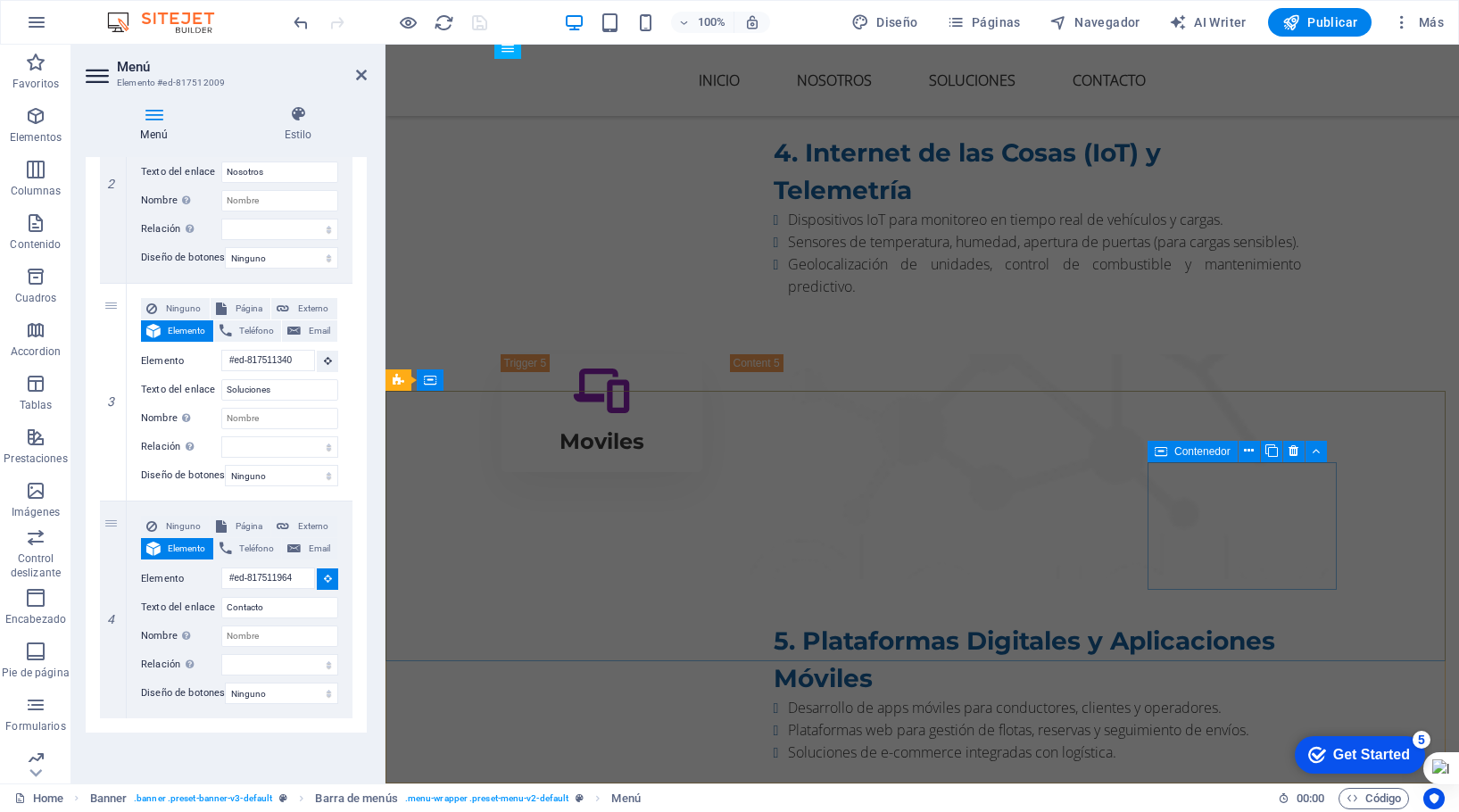
click at [1167, 447] on div "Contenedor" at bounding box center [1193, 451] width 90 height 22
select select
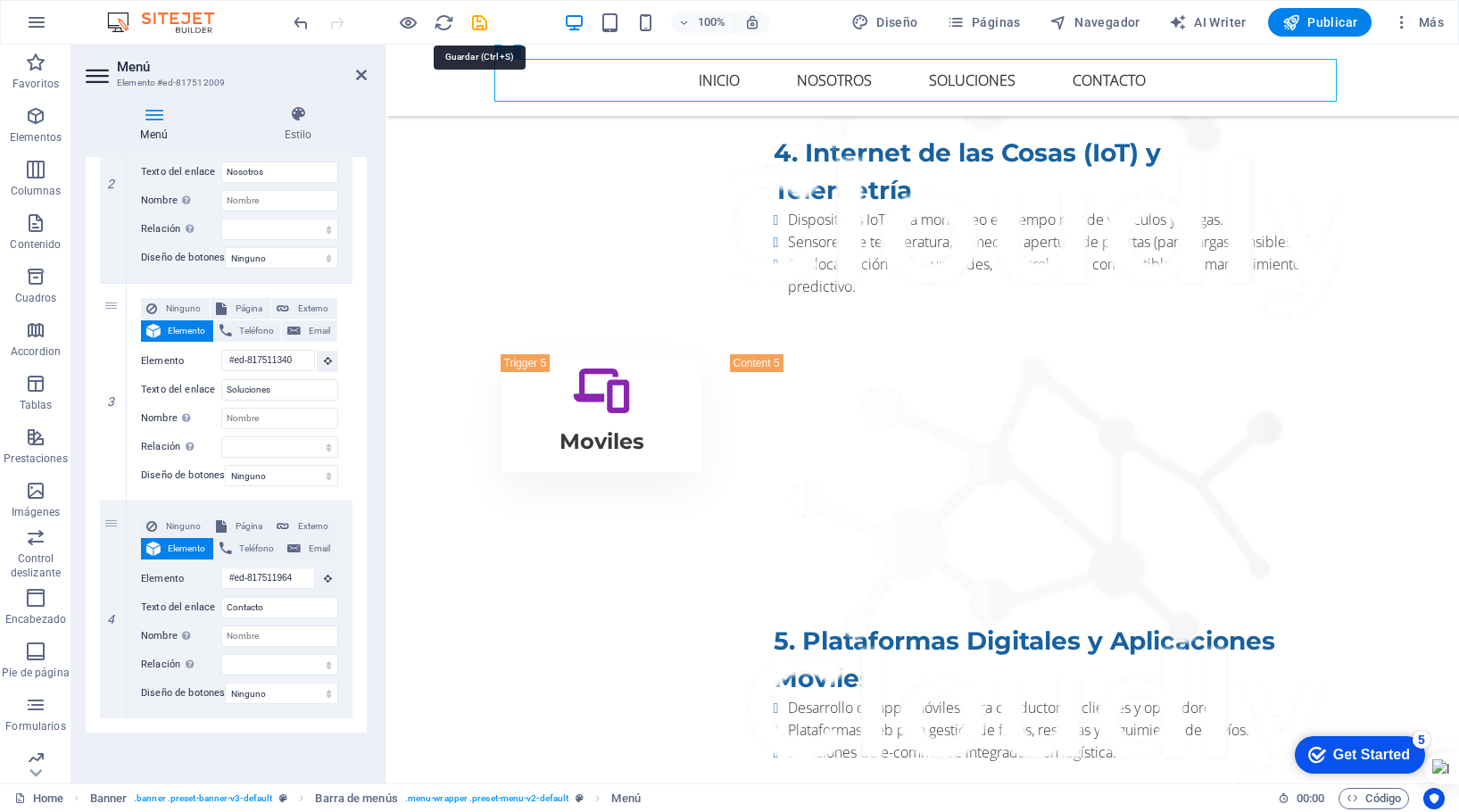
click at [473, 22] on icon "save" at bounding box center [480, 23] width 21 height 21
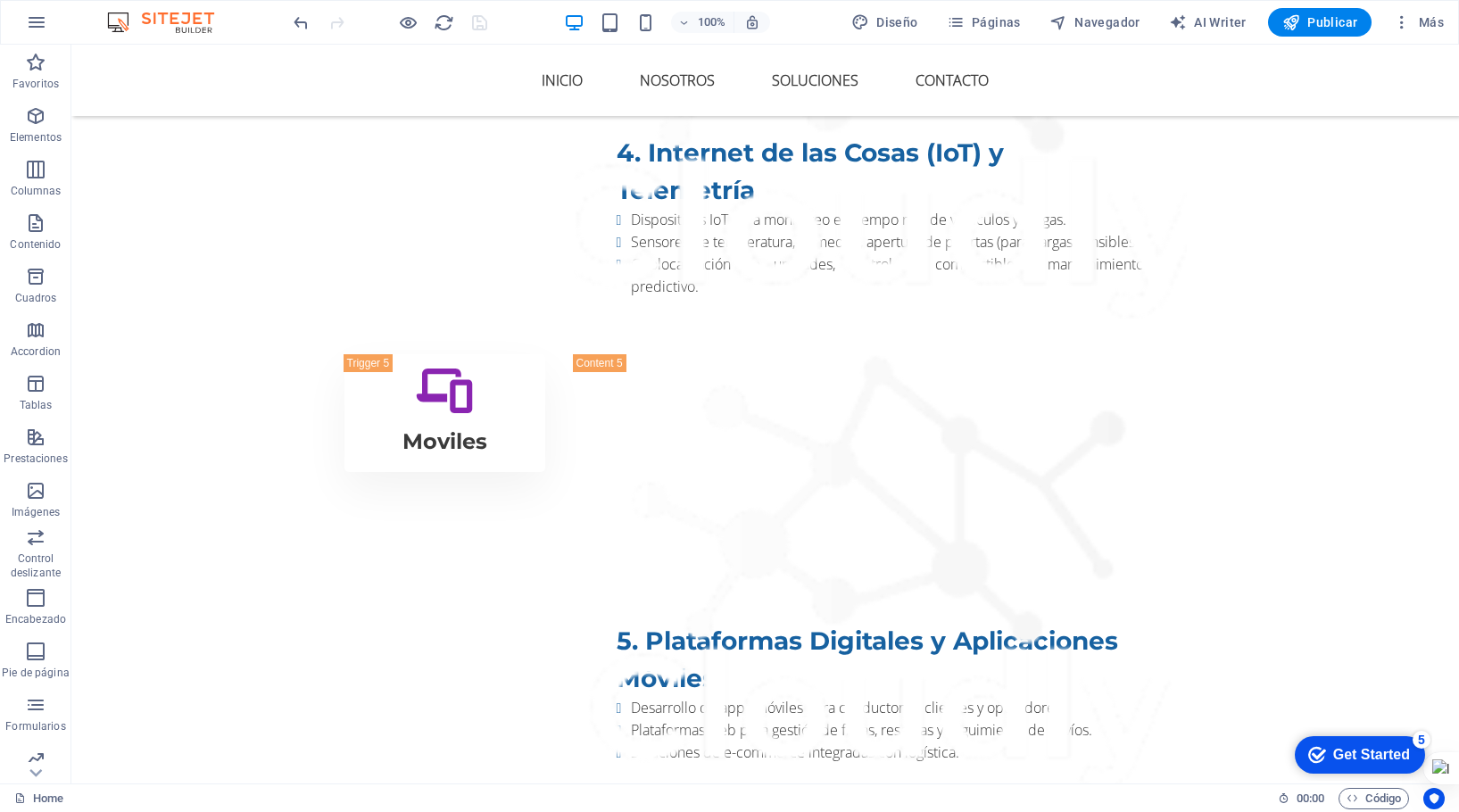
click at [1314, 18] on span "Publicar" at bounding box center [1320, 22] width 76 height 18
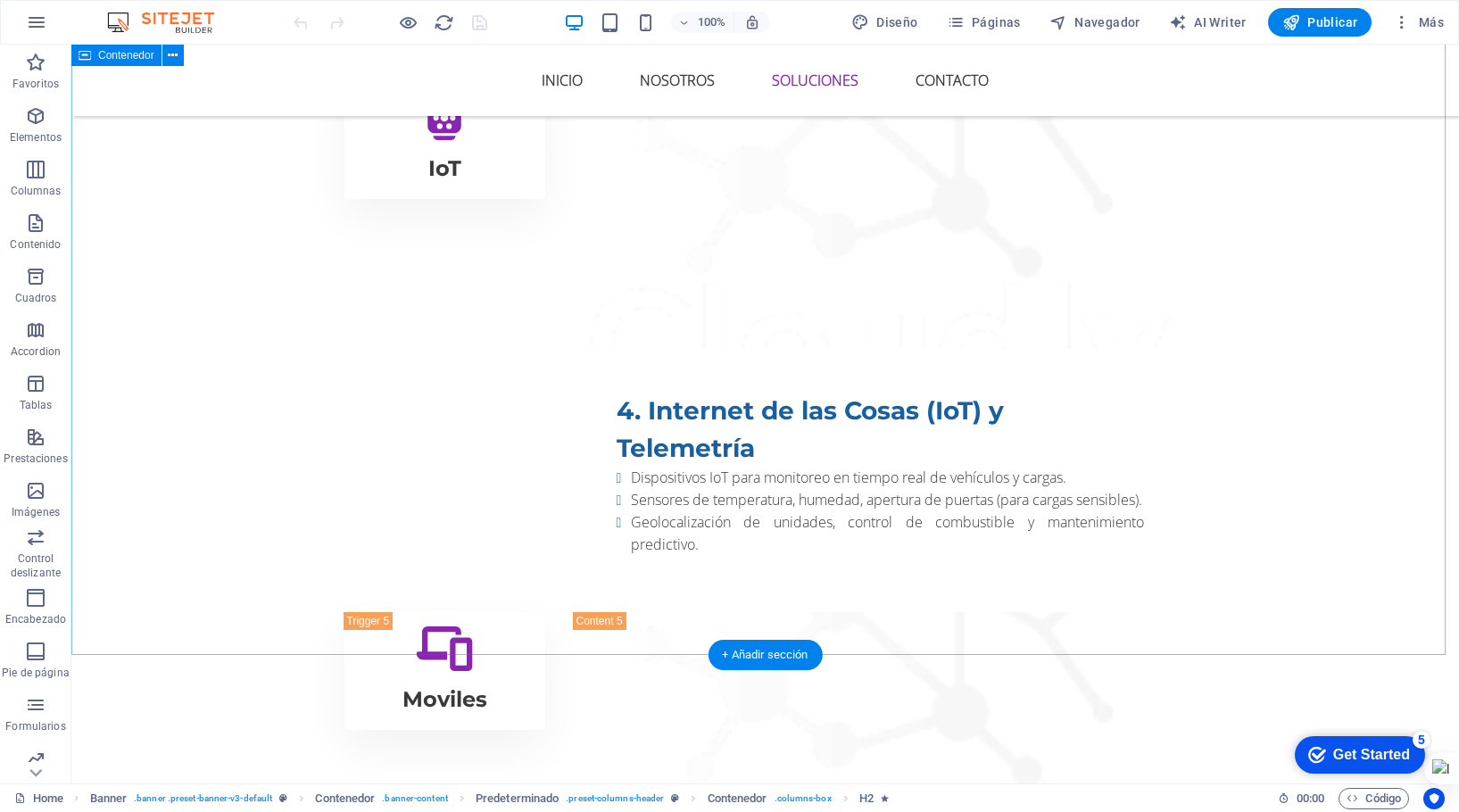
scroll to position [3990, 0]
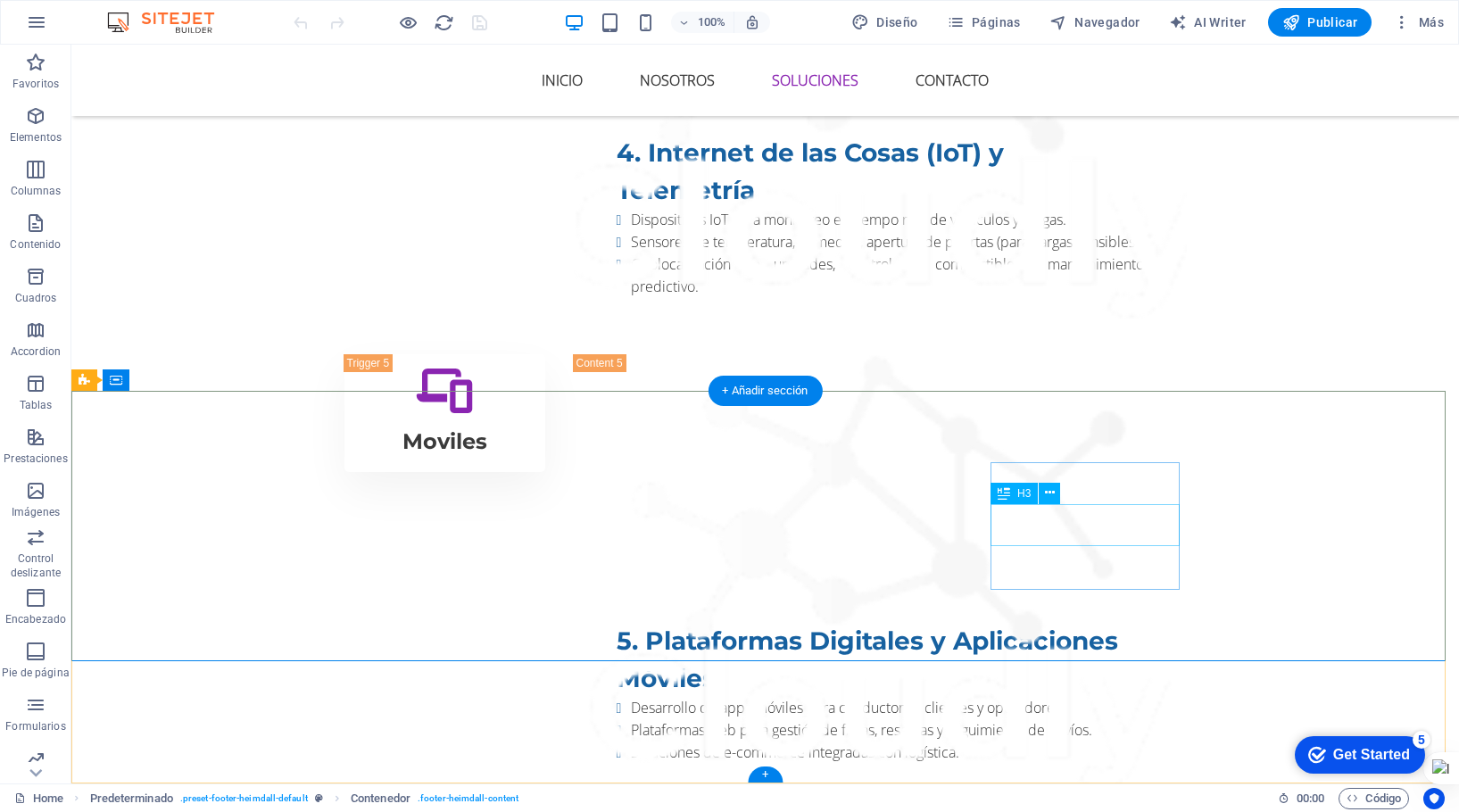
click at [1052, 494] on icon at bounding box center [1050, 493] width 9 height 19
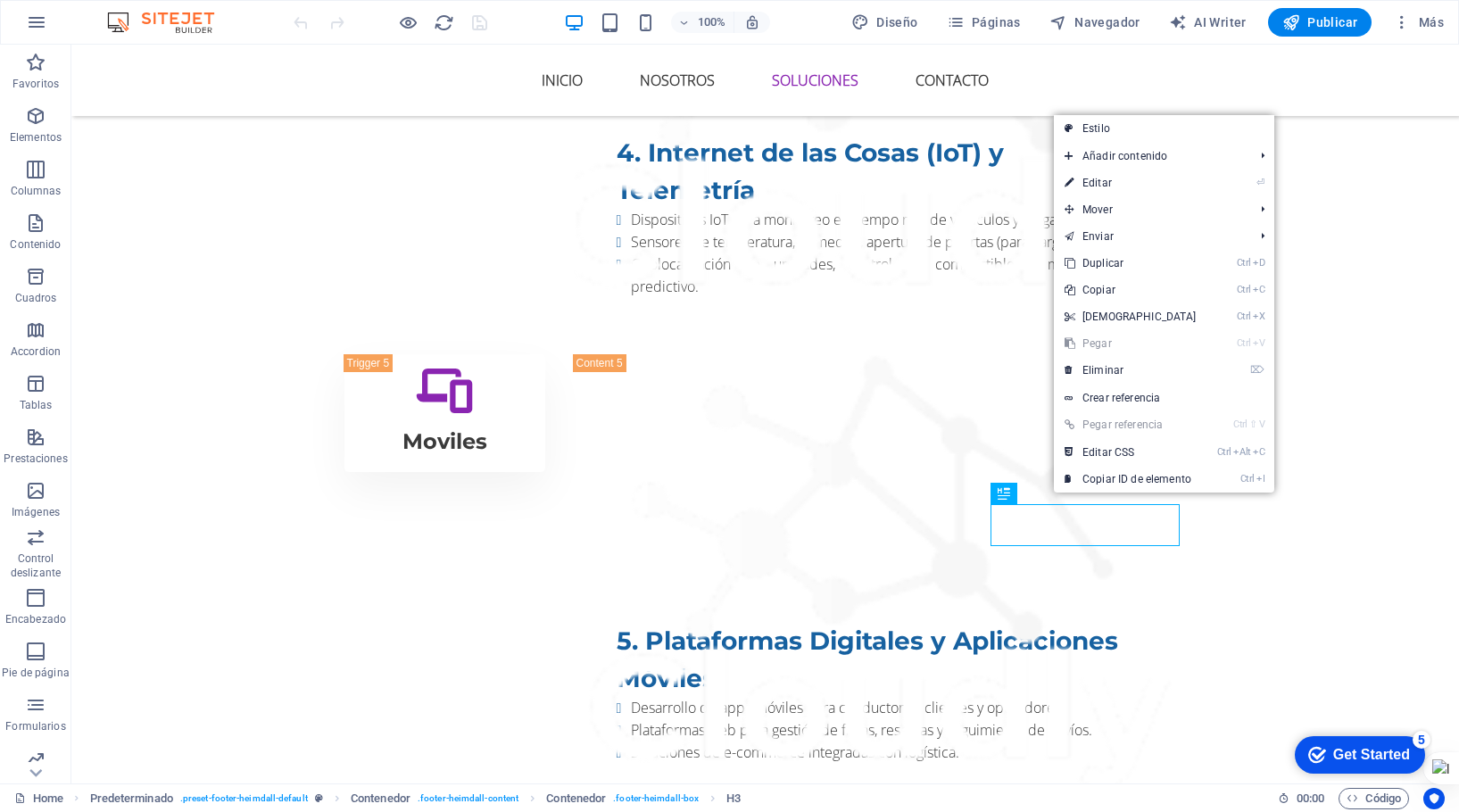
drag, startPoint x: 1112, startPoint y: 368, endPoint x: 1040, endPoint y: 323, distance: 84.9
click at [1112, 368] on link "⌦ Eliminar" at bounding box center [1130, 370] width 153 height 26
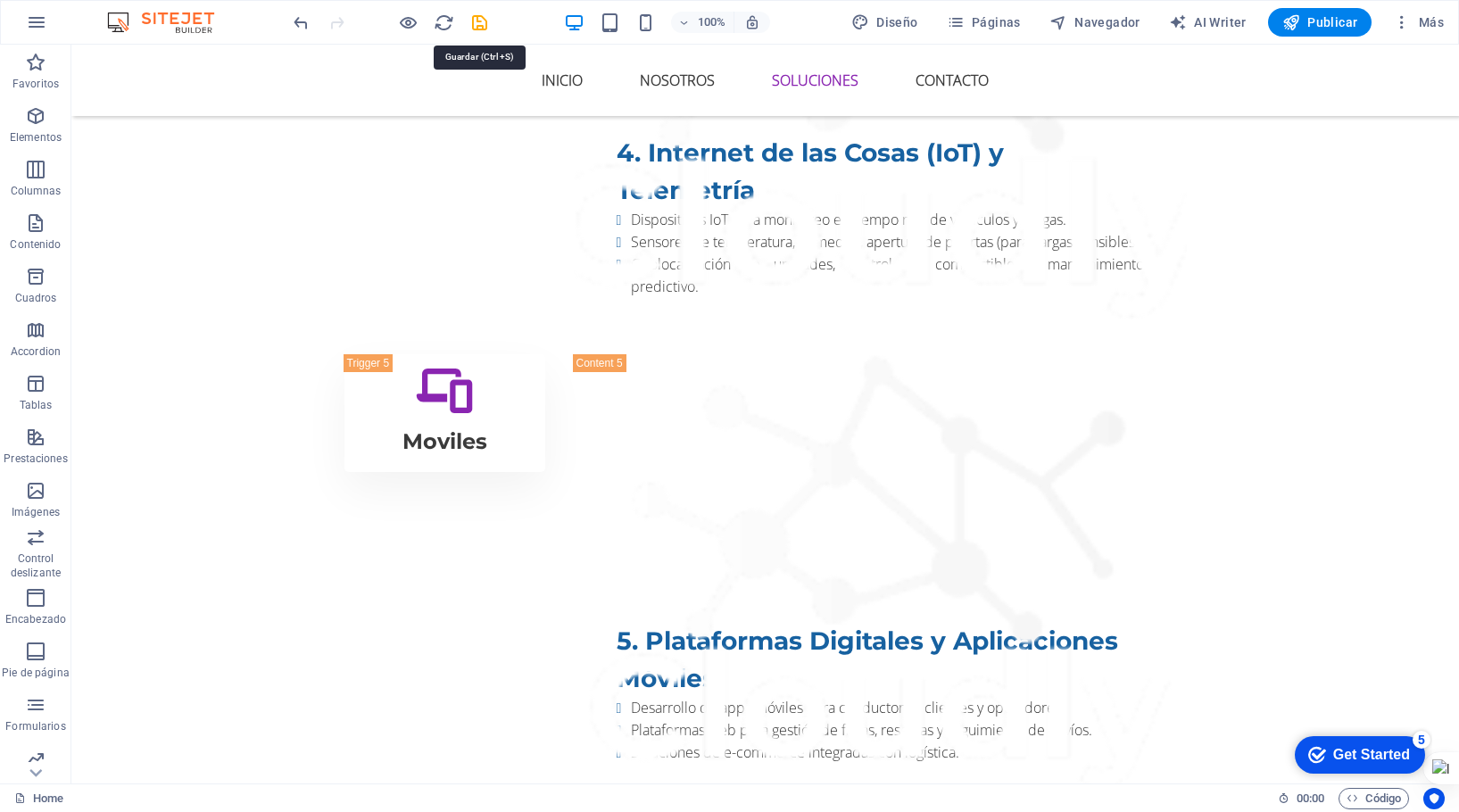
click at [477, 22] on icon "save" at bounding box center [480, 23] width 21 height 21
click at [1293, 19] on icon "button" at bounding box center [1291, 22] width 18 height 18
click at [1313, 24] on span "Publicar" at bounding box center [1320, 22] width 76 height 18
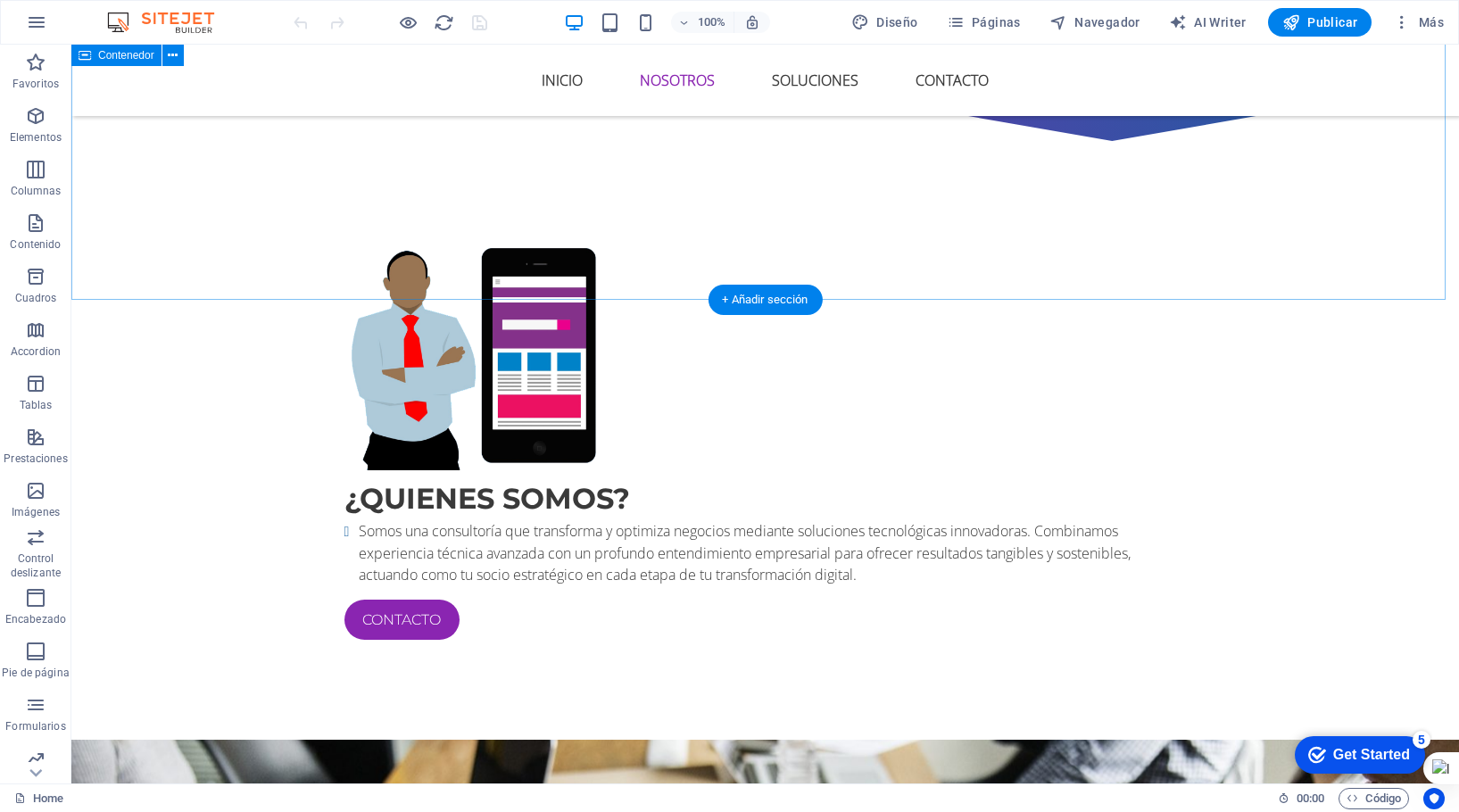
scroll to position [1071, 0]
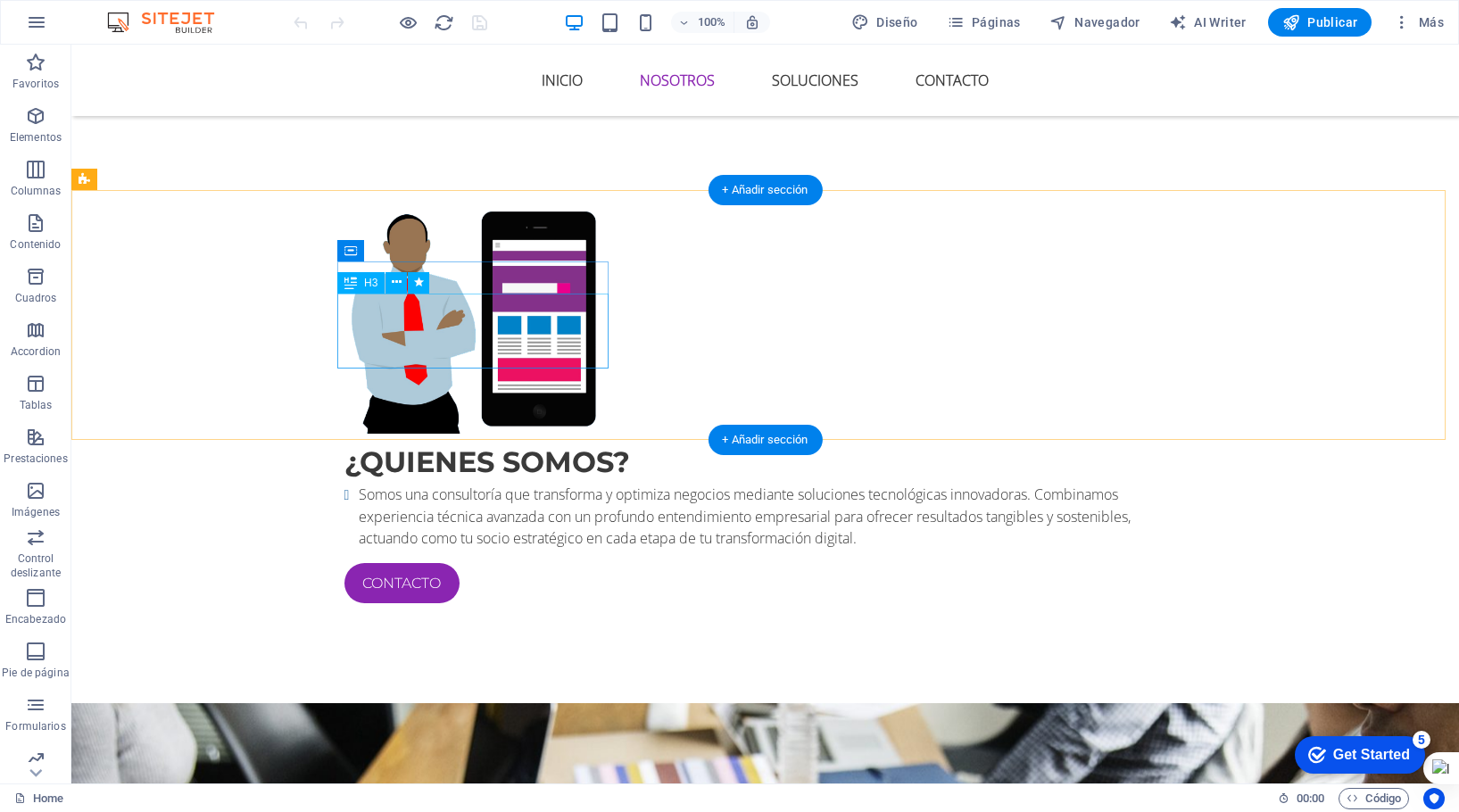
click at [360, 806] on div "Innovación que impulsa tu futuro." at bounding box center [506, 825] width 842 height 38
drag, startPoint x: 370, startPoint y: 314, endPoint x: 553, endPoint y: 341, distance: 185.0
click at [558, 806] on div "Innovación que impulsa tu futuro." at bounding box center [506, 825] width 842 height 38
click at [554, 806] on div "Innovación que impulsa tu futuro." at bounding box center [506, 825] width 842 height 38
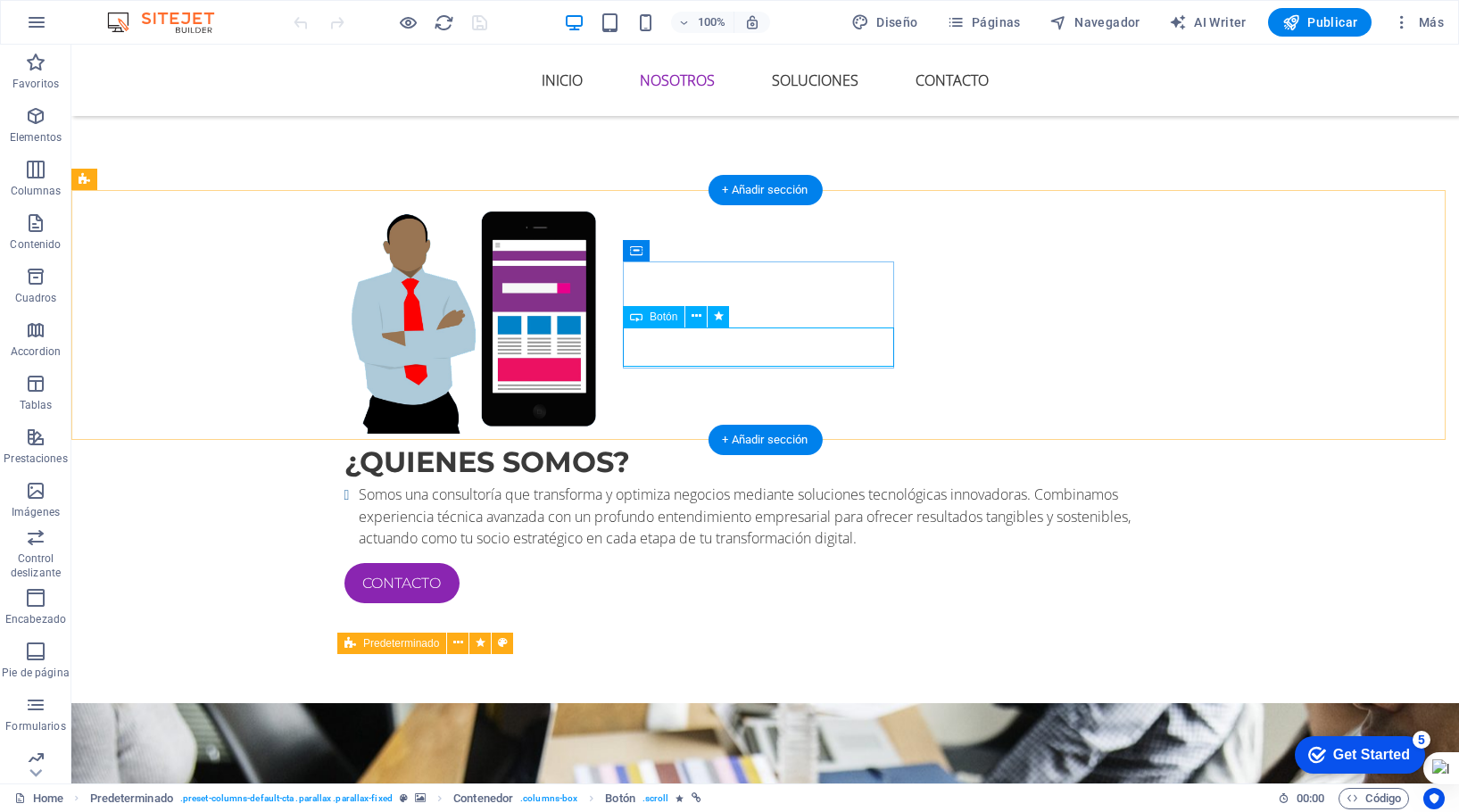
select select
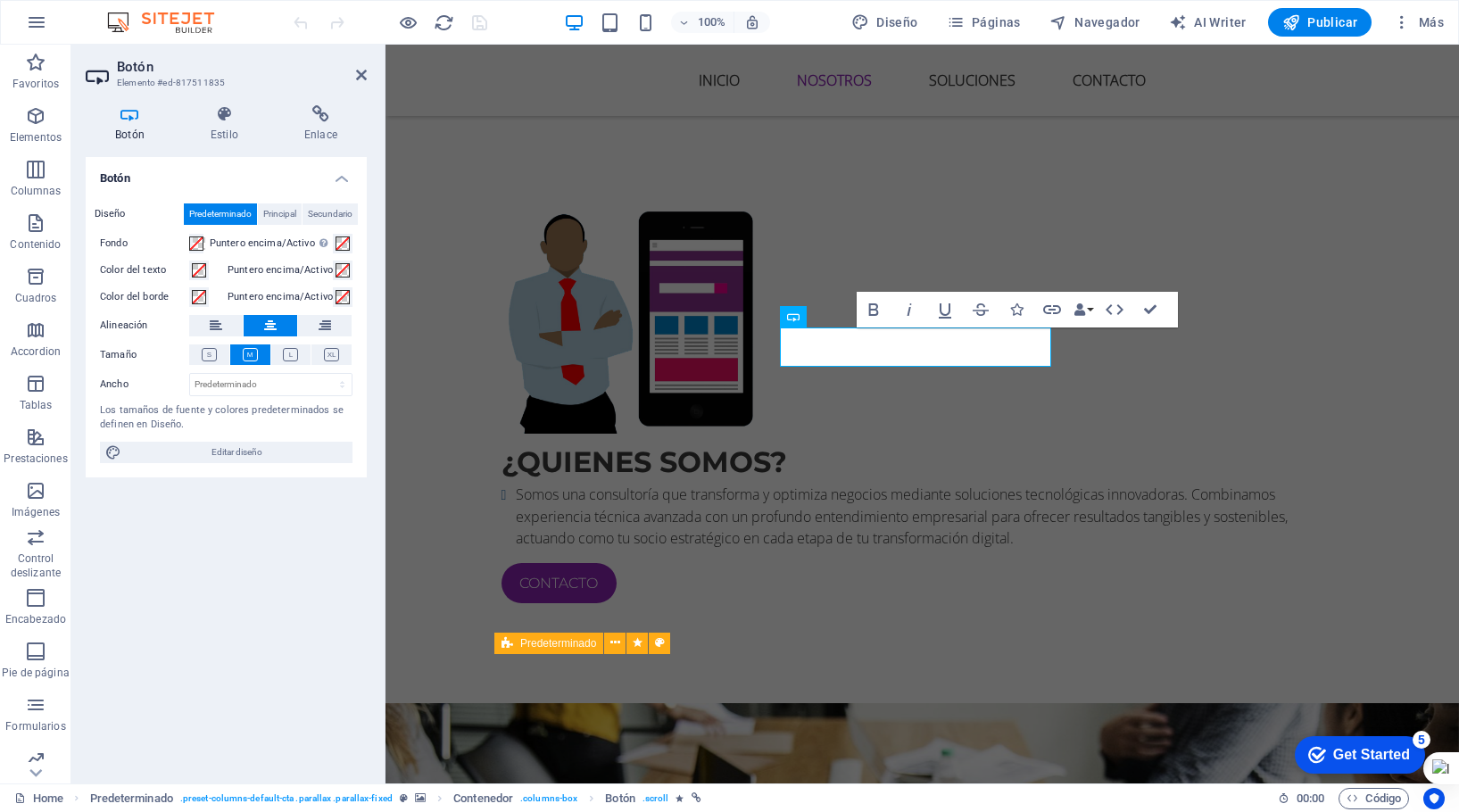
click at [310, 108] on icon at bounding box center [321, 114] width 92 height 18
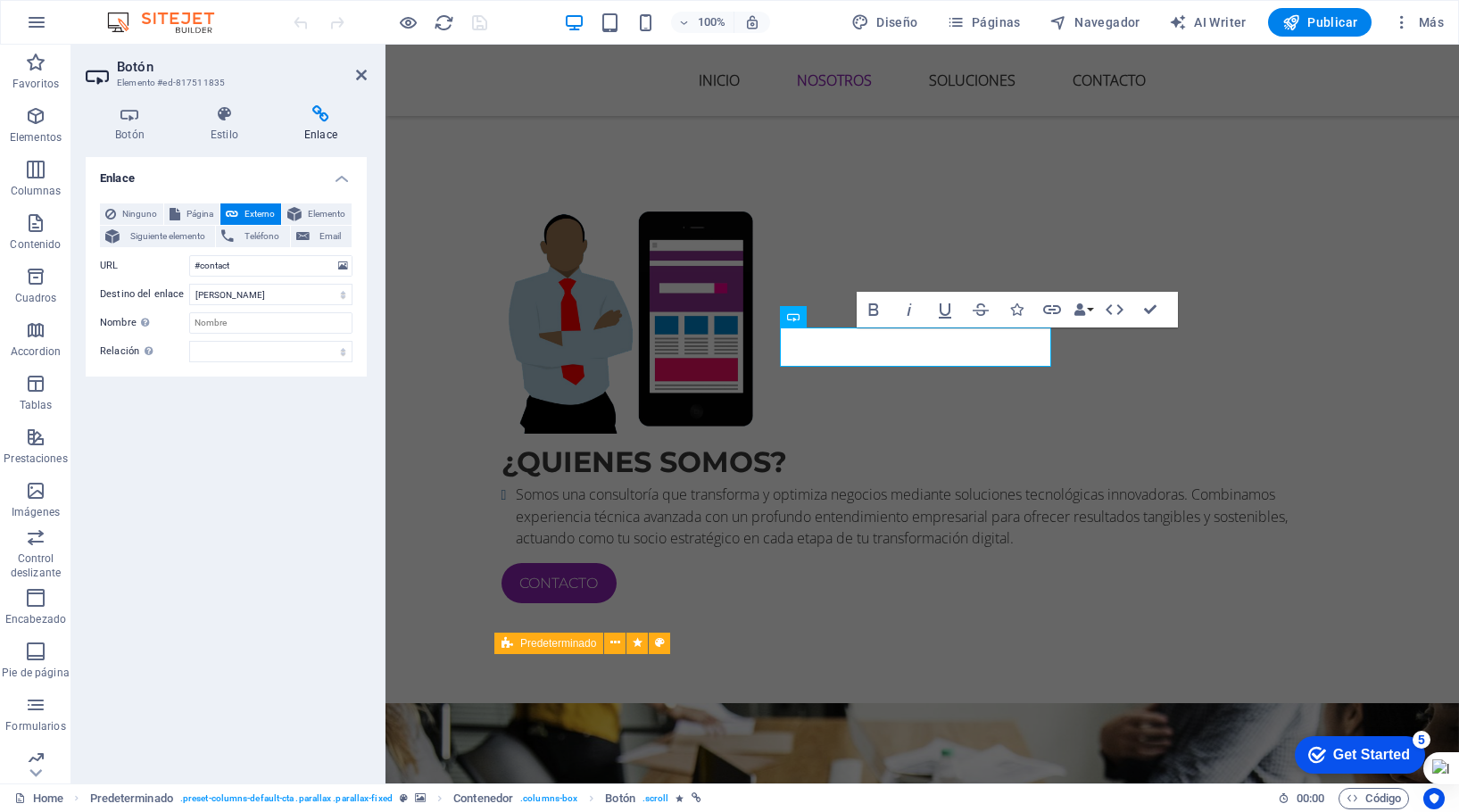
click at [152, 231] on span "Siguiente elemento" at bounding box center [168, 236] width 85 height 22
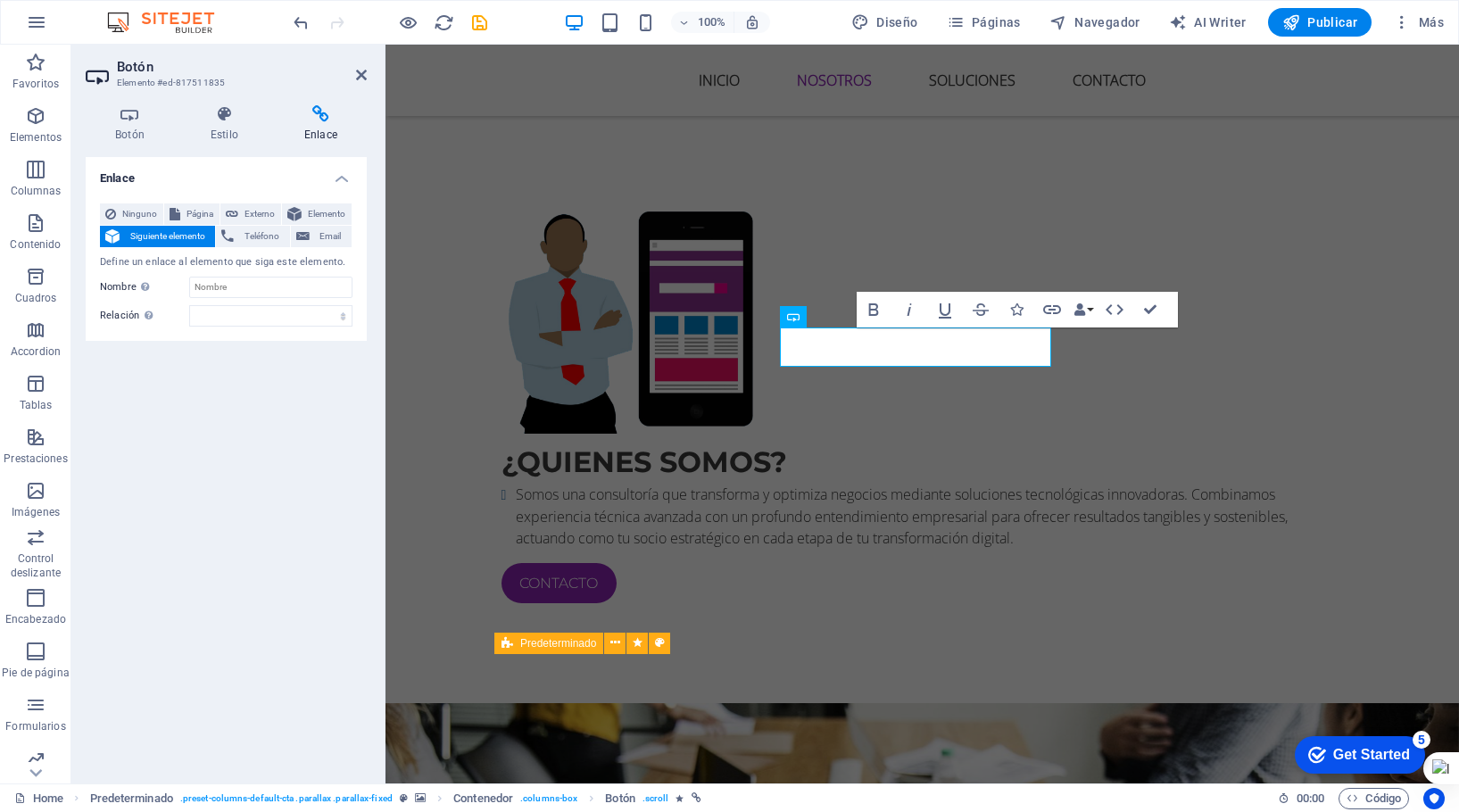
click at [334, 210] on span "Elemento" at bounding box center [327, 214] width 40 height 22
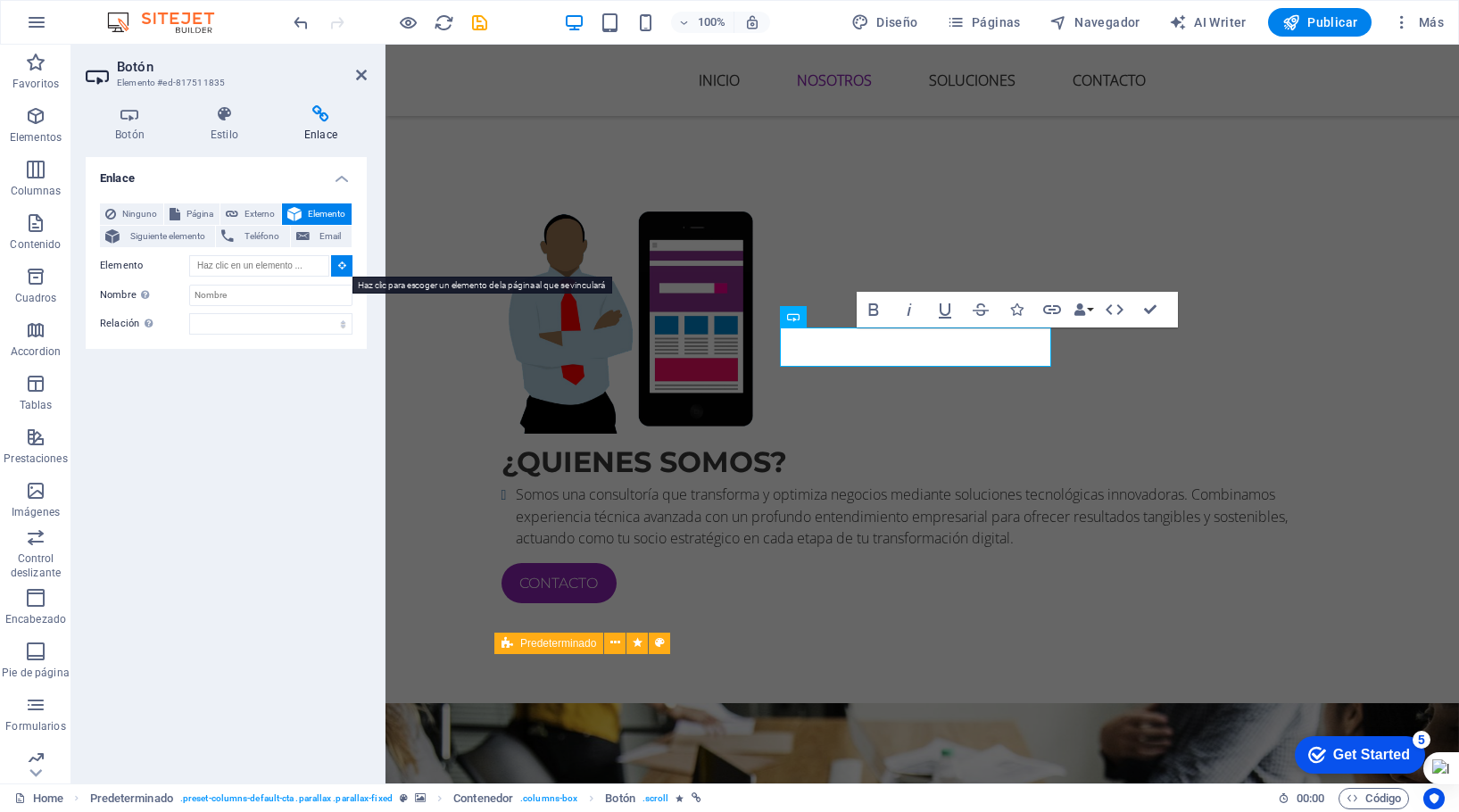
click at [343, 266] on icon at bounding box center [342, 264] width 8 height 8
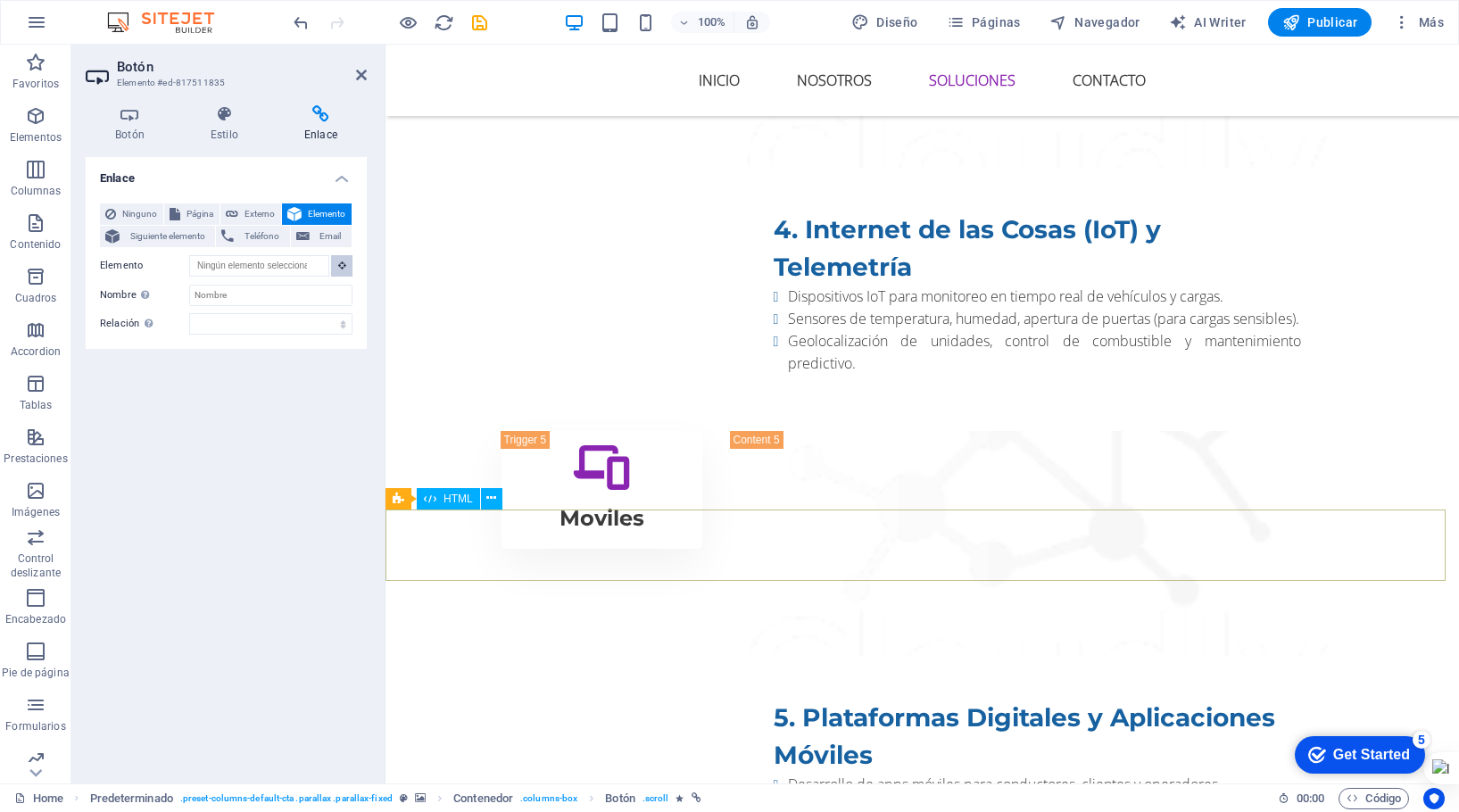
scroll to position [3990, 0]
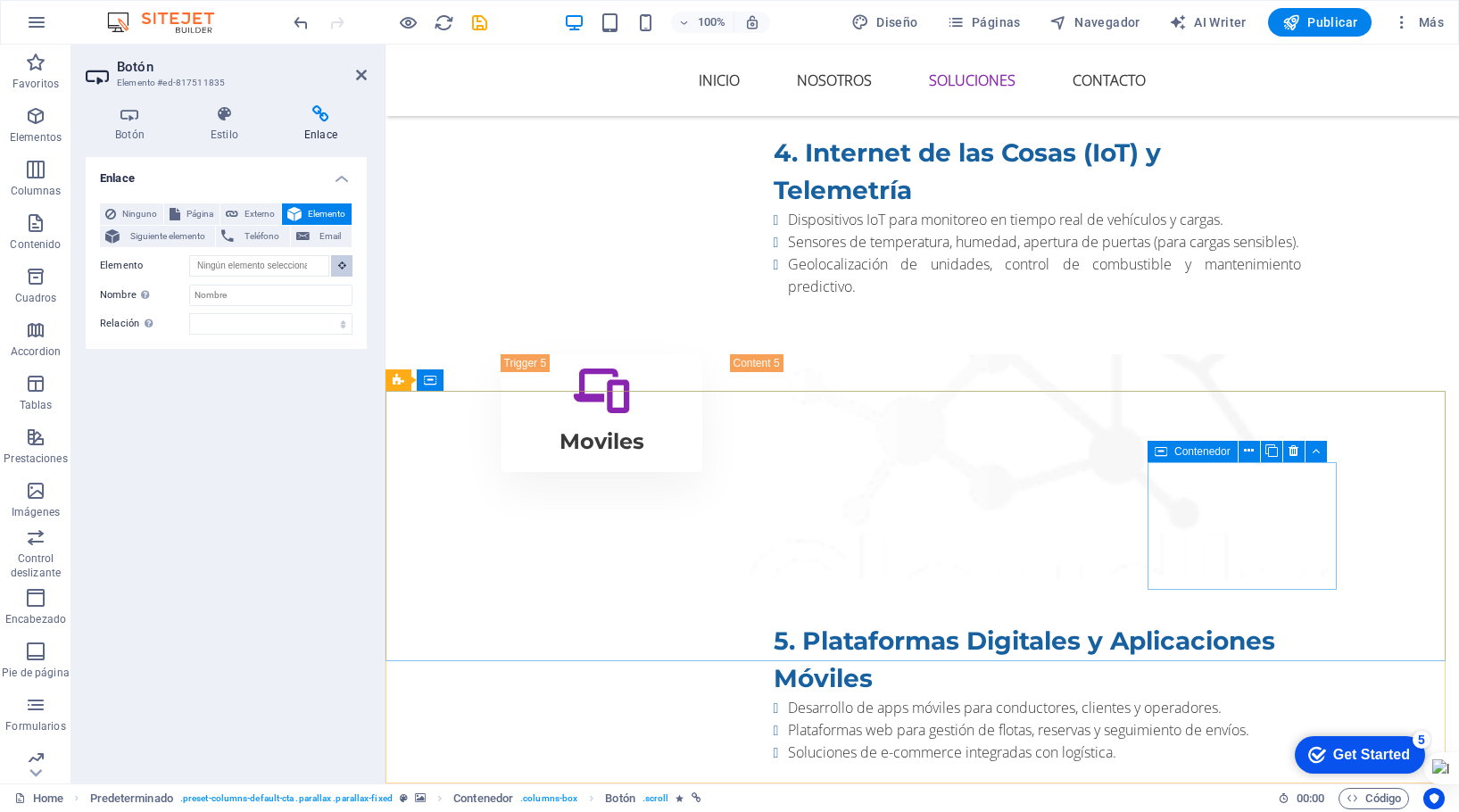
click at [1209, 449] on span "Contenedor" at bounding box center [1203, 451] width 56 height 10
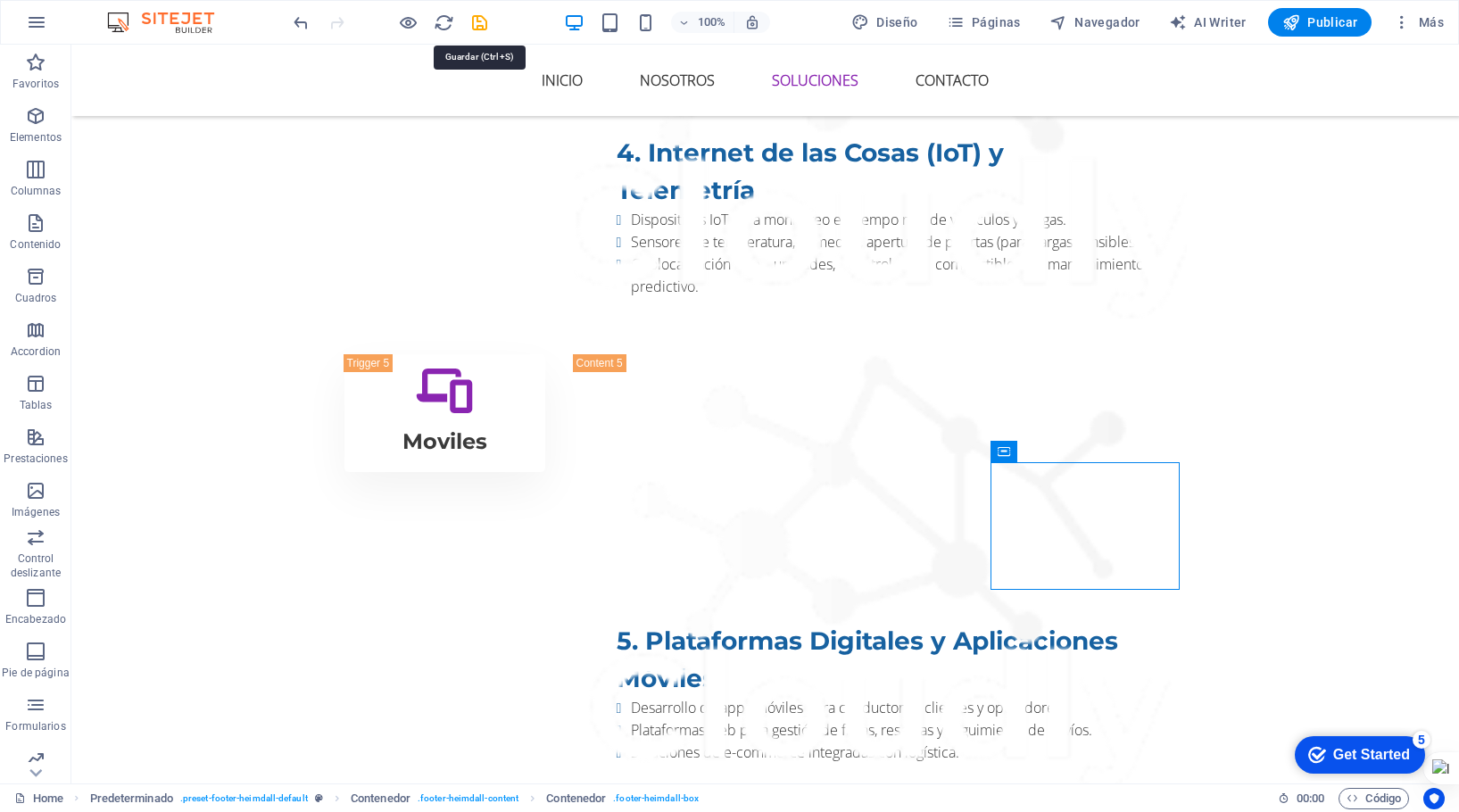
click at [482, 18] on icon "save" at bounding box center [480, 23] width 21 height 21
click at [482, 18] on div at bounding box center [390, 23] width 200 height 28
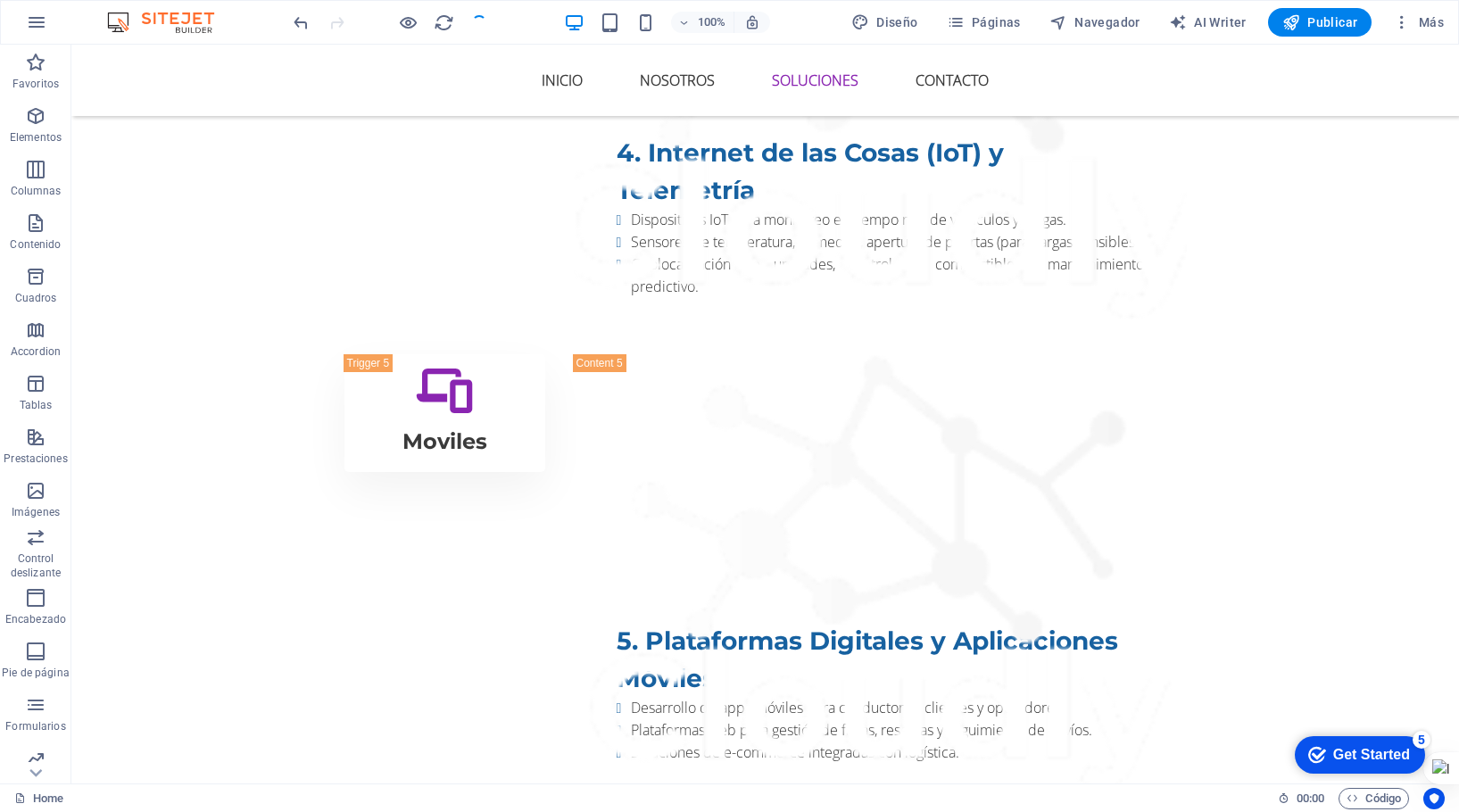
click at [1323, 18] on span "Publicar" at bounding box center [1320, 22] width 76 height 18
click at [1323, 19] on span "Publicar" at bounding box center [1320, 22] width 76 height 18
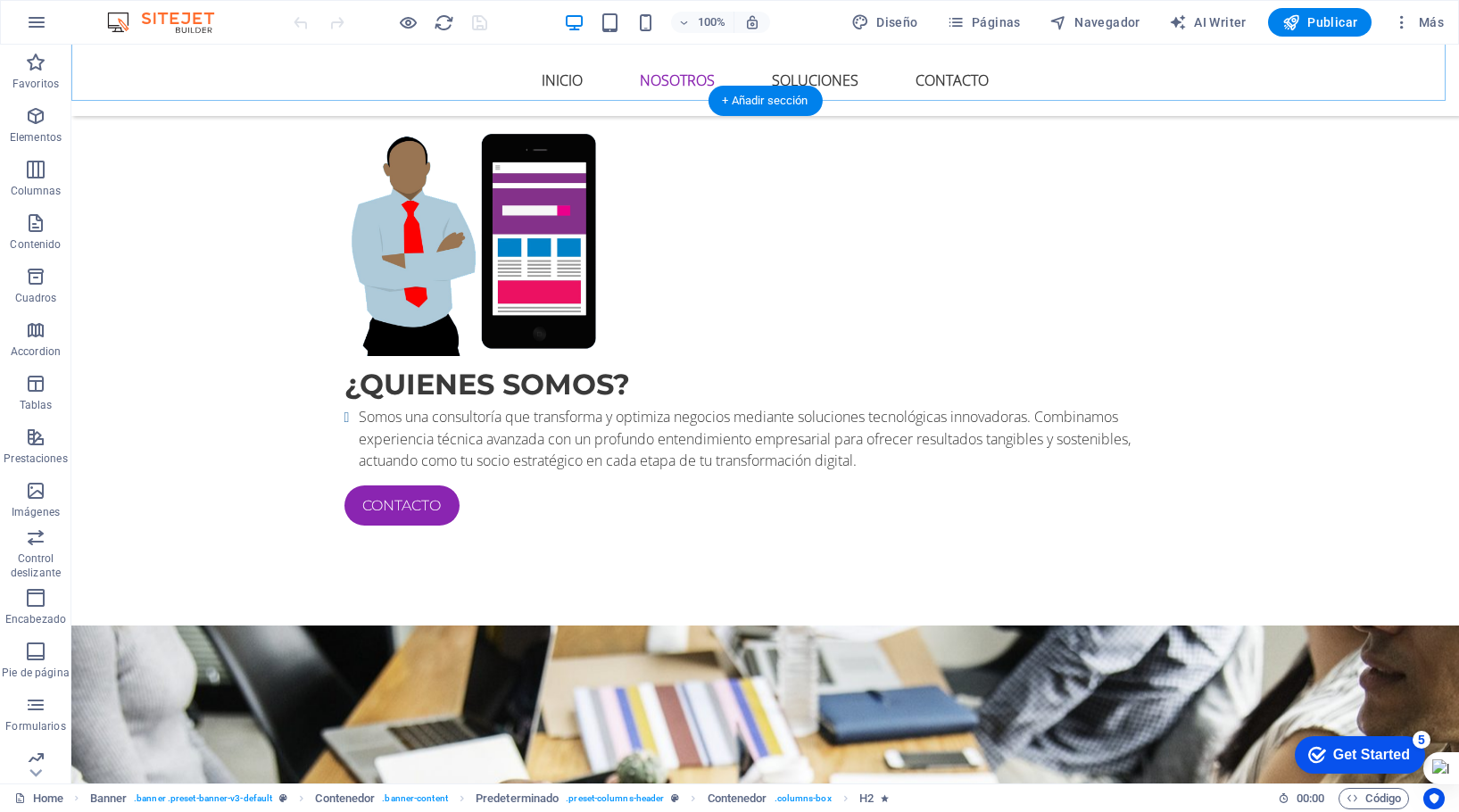
scroll to position [1159, 0]
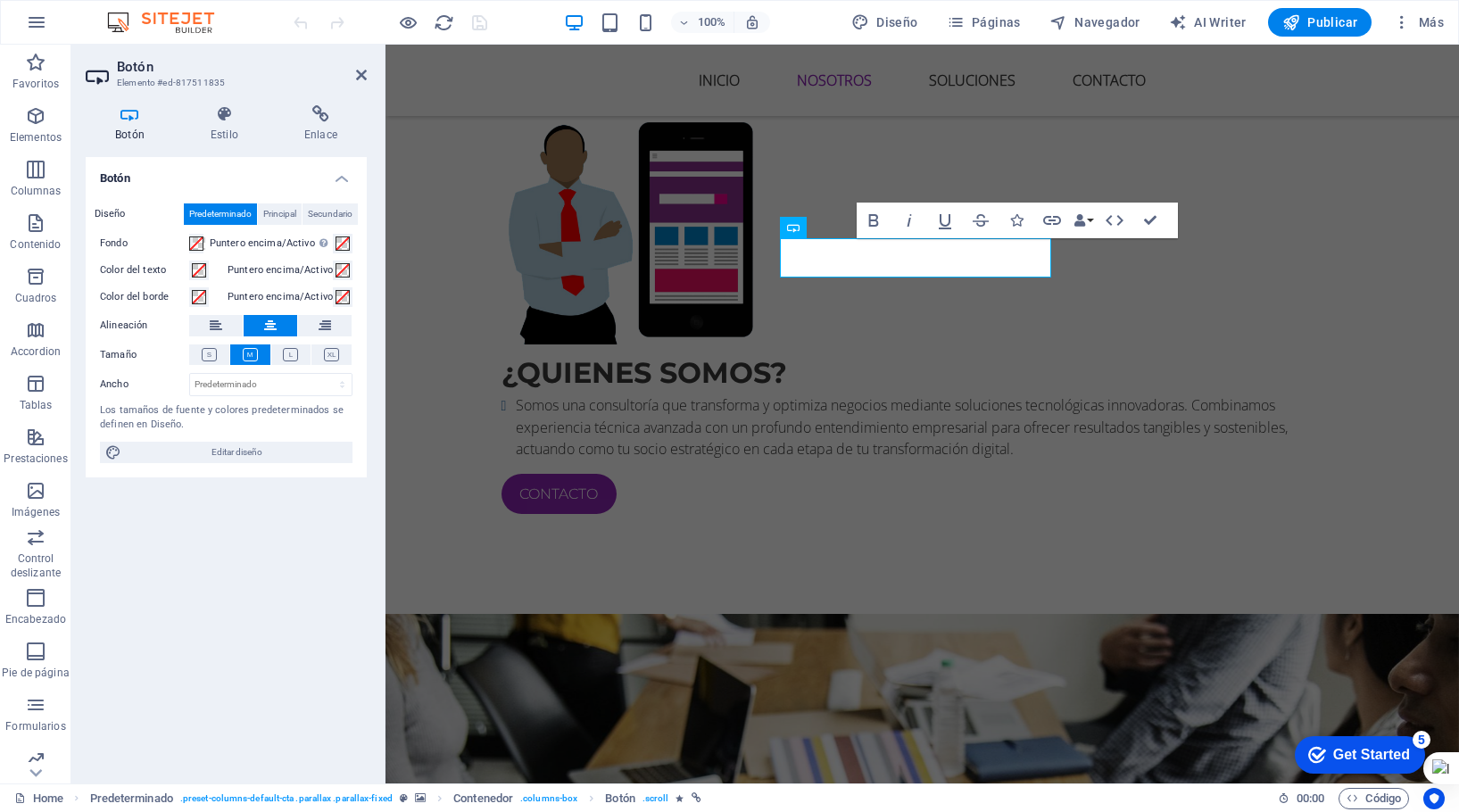
click at [322, 107] on icon at bounding box center [321, 114] width 92 height 18
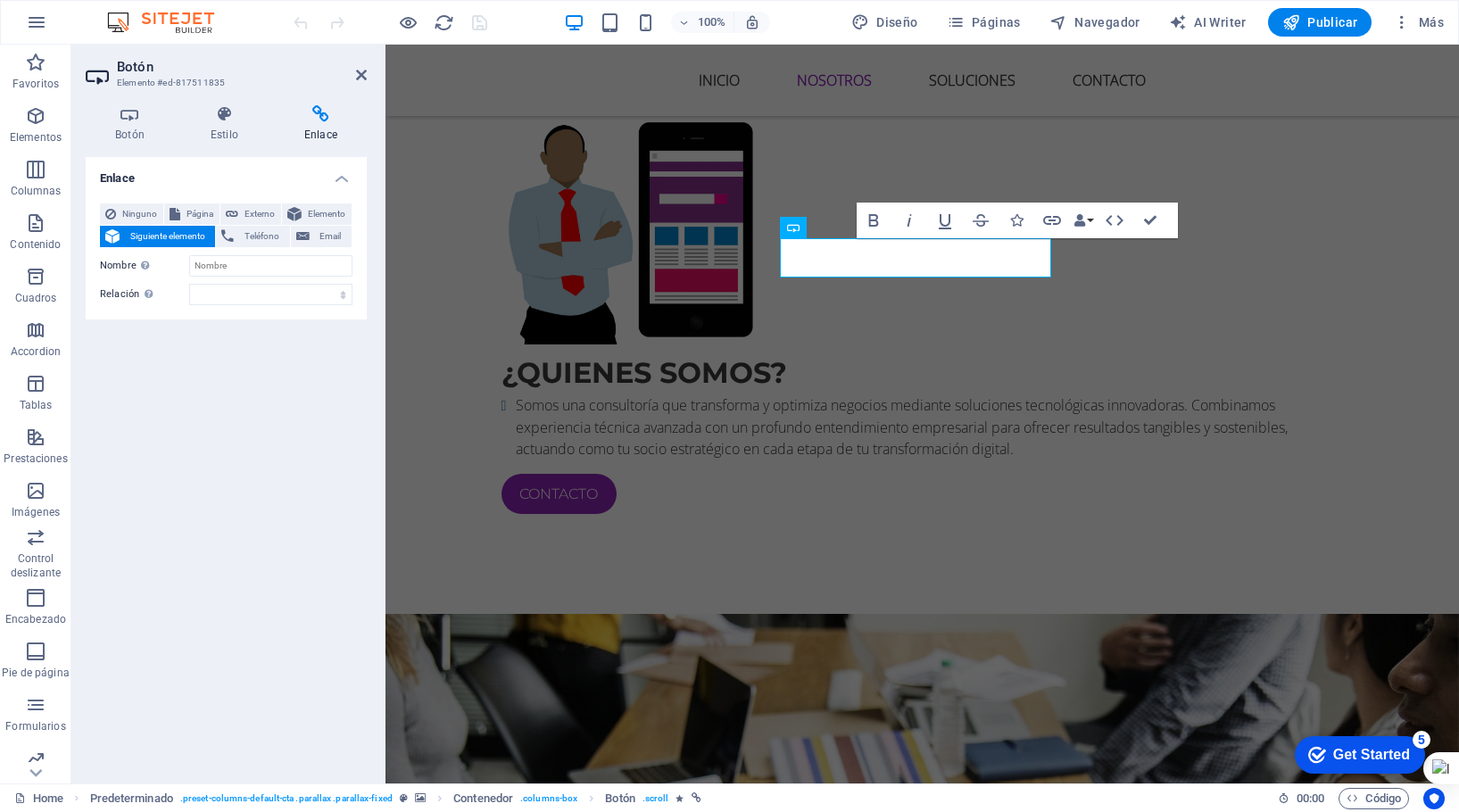
click at [313, 210] on span "Elemento" at bounding box center [327, 214] width 40 height 22
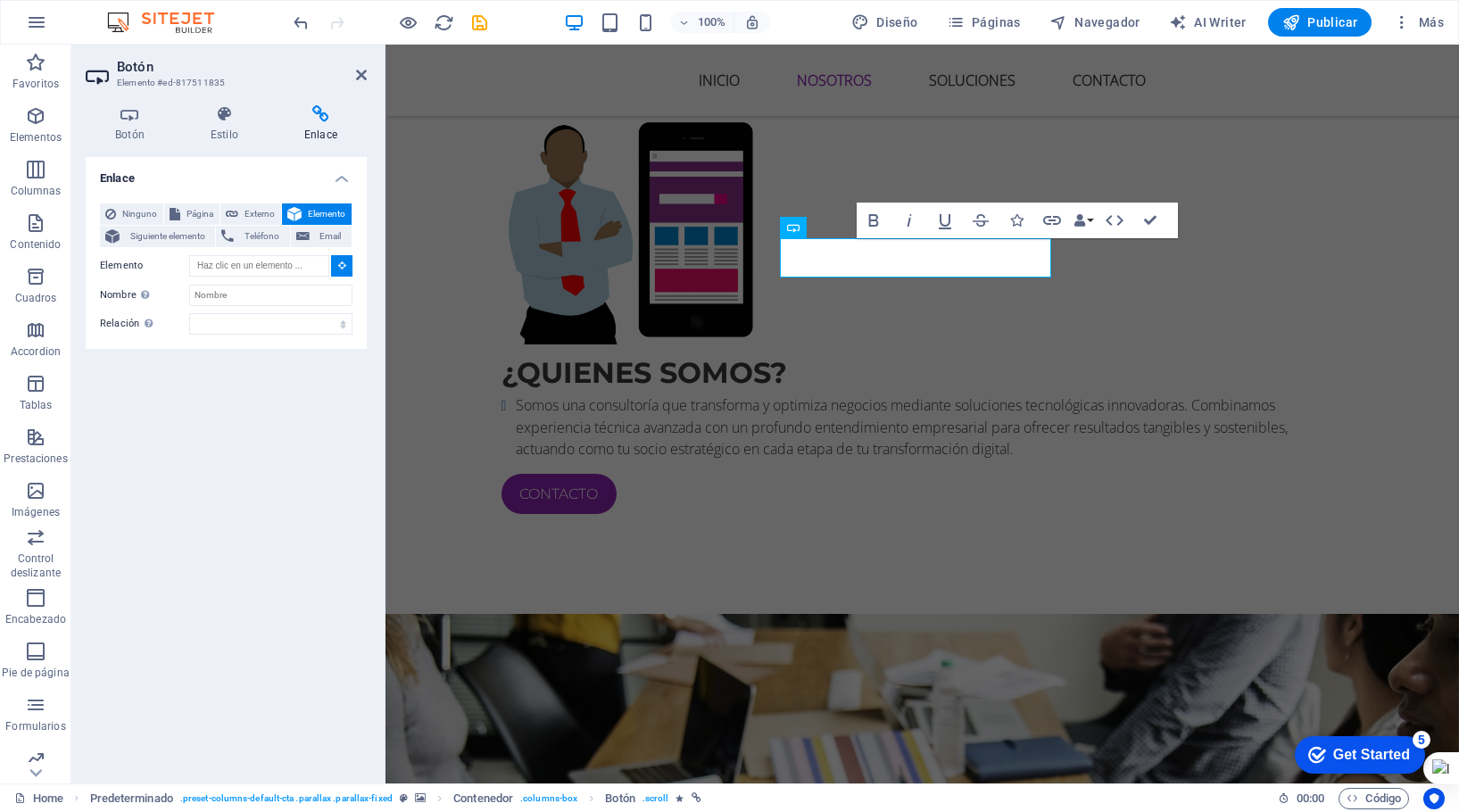
click at [345, 265] on icon at bounding box center [342, 264] width 8 height 8
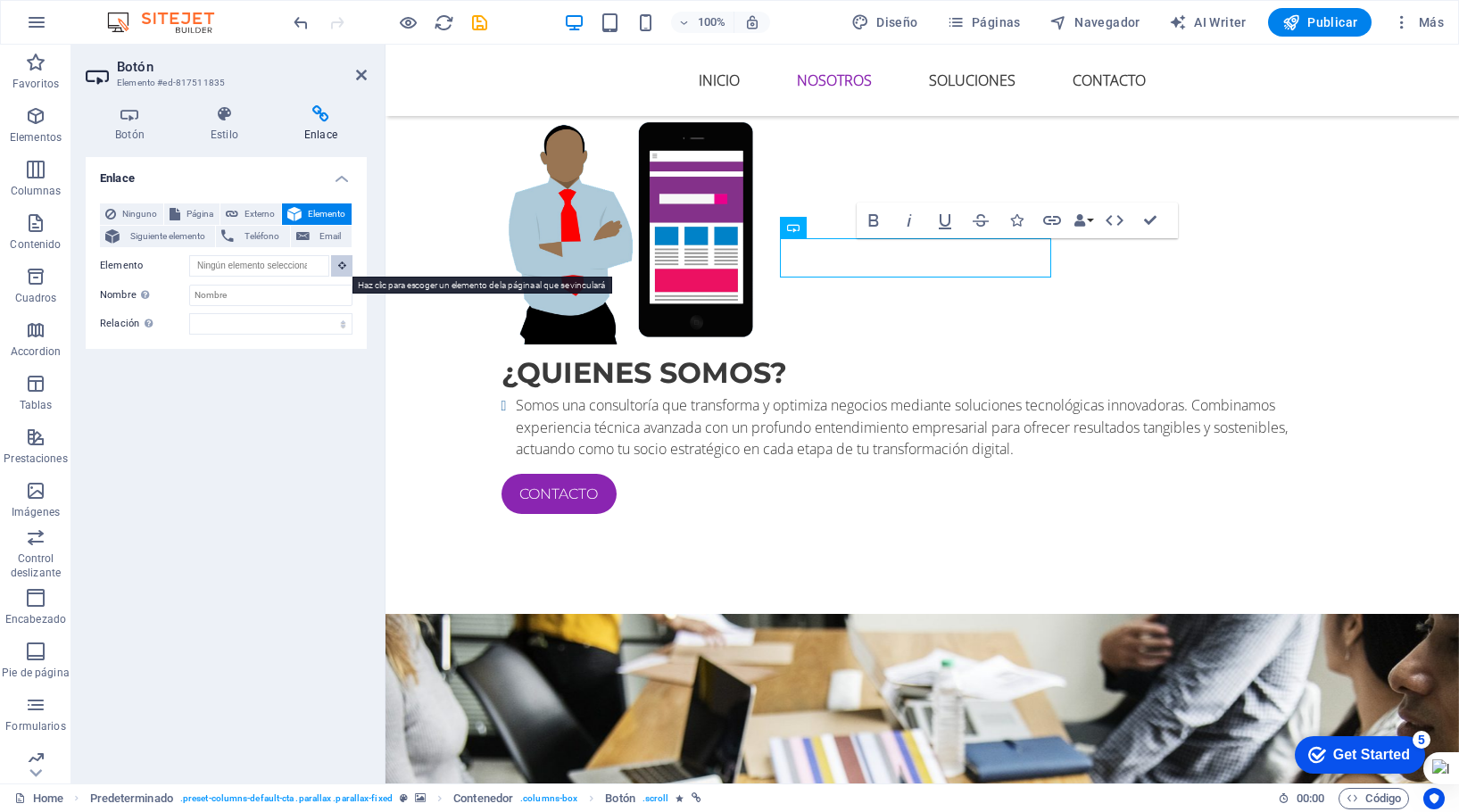
click at [345, 265] on icon at bounding box center [342, 264] width 8 height 8
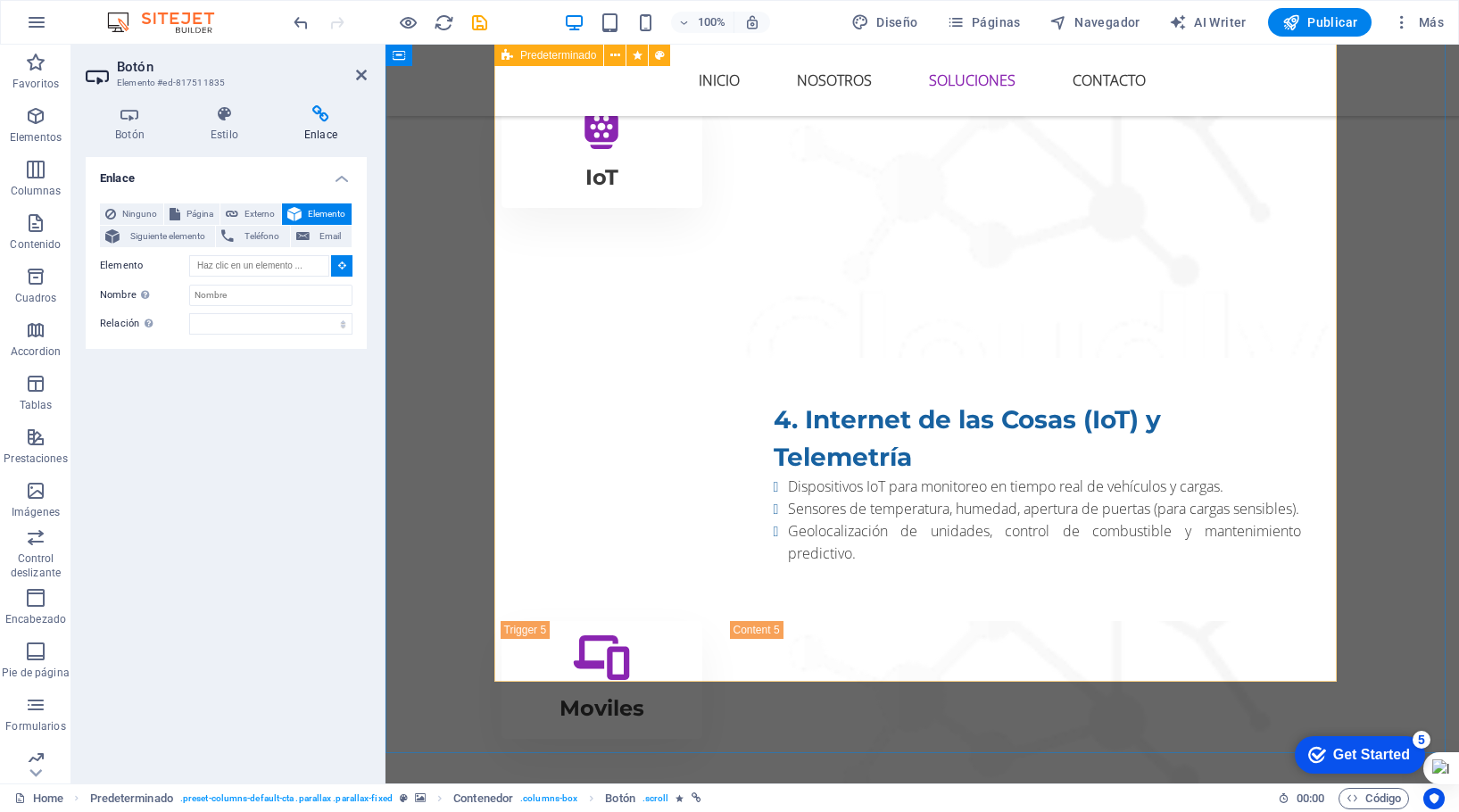
scroll to position [3990, 0]
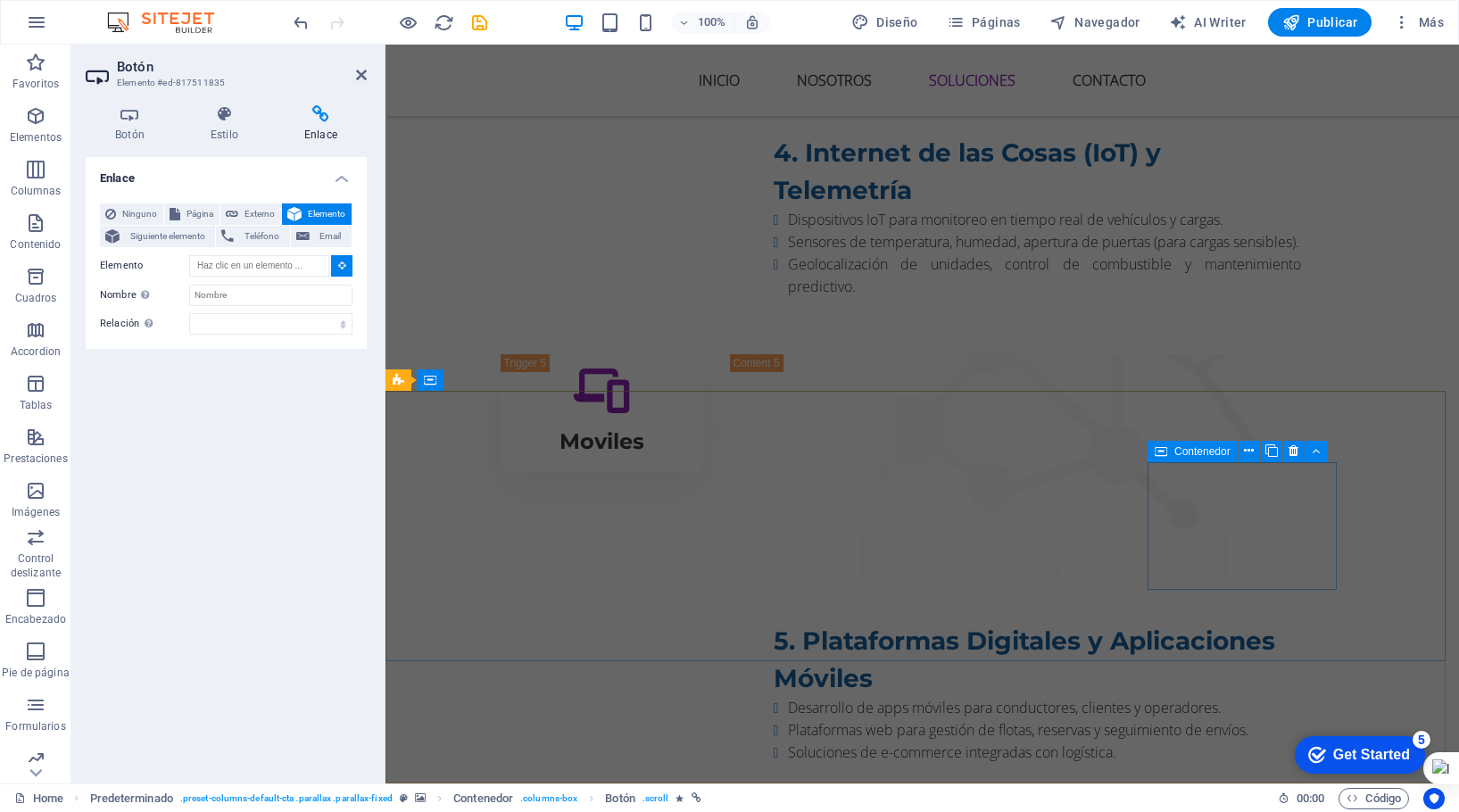
click at [1199, 451] on span "Contenedor" at bounding box center [1203, 451] width 56 height 10
type input "#ed-817511964"
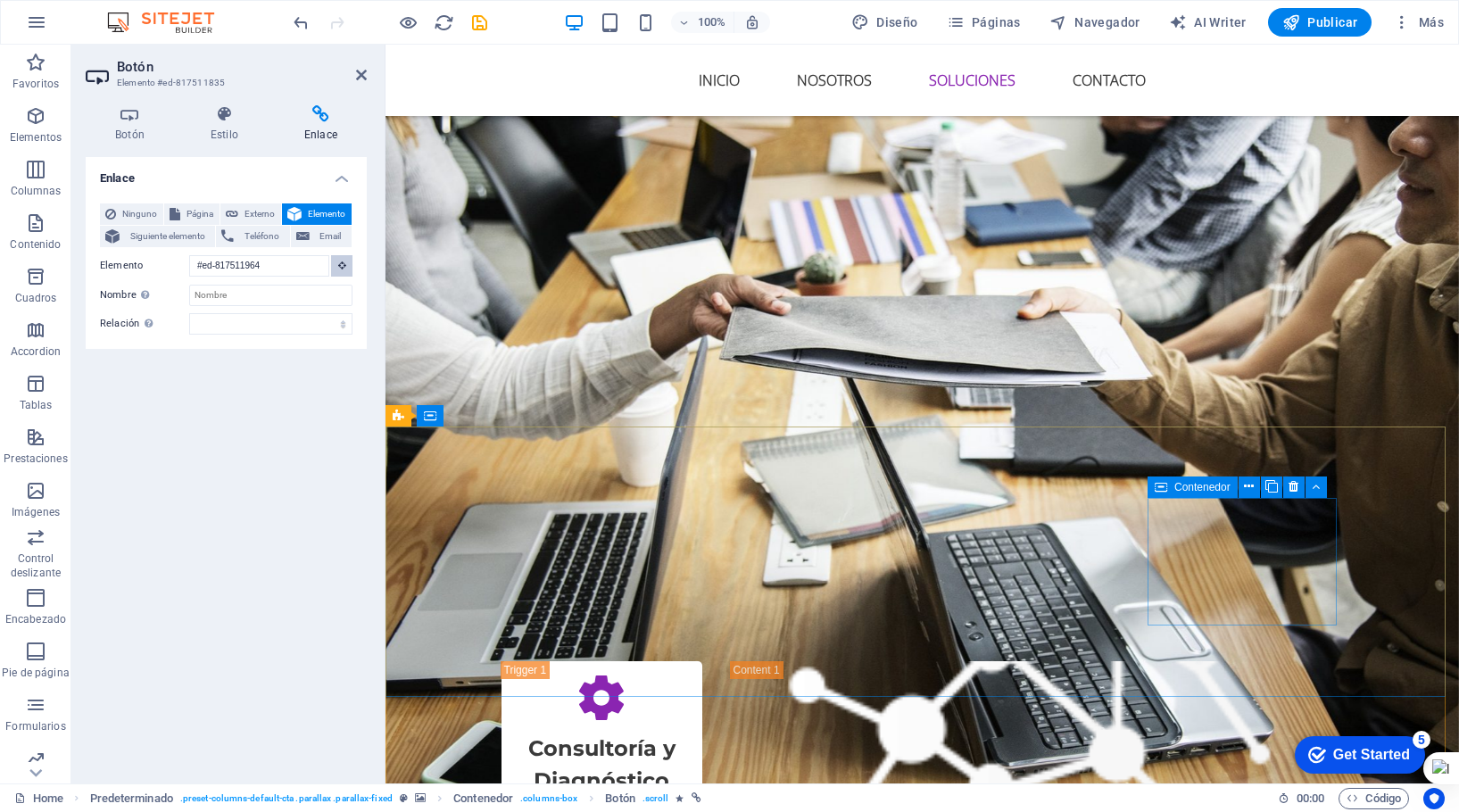
scroll to position [1004, 0]
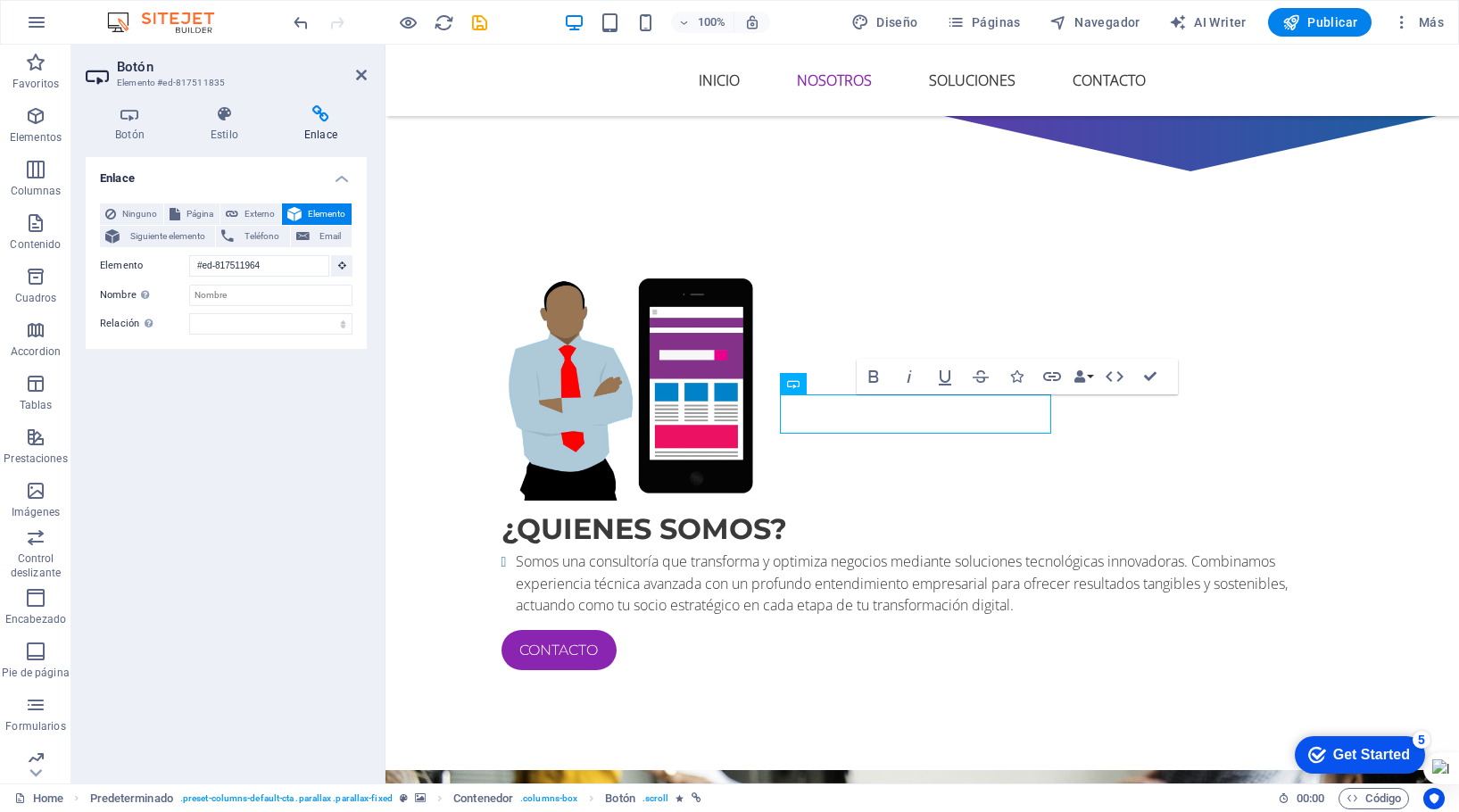
click at [481, 18] on icon "save" at bounding box center [480, 23] width 21 height 21
click at [481, 18] on div at bounding box center [390, 23] width 200 height 28
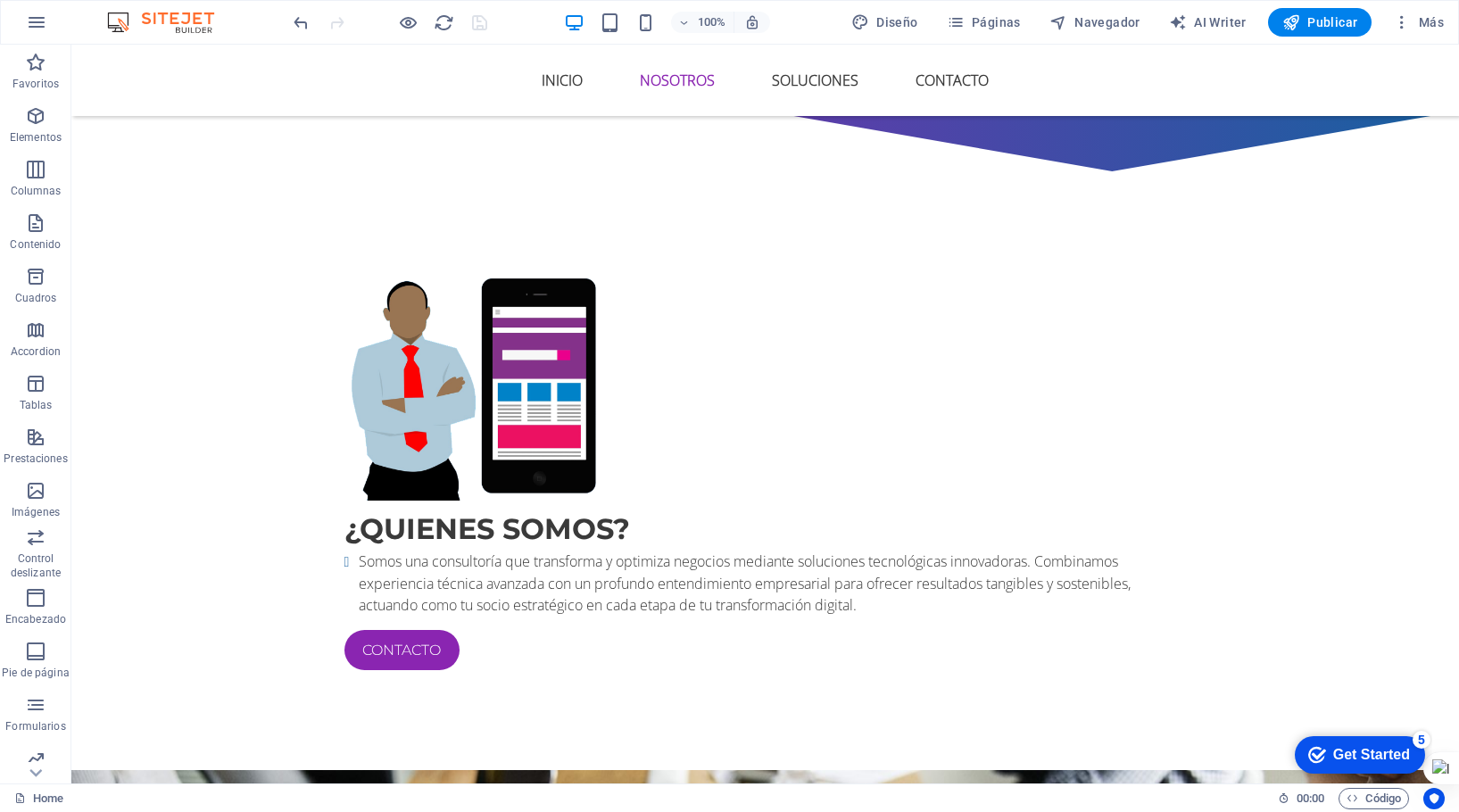
click at [1310, 20] on span "Publicar" at bounding box center [1320, 22] width 76 height 18
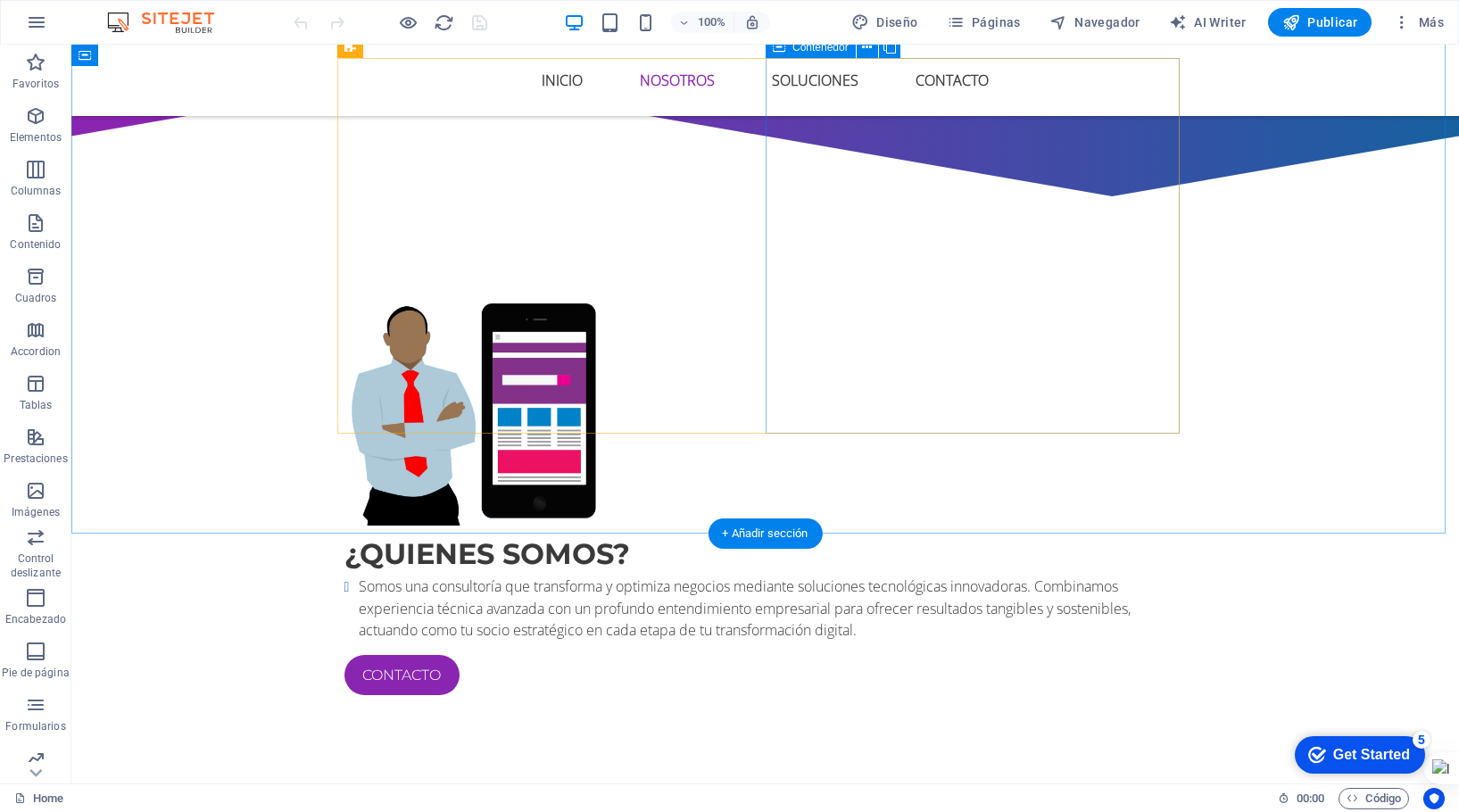
scroll to position [981, 0]
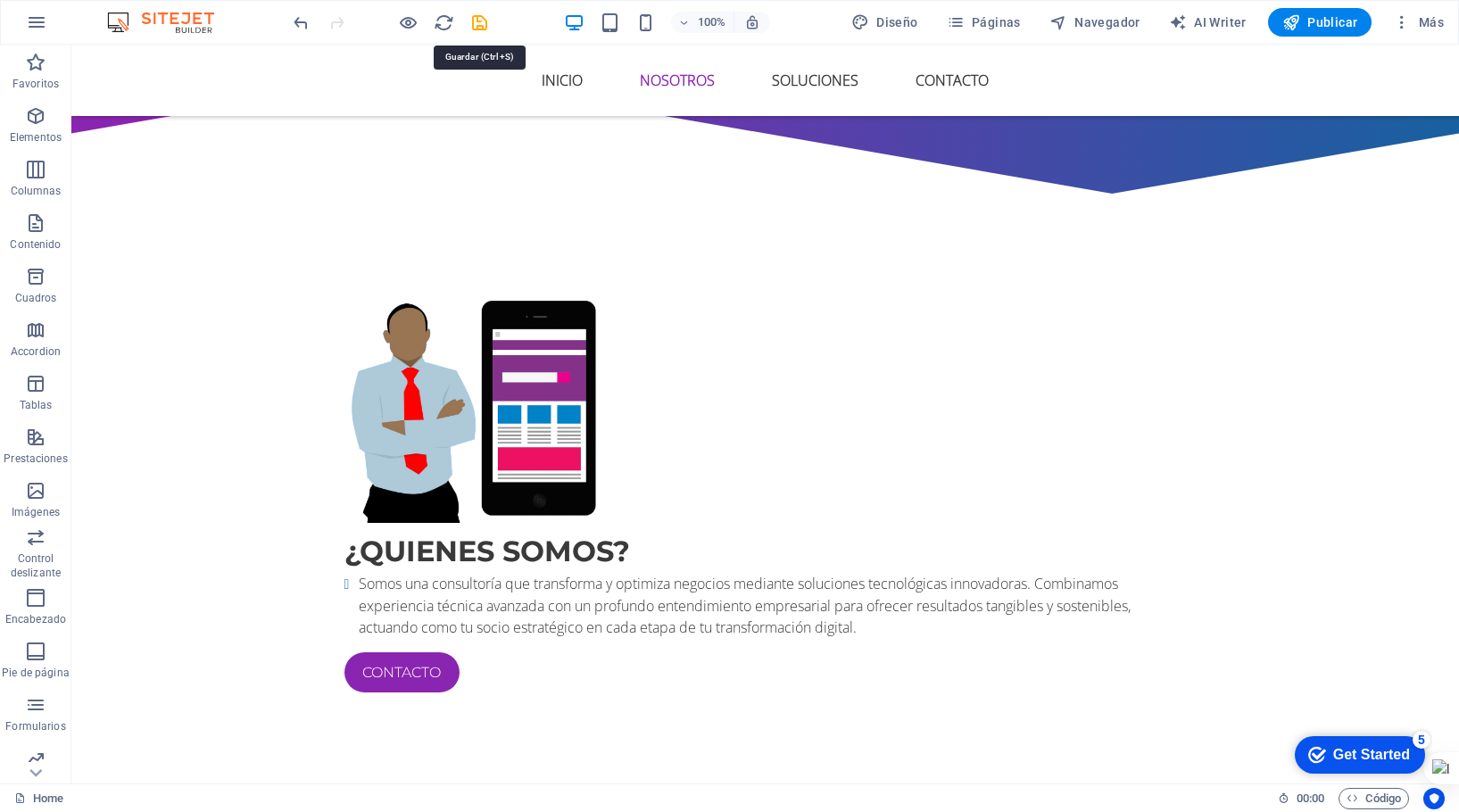
click at [482, 28] on icon "save" at bounding box center [480, 23] width 21 height 21
click at [1316, 19] on span "Publicar" at bounding box center [1320, 22] width 76 height 18
